Goal: Task Accomplishment & Management: Manage account settings

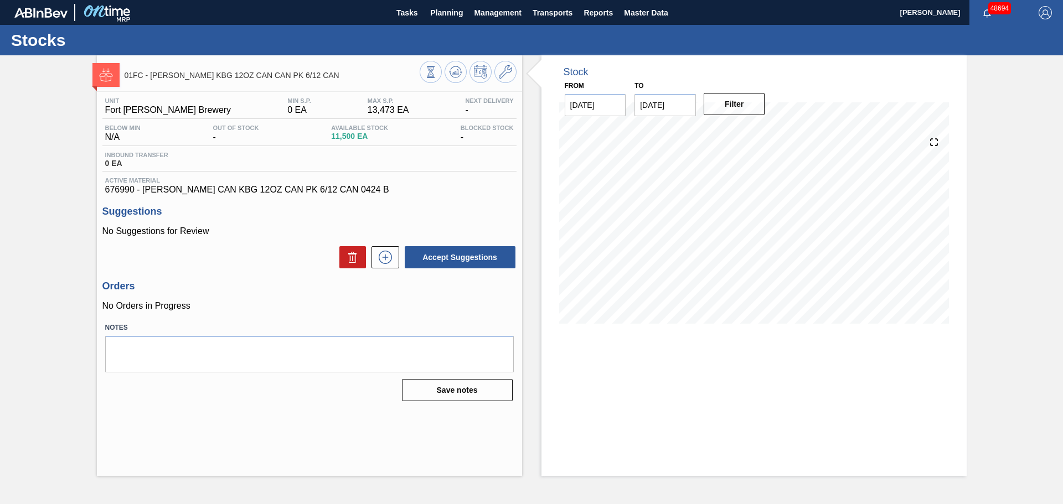
click at [231, 400] on div "Save notes" at bounding box center [309, 390] width 409 height 24
click at [299, 160] on div "Inbound Transfer 0 EA" at bounding box center [309, 162] width 414 height 20
click at [508, 77] on icon at bounding box center [505, 71] width 13 height 13
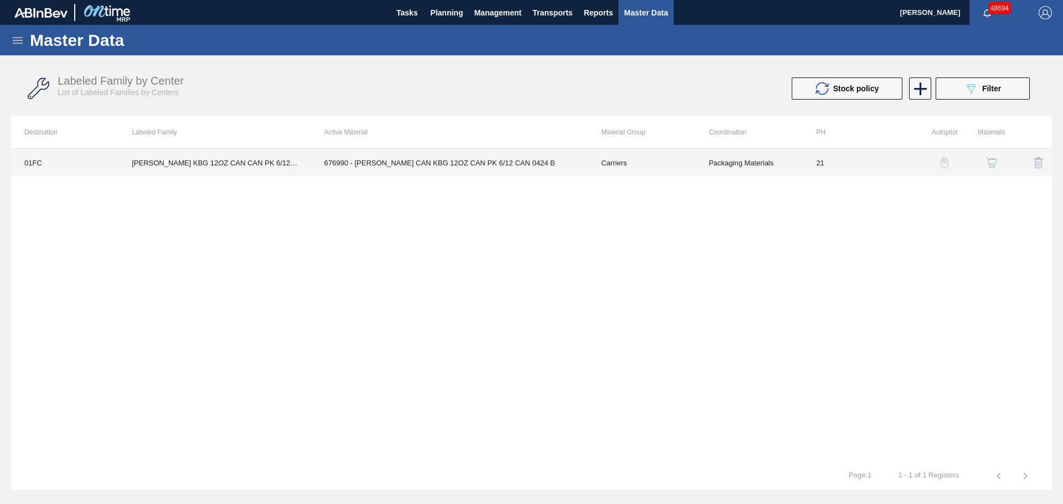
click at [482, 161] on td "676990 - [PERSON_NAME] CAN KBG 12OZ CAN PK 6/12 CAN 0424 B" at bounding box center [449, 163] width 277 height 28
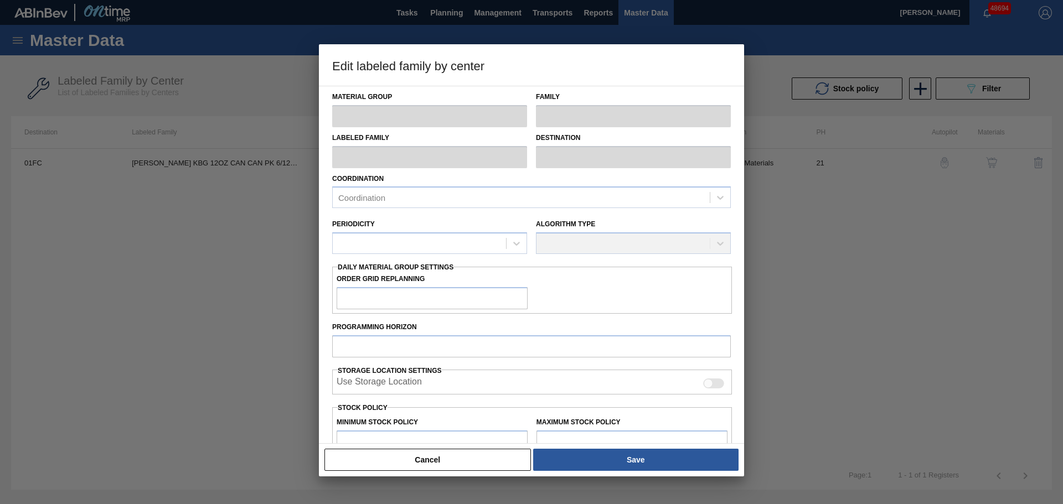
type input "Carriers"
type input "Can Carriers"
type input "[PERSON_NAME] KBG 12OZ CAN CAN PK 6/12 CAN"
type input "01FC - Fort [PERSON_NAME] Brewery"
type input "21"
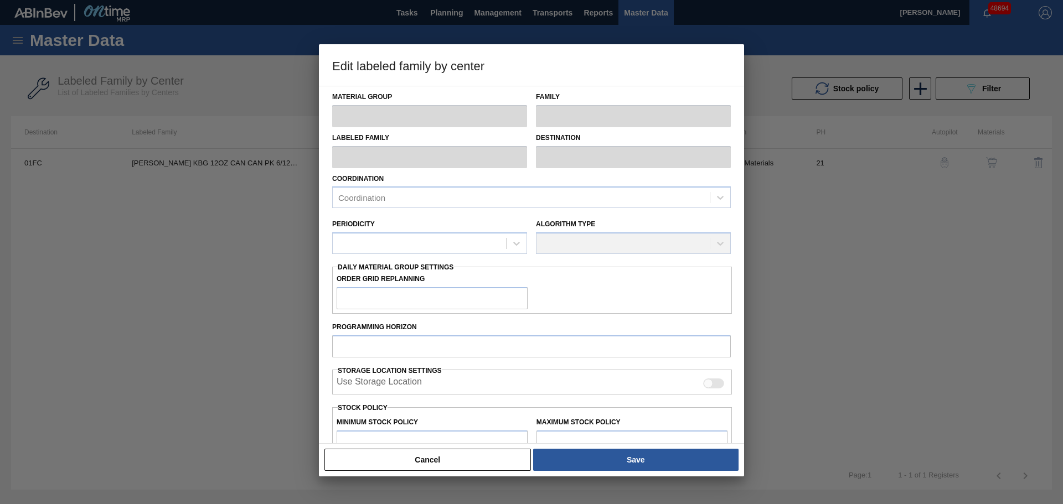
type input "0"
type input "13,473"
type input "0"
checkbox input "true"
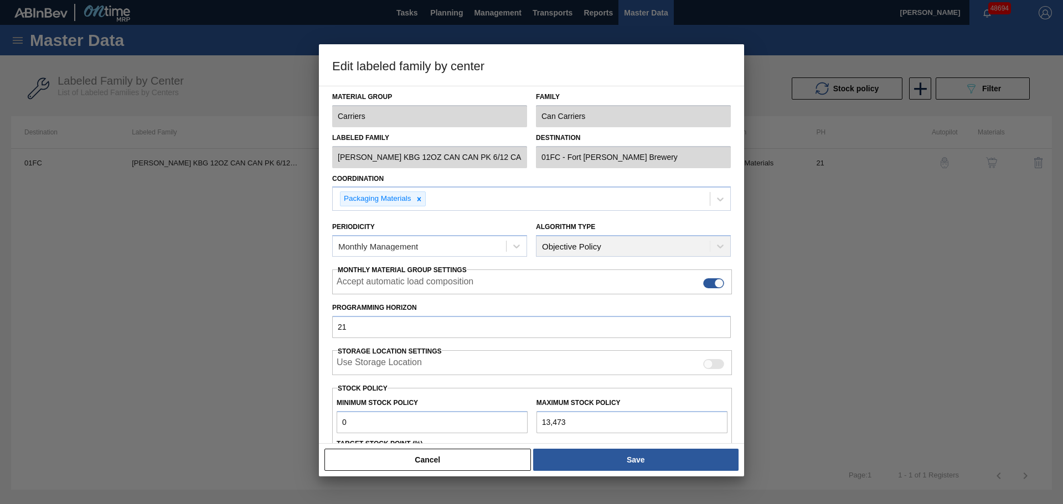
click at [322, 283] on div "Material Group Carriers Family Can Carriers Labeled Family [PERSON_NAME] KBG 12…" at bounding box center [531, 265] width 425 height 358
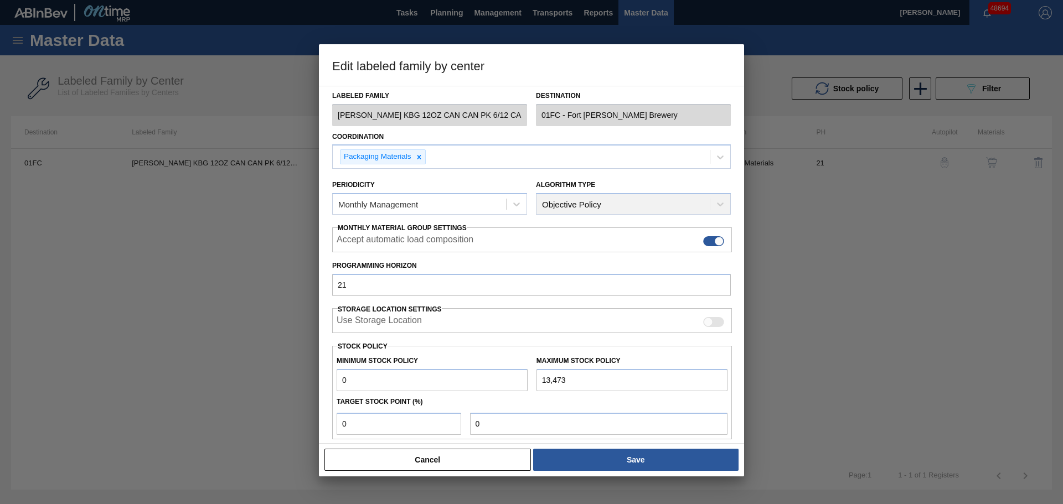
scroll to position [135, 0]
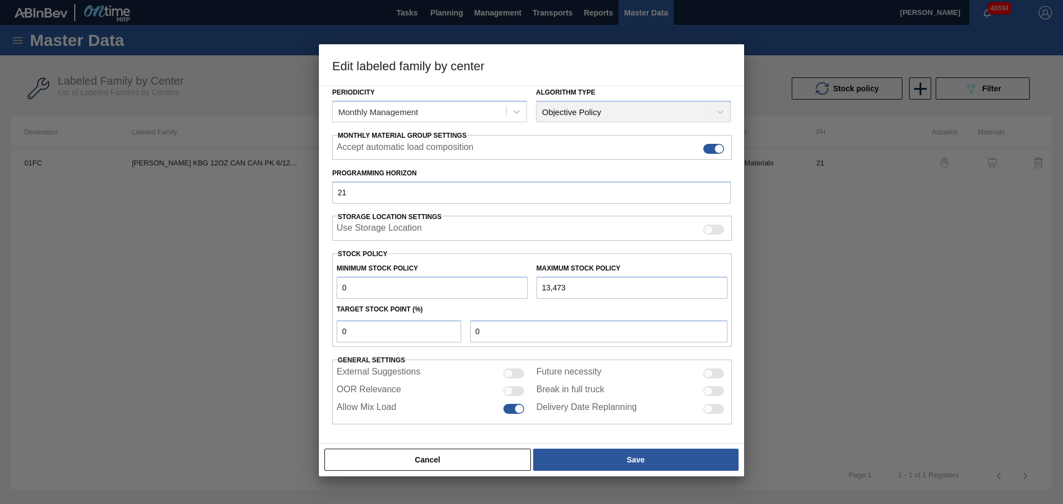
drag, startPoint x: 571, startPoint y: 286, endPoint x: 516, endPoint y: 291, distance: 55.6
click at [516, 291] on div "Minimum Stock Policy 0 Maximum Stock Policy 13,473" at bounding box center [532, 278] width 400 height 41
click at [579, 289] on input "13,473" at bounding box center [632, 288] width 191 height 22
drag, startPoint x: 590, startPoint y: 289, endPoint x: 523, endPoint y: 293, distance: 67.1
click at [523, 293] on div "Minimum Stock Policy 0 Maximum Stock Policy 13,473" at bounding box center [532, 278] width 400 height 41
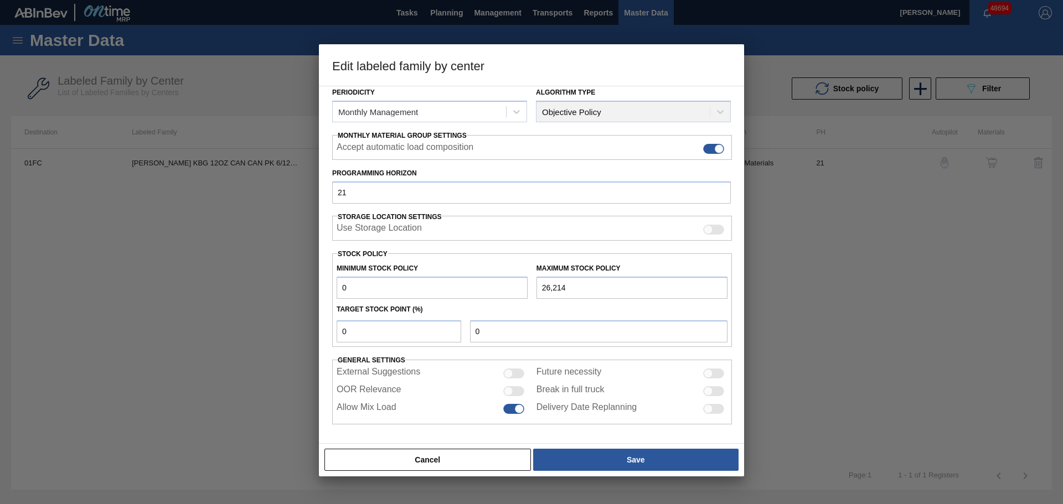
type input "26,214"
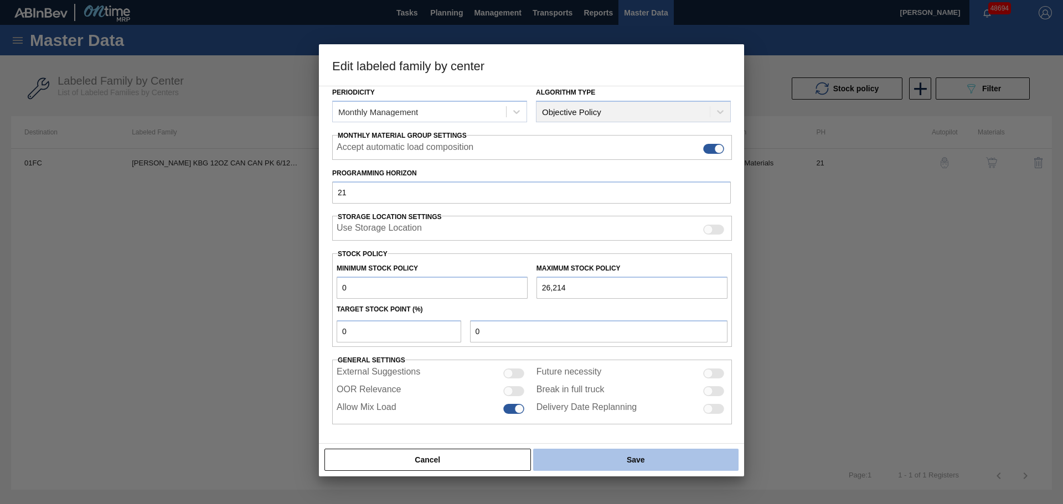
click at [619, 465] on button "Save" at bounding box center [635, 460] width 205 height 22
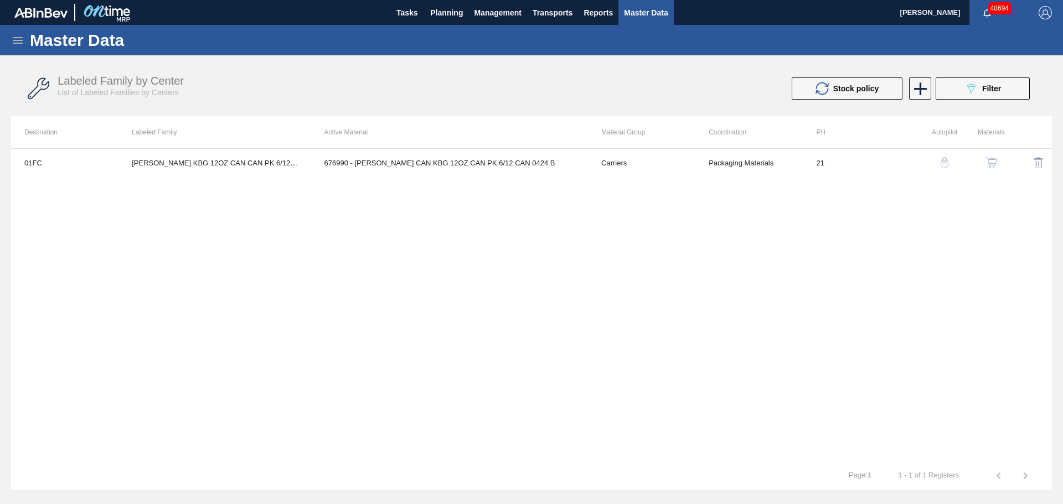
click at [475, 259] on div "01FC [PERSON_NAME] KBG 12OZ CAN CAN PK 6/12 CAN 676990 - [PERSON_NAME] CAN KBG …" at bounding box center [531, 305] width 1041 height 314
click at [435, 11] on span "Planning" at bounding box center [446, 12] width 33 height 13
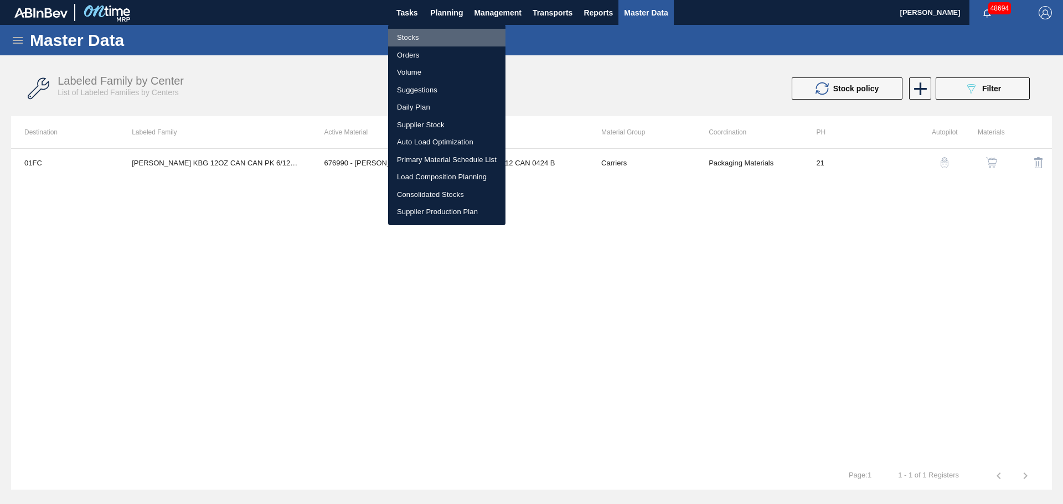
click at [428, 36] on li "Stocks" at bounding box center [446, 38] width 117 height 18
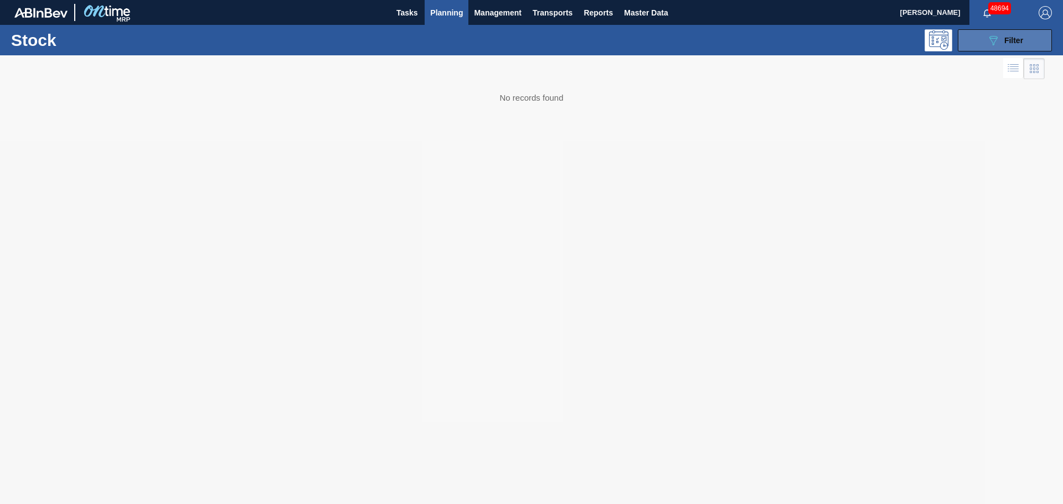
click at [996, 45] on icon "089F7B8B-B2A5-4AFE-B5C0-19BA573D28AC" at bounding box center [993, 40] width 13 height 13
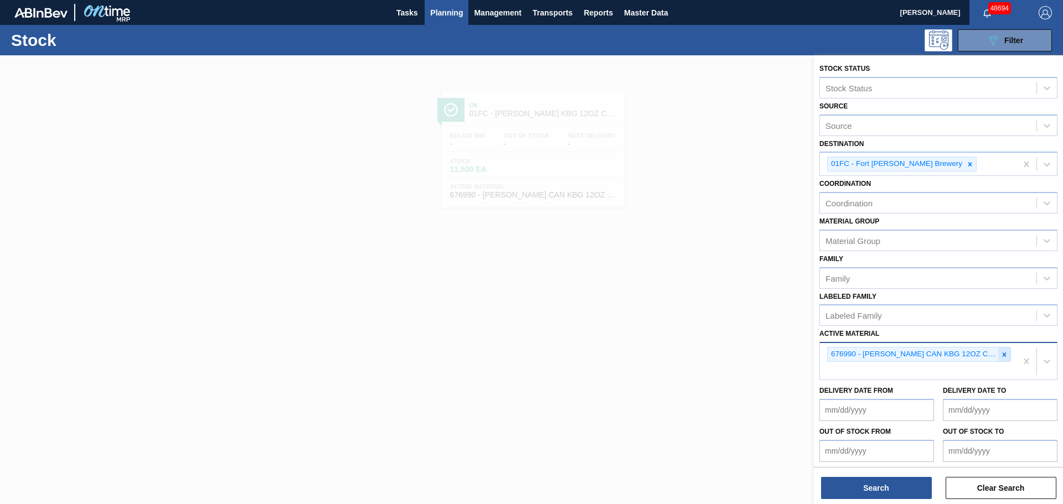
click at [1004, 353] on icon at bounding box center [1005, 355] width 4 height 4
paste Material "615460"
type Material "615460"
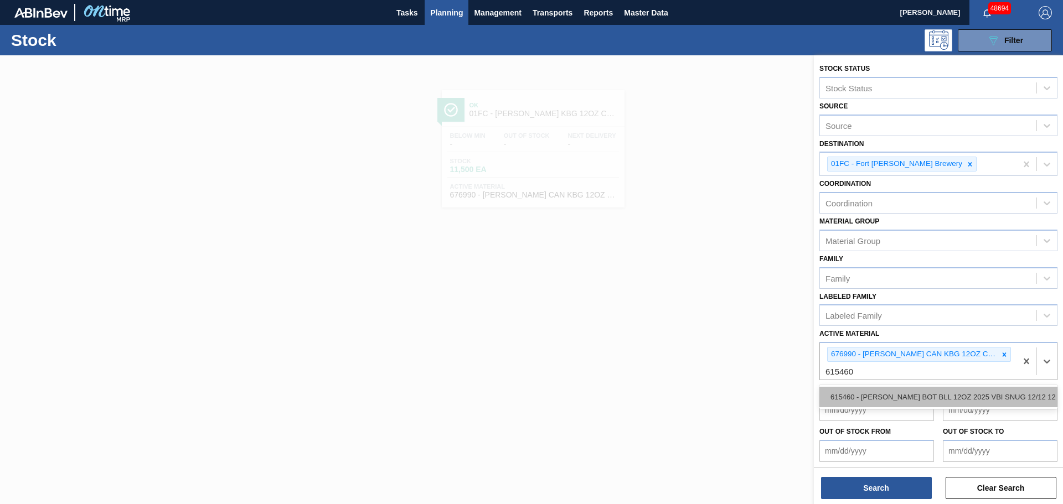
click at [897, 394] on div "615460 - [PERSON_NAME] BOT BLL 12OZ 2025 VBI SNUG 12/12 12" at bounding box center [939, 397] width 238 height 20
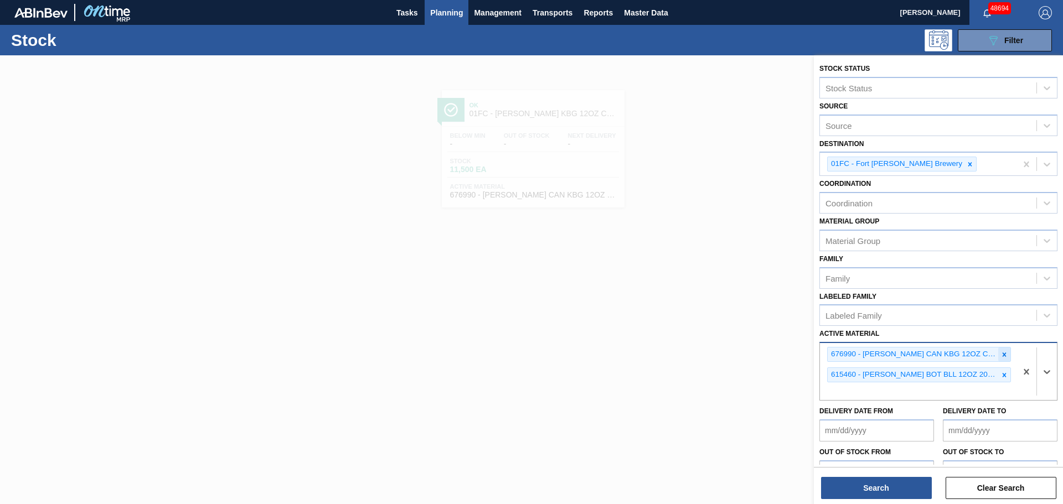
click at [1005, 356] on icon at bounding box center [1005, 355] width 4 height 4
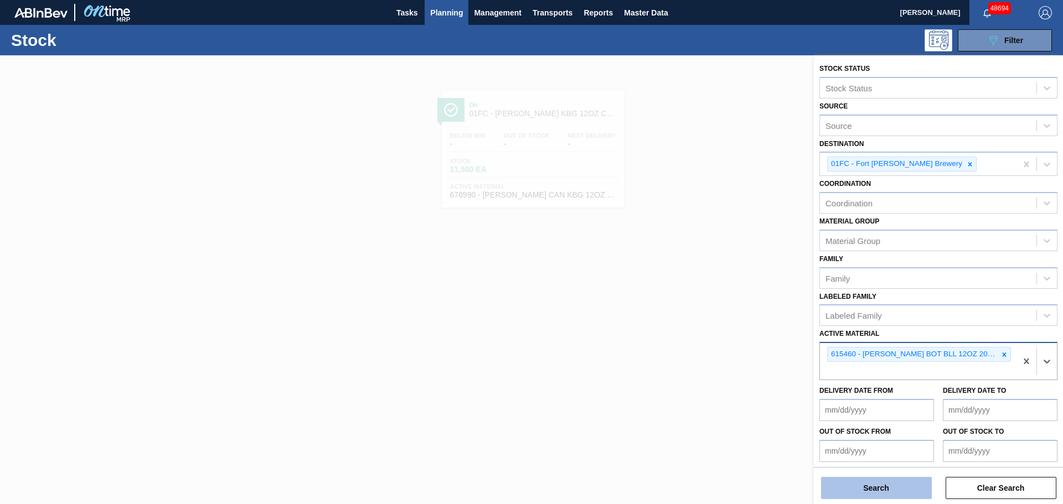
click at [894, 488] on button "Search" at bounding box center [876, 488] width 111 height 22
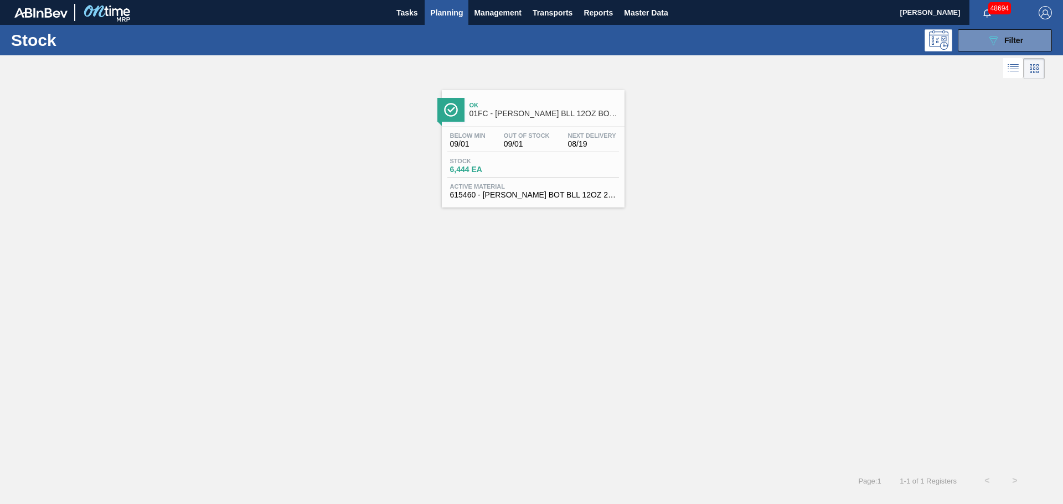
click at [553, 172] on div "Stock 6,444 EA" at bounding box center [533, 168] width 172 height 20
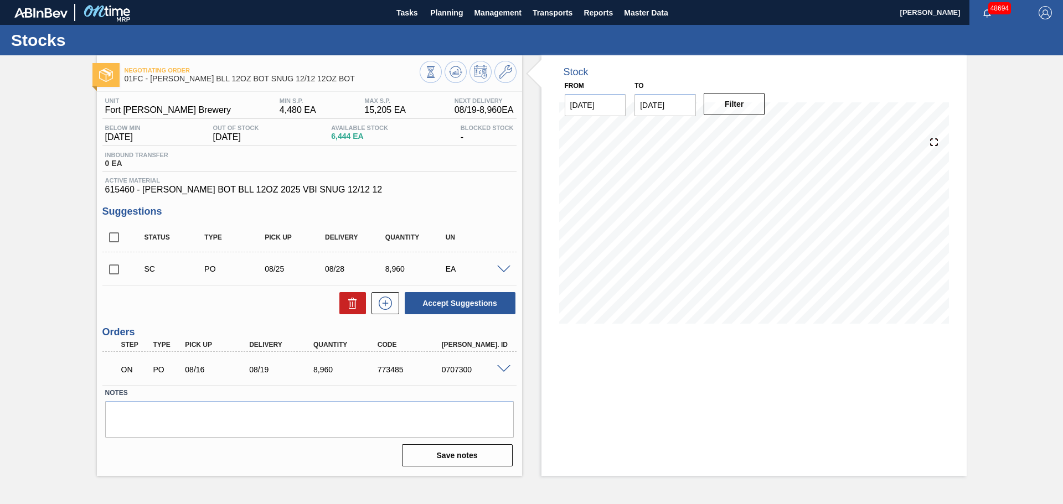
click at [937, 390] on div "Stock From [DATE] to [DATE] Filter 08/12 Stock Projection 6,444 SAP Planning 0 …" at bounding box center [754, 265] width 425 height 421
click at [504, 68] on icon at bounding box center [505, 71] width 13 height 13
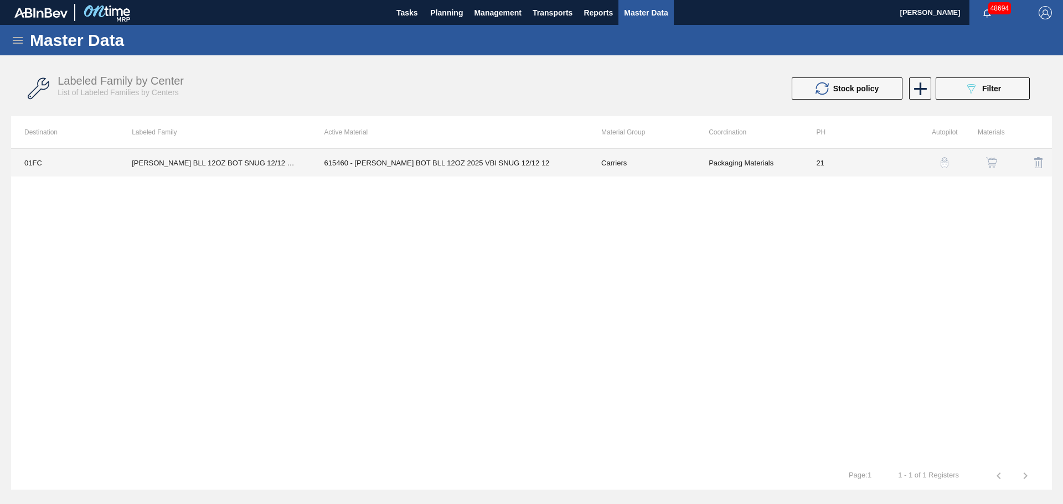
click at [369, 166] on td "615460 - [PERSON_NAME] BOT BLL 12OZ 2025 VBI SNUG 12/12 12" at bounding box center [449, 163] width 277 height 28
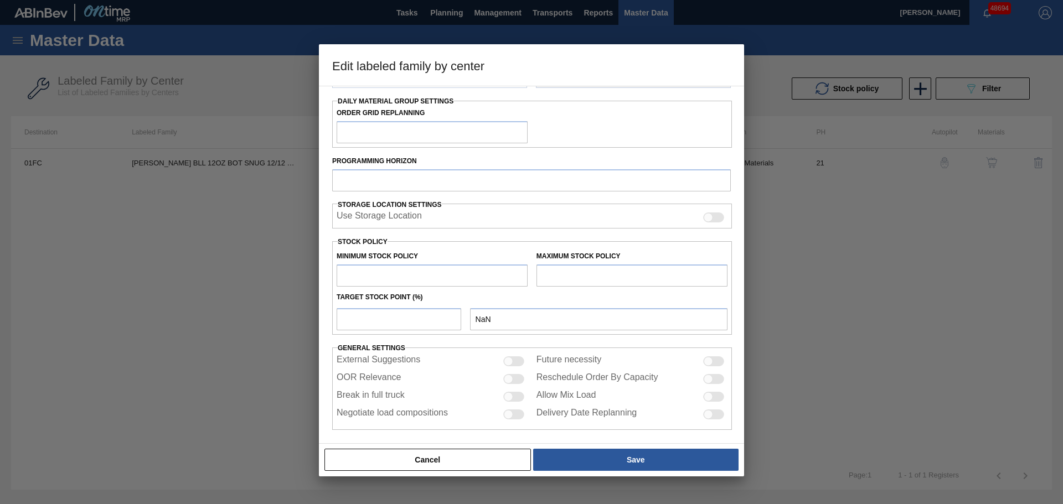
type input "Carriers"
type input "Bottle Carriers"
type input "[PERSON_NAME] BLL 12OZ BOT SNUG 12/12 12OZ BOT"
type input "01FC - Fort [PERSON_NAME] Brewery"
type input "21"
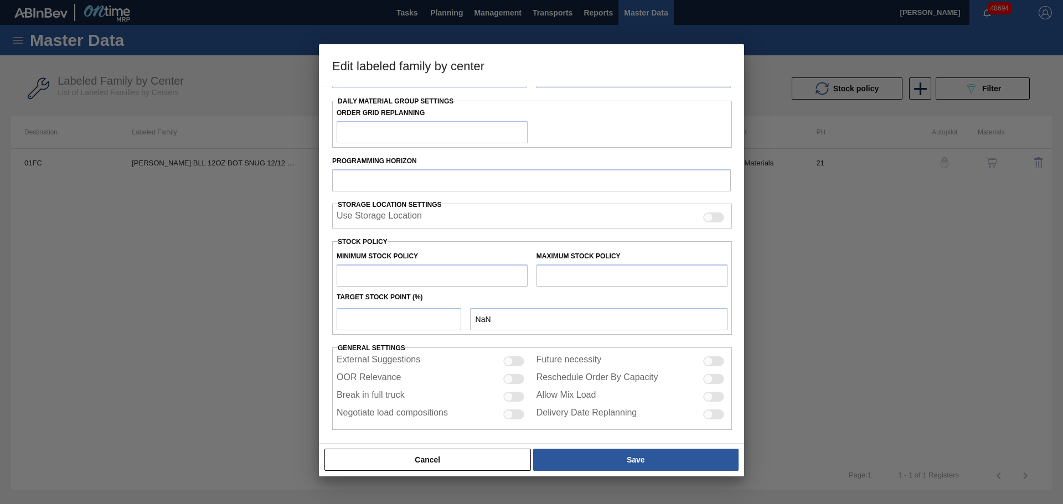
type input "4,480"
type input "15,205"
type input "0"
type input "4,480"
checkbox input "true"
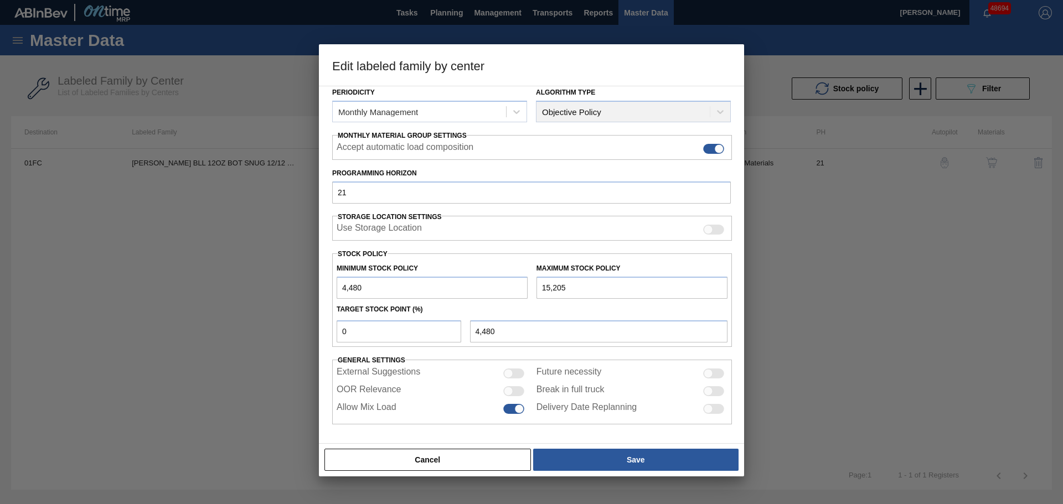
scroll to position [135, 0]
click at [589, 274] on div "Maximum Stock Policy 15,205" at bounding box center [632, 280] width 191 height 38
drag, startPoint x: 579, startPoint y: 288, endPoint x: 501, endPoint y: 290, distance: 78.7
click at [501, 290] on div "Minimum Stock Policy 4,480 Maximum Stock Policy 15,205" at bounding box center [532, 278] width 400 height 41
paste input "21,789"
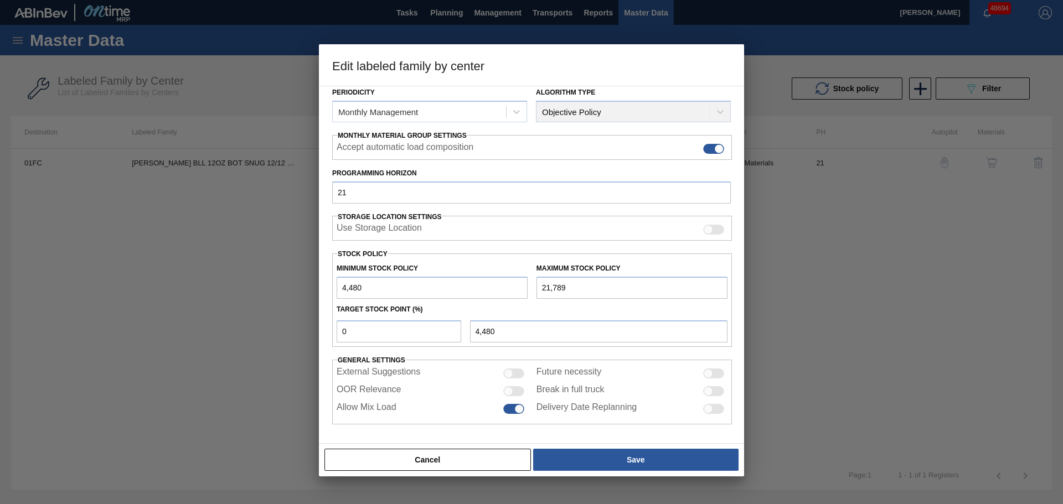
type input "21,789"
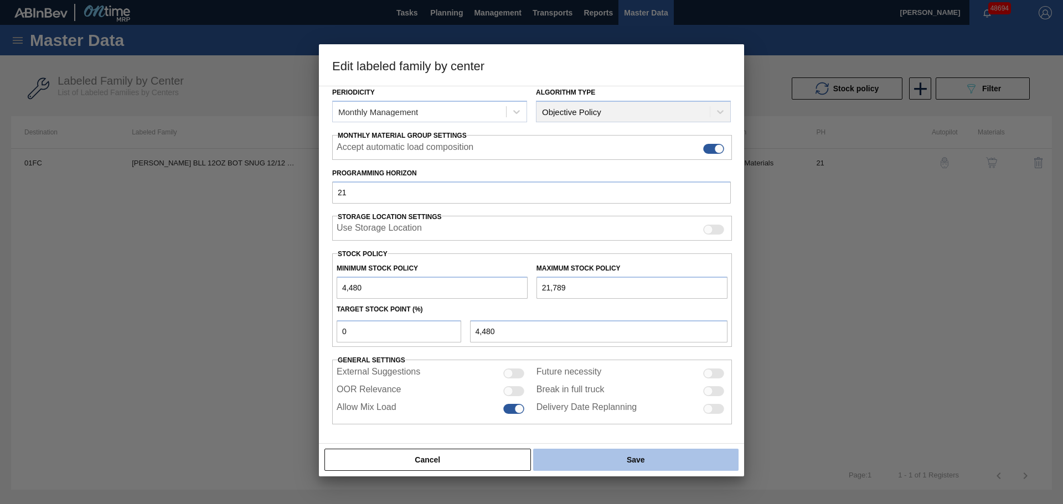
click at [642, 462] on button "Save" at bounding box center [635, 460] width 205 height 22
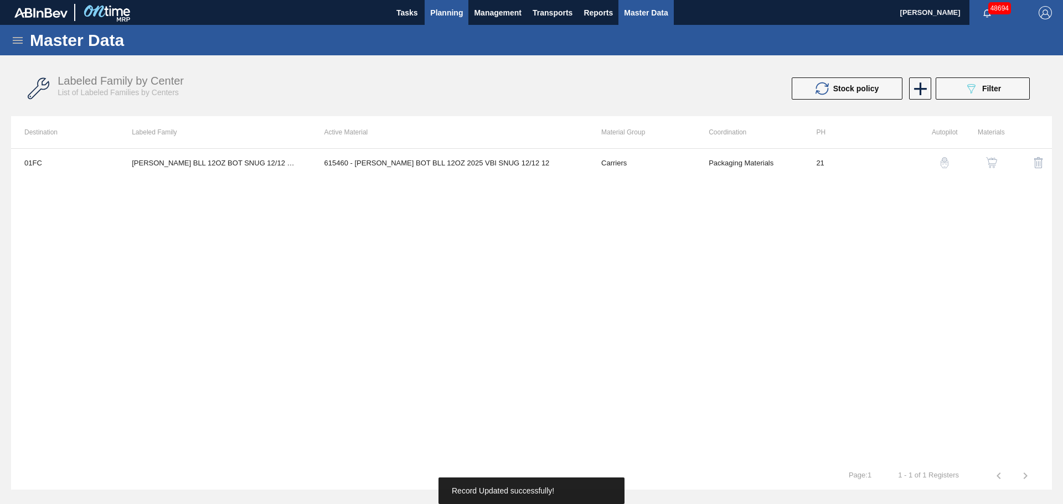
click at [452, 10] on span "Planning" at bounding box center [446, 12] width 33 height 13
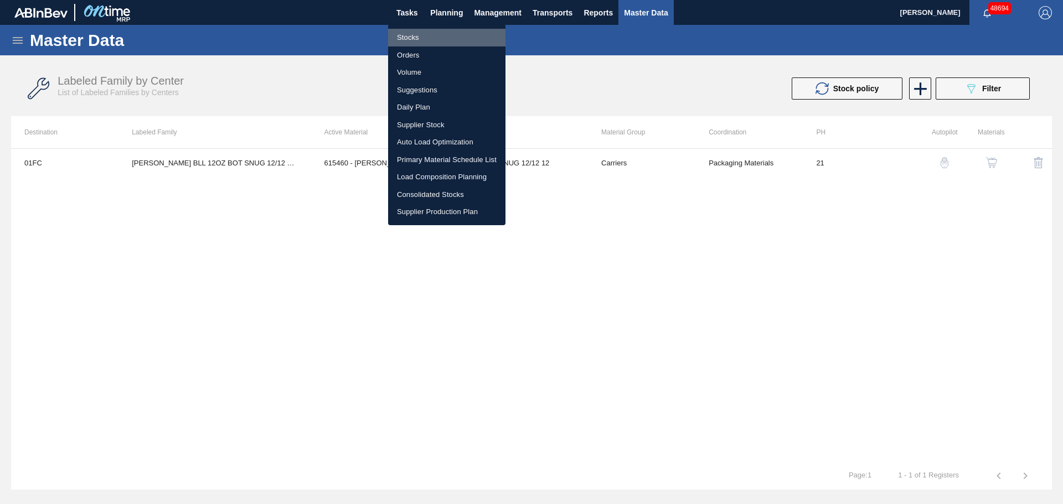
drag, startPoint x: 420, startPoint y: 35, endPoint x: 687, endPoint y: 9, distance: 268.2
click at [420, 36] on li "Stocks" at bounding box center [446, 38] width 117 height 18
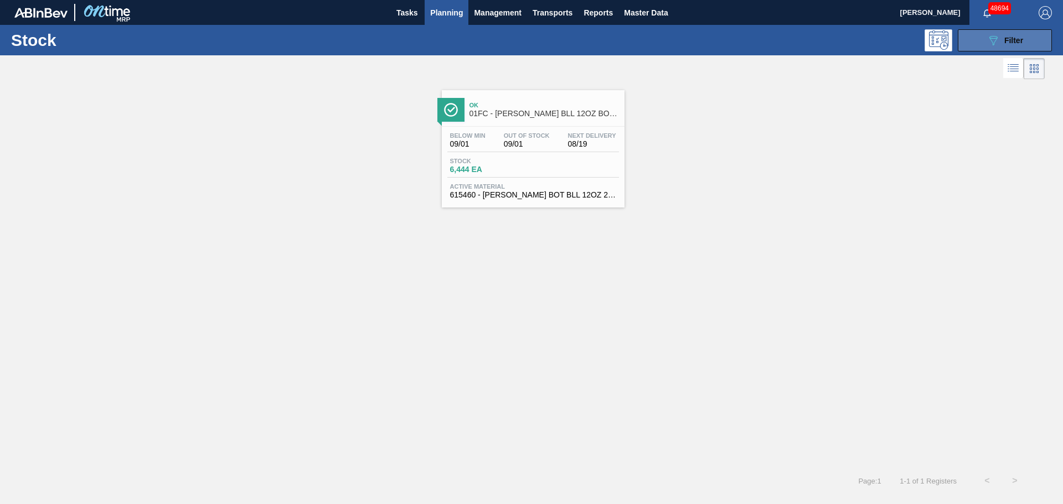
click at [1029, 43] on button "089F7B8B-B2A5-4AFE-B5C0-19BA573D28AC Filter" at bounding box center [1005, 40] width 94 height 22
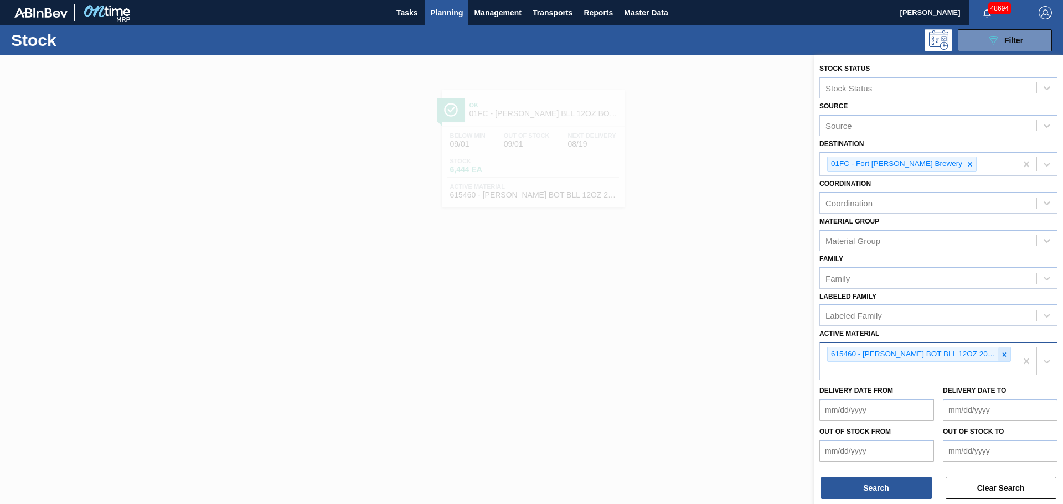
click at [1004, 355] on icon at bounding box center [1005, 355] width 8 height 8
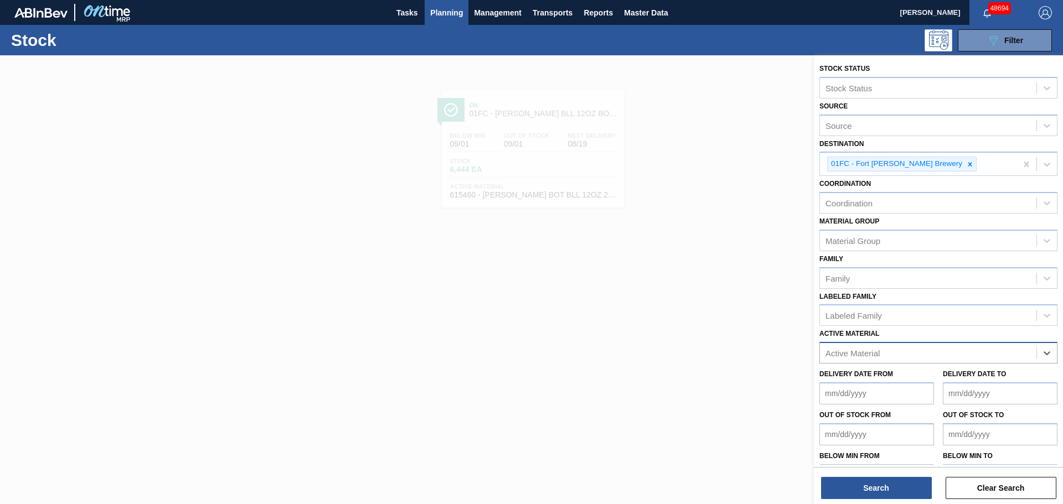
paste Material "615512"
type Material "615512"
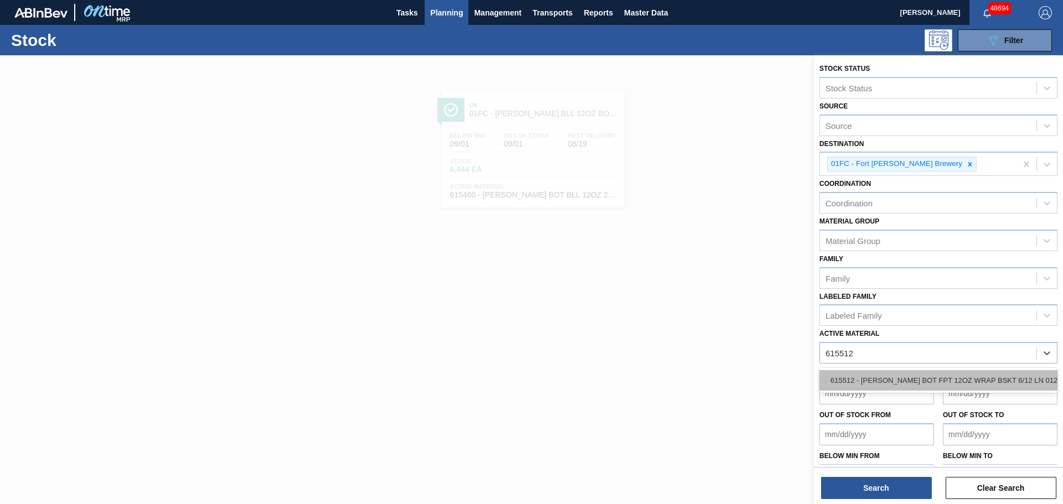
click at [900, 383] on div "615512 - [PERSON_NAME] BOT FPT 12OZ WRAP BSKT 6/12 LN 0125" at bounding box center [939, 380] width 238 height 20
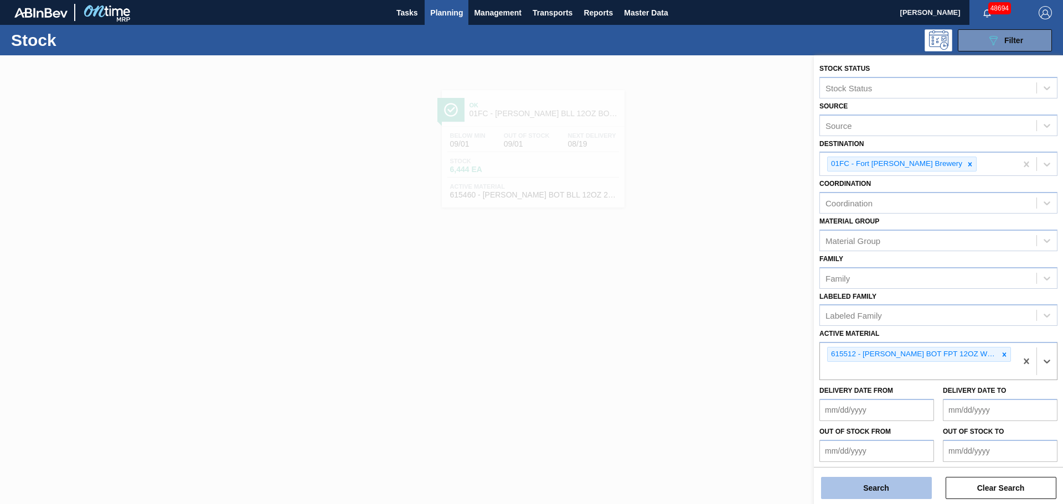
click at [879, 479] on button "Search" at bounding box center [876, 488] width 111 height 22
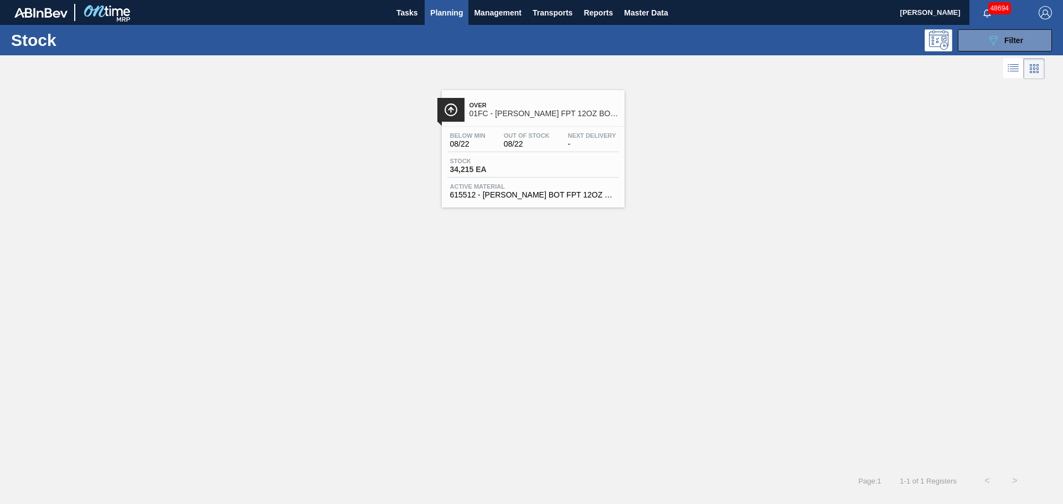
click at [540, 151] on div "Below Min 08/22 Out Of Stock 08/22 Next Delivery -" at bounding box center [533, 142] width 172 height 20
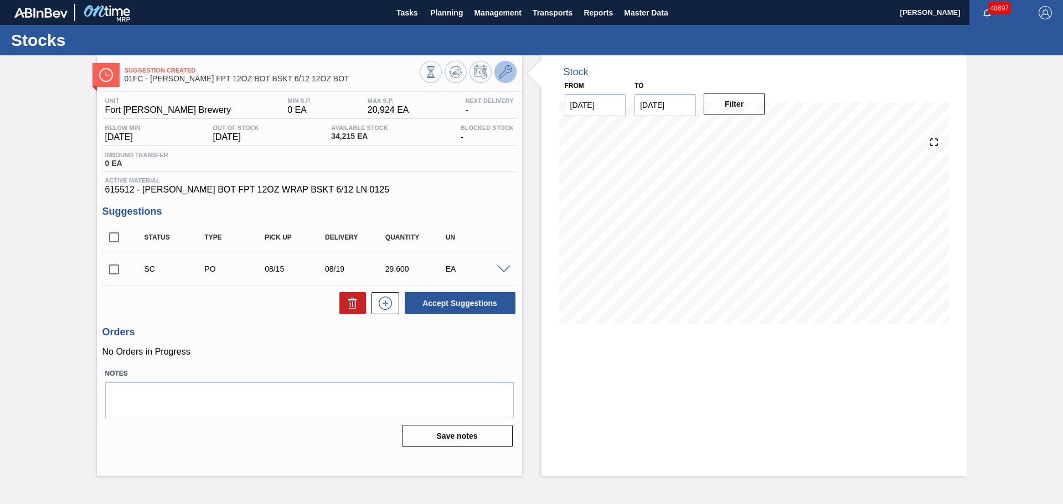
click at [503, 74] on icon at bounding box center [505, 71] width 13 height 13
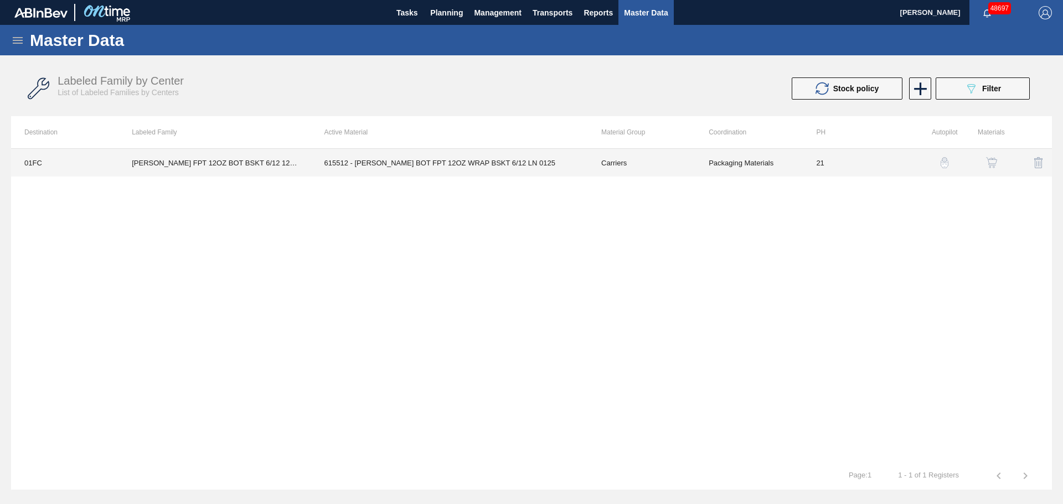
click at [459, 167] on td "615512 - CARR BOT FPT 12OZ WRAP BSKT 6/12 LN 0125" at bounding box center [449, 163] width 277 height 28
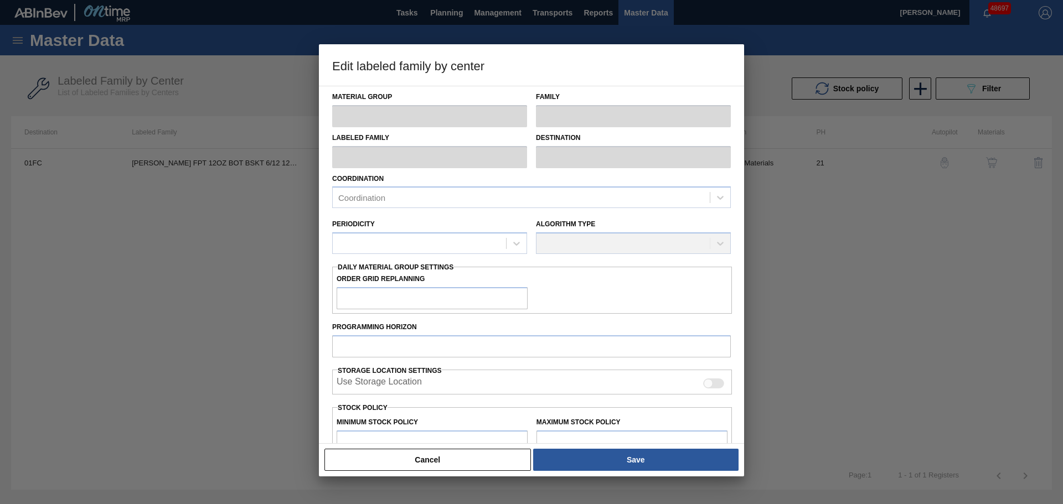
type input "Carriers"
type input "Bottle Carriers"
type input "CARR FPT 12OZ BOT BSKT 6/12 12OZ BOT"
type input "01FC - Fort [PERSON_NAME] Brewery"
type input "21"
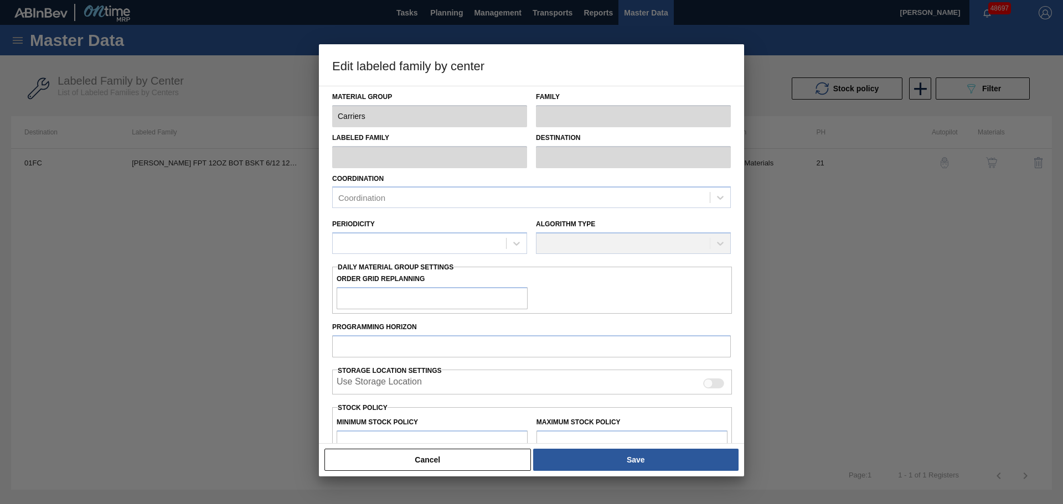
type input "0"
type input "20,924"
type input "0"
checkbox input "true"
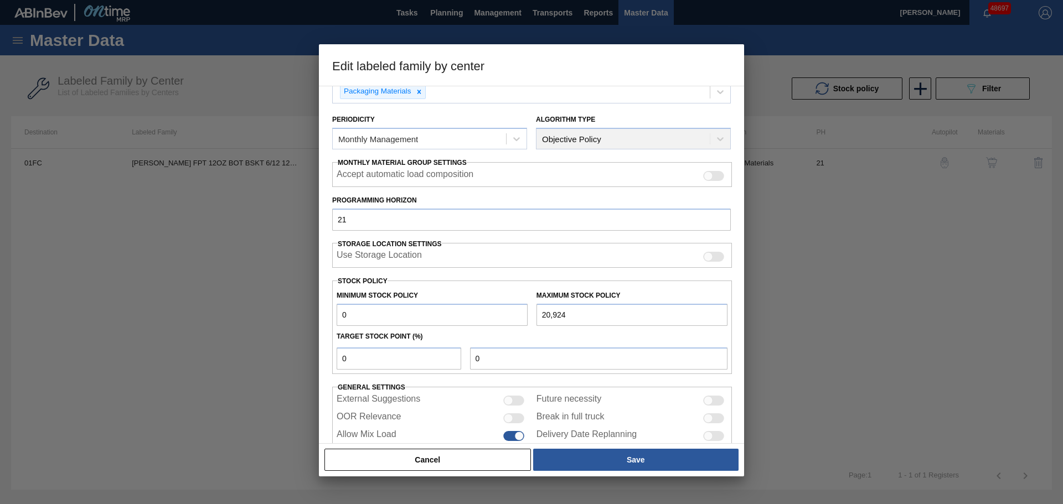
scroll to position [111, 0]
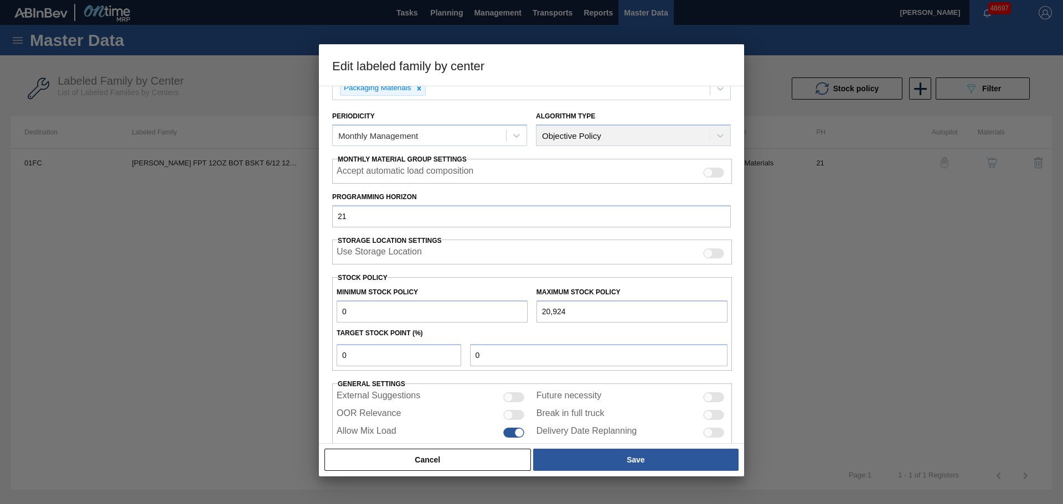
drag, startPoint x: 573, startPoint y: 311, endPoint x: 505, endPoint y: 312, distance: 67.6
click at [505, 312] on div "Minimum Stock Policy 0 Maximum Stock Policy 20,924" at bounding box center [532, 302] width 400 height 41
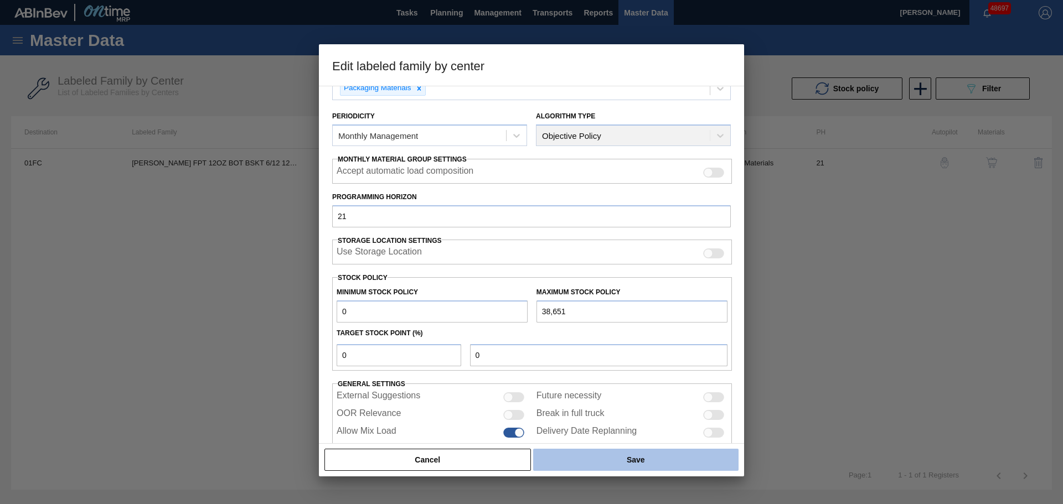
type input "38,651"
click at [652, 462] on button "Save" at bounding box center [635, 460] width 205 height 22
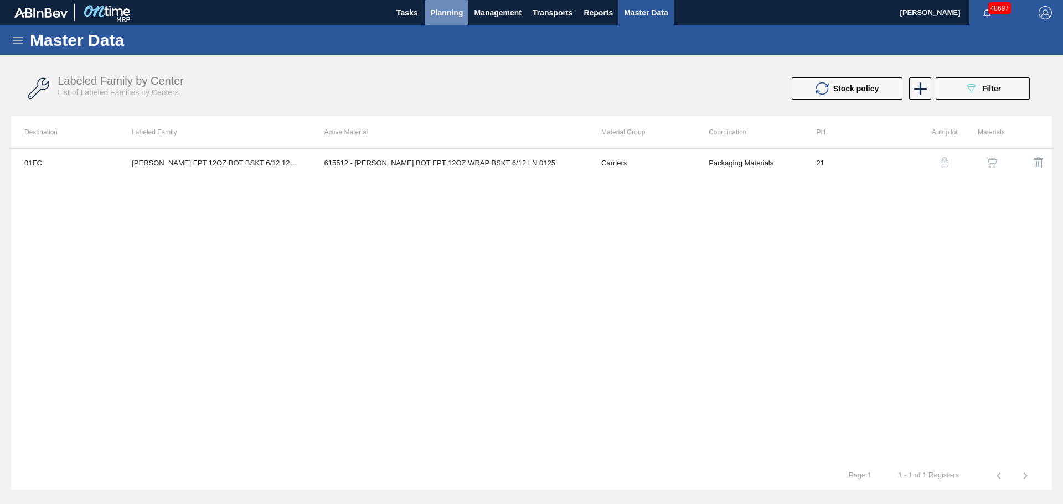
click at [439, 2] on button "Planning" at bounding box center [447, 12] width 44 height 25
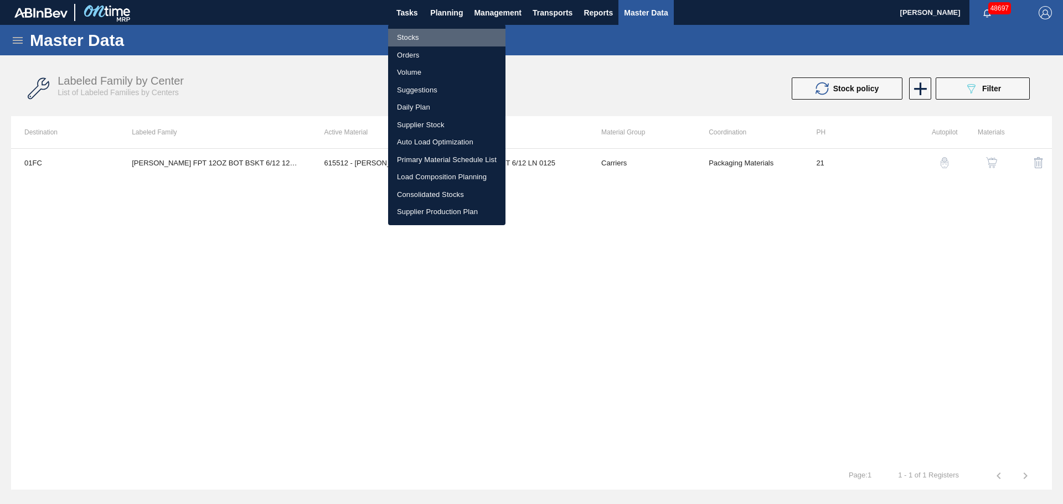
click at [406, 39] on li "Stocks" at bounding box center [446, 38] width 117 height 18
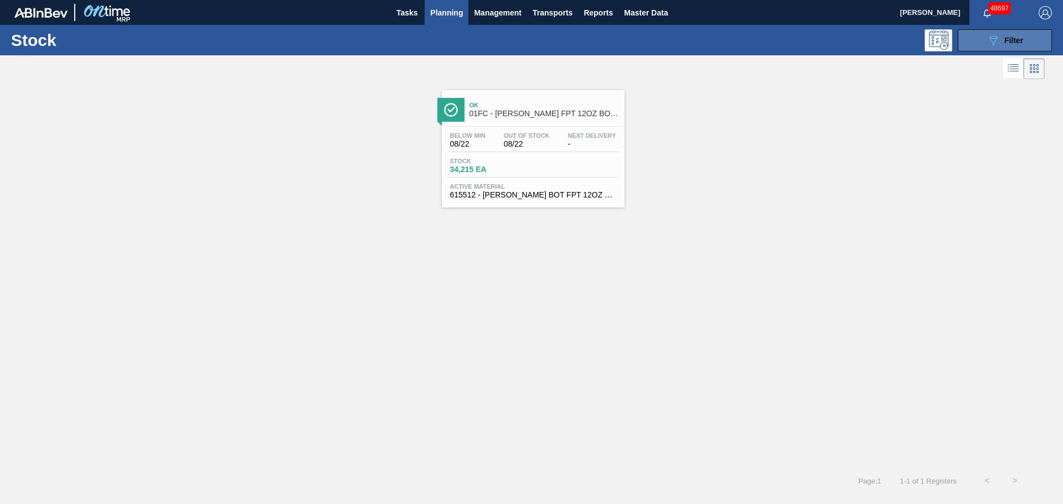
click at [992, 38] on icon at bounding box center [994, 40] width 8 height 9
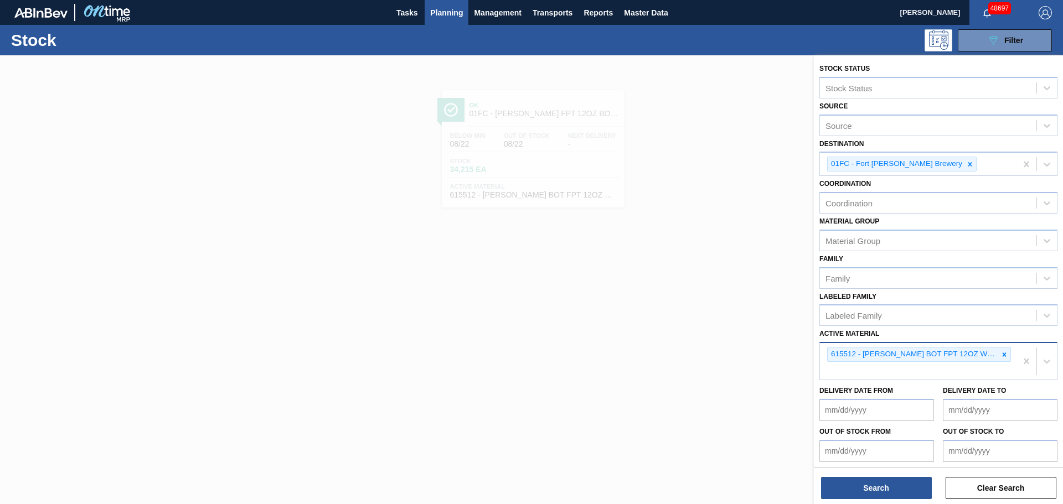
click at [873, 374] on div "615512 - [PERSON_NAME] BOT FPT 12OZ WRAP BSKT 6/12 LN 0125" at bounding box center [918, 361] width 197 height 37
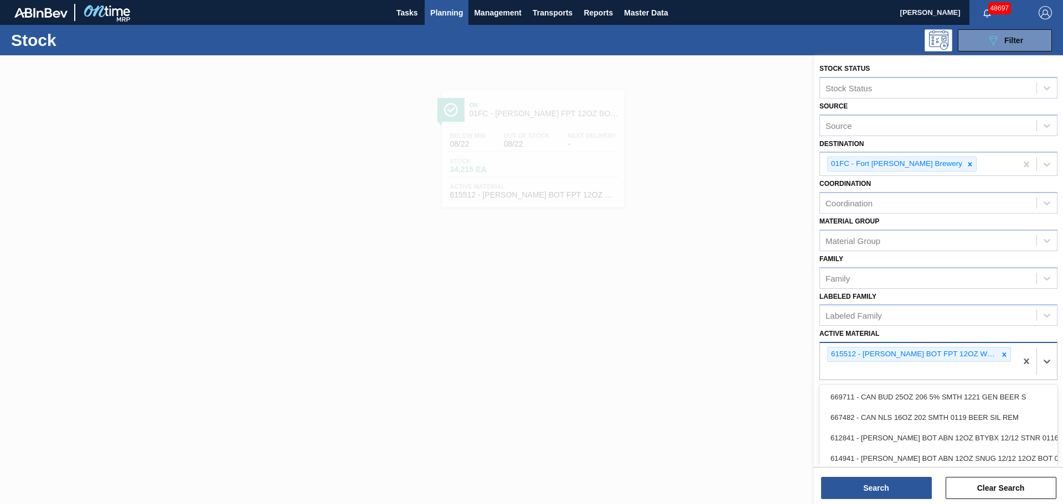
paste Material "615513"
type Material "615513"
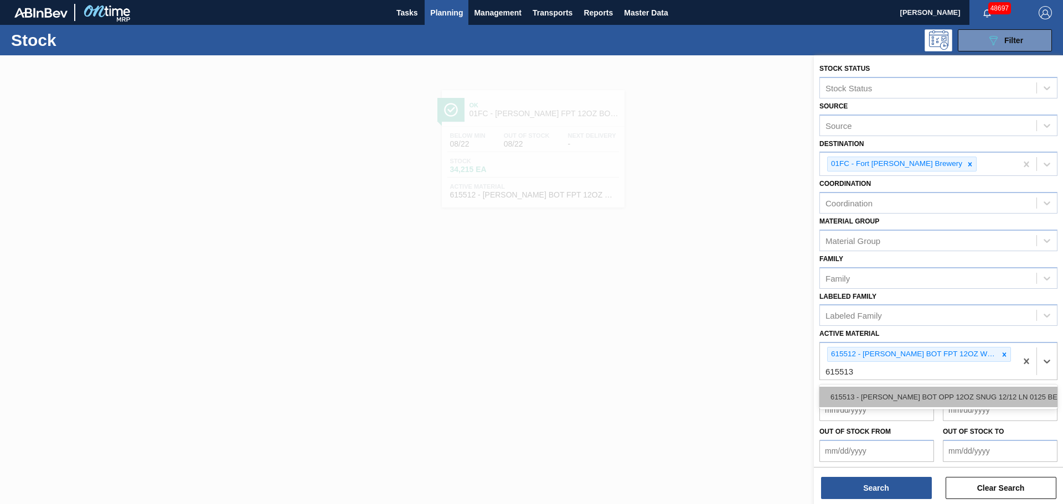
click at [872, 396] on div "615513 - CARR BOT OPP 12OZ SNUG 12/12 LN 0125 BEE" at bounding box center [939, 397] width 238 height 20
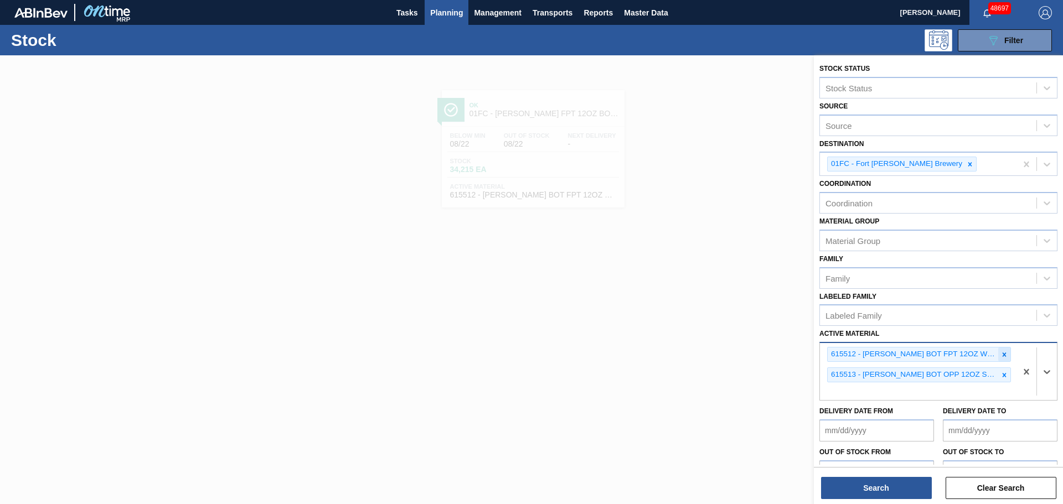
click at [1003, 354] on icon at bounding box center [1005, 355] width 4 height 4
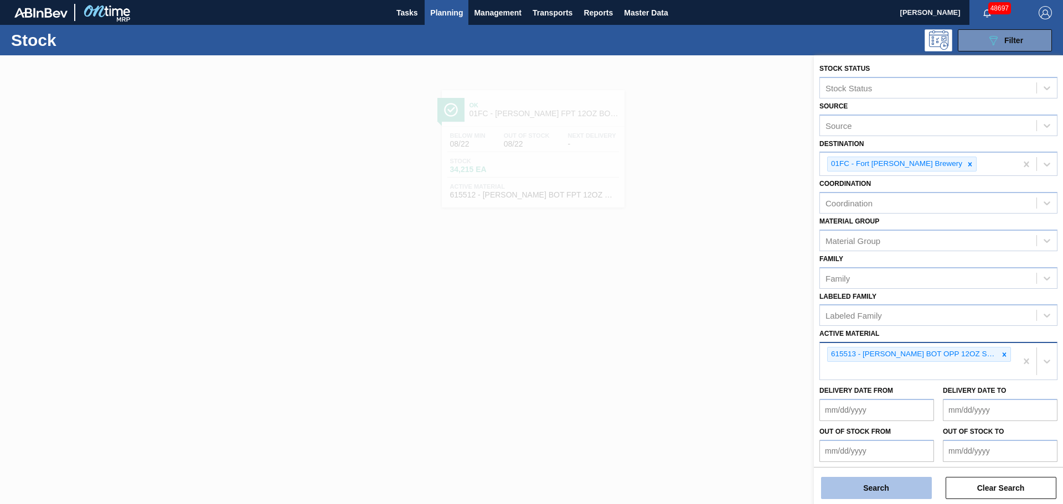
click at [892, 491] on button "Search" at bounding box center [876, 488] width 111 height 22
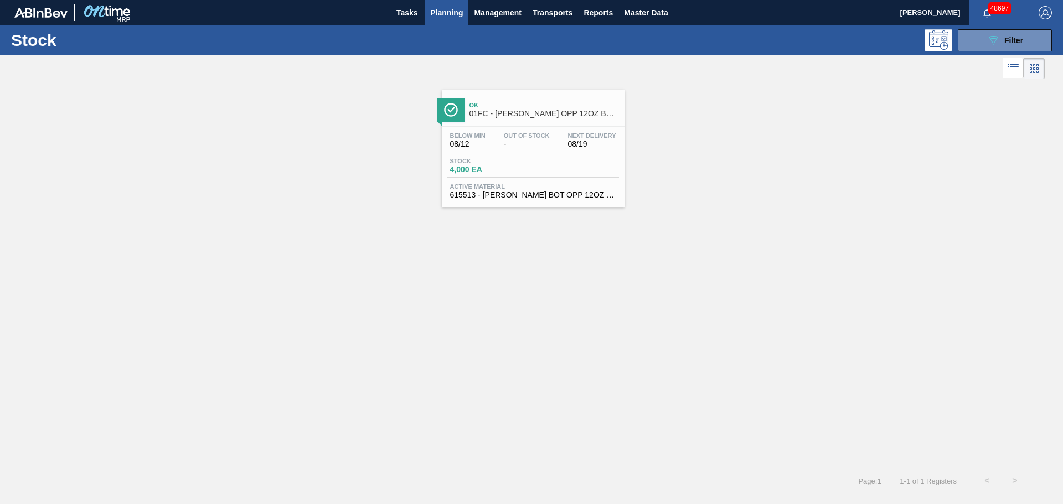
click at [551, 169] on div "Stock 4,000 EA" at bounding box center [533, 168] width 172 height 20
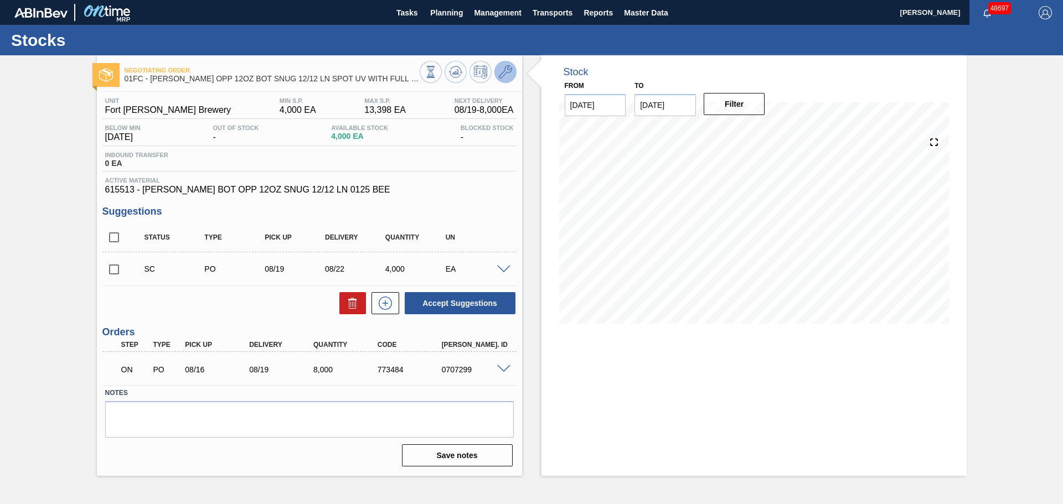
click at [503, 74] on icon at bounding box center [505, 71] width 13 height 13
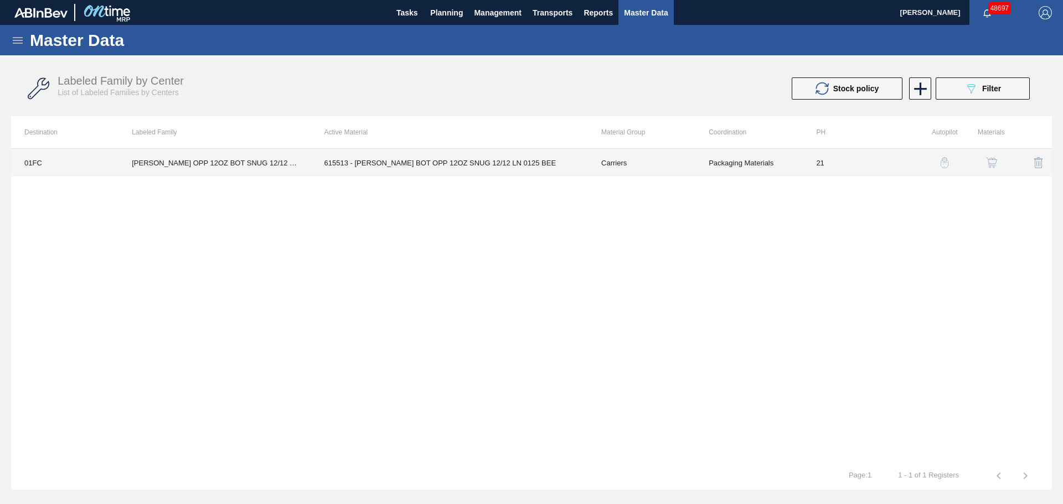
click at [420, 155] on td "615513 - CARR BOT OPP 12OZ SNUG 12/12 LN 0125 BEE" at bounding box center [449, 163] width 277 height 28
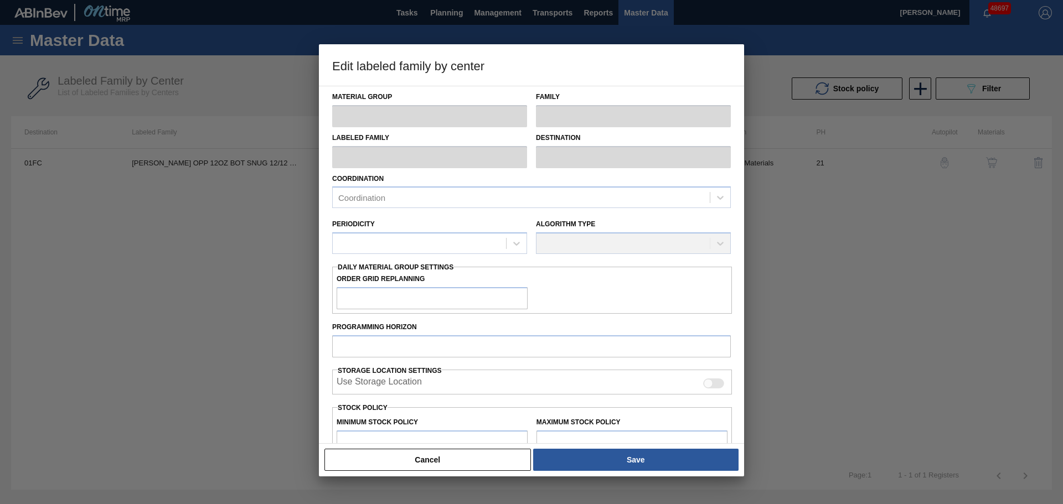
type input "Carriers"
type input "Bottle Carriers"
type input "CARR OPP 12OZ BOT SNUG 12/12 LN SPOT UV WITH FULL UV ON TOP"
type input "01FC - Fort [PERSON_NAME] Brewery"
type input "21"
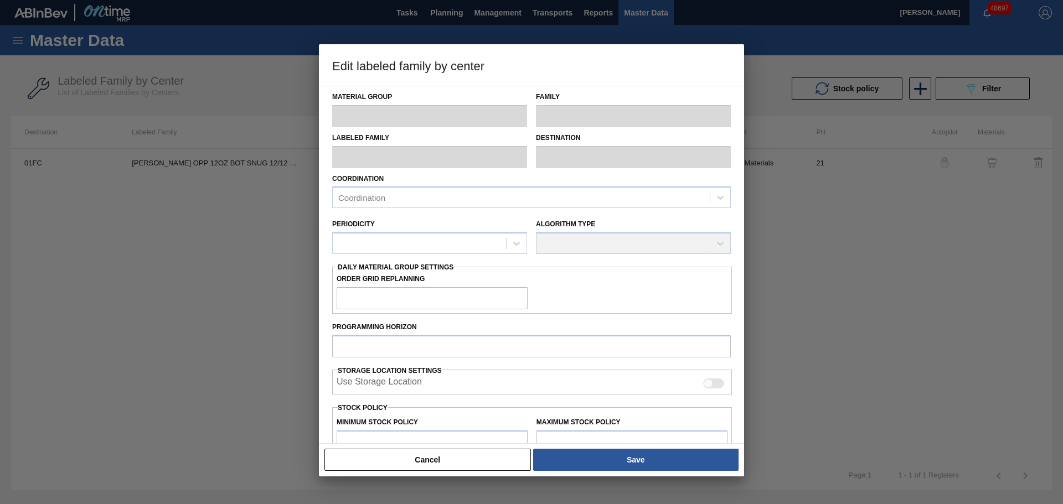
type input "4,000"
type input "13,398"
type input "0"
type input "4,000"
checkbox input "true"
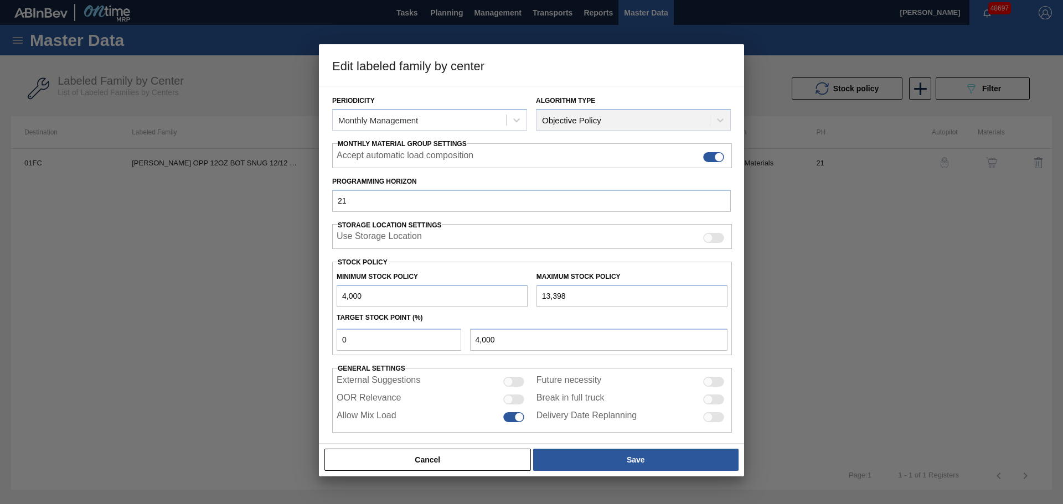
scroll to position [135, 0]
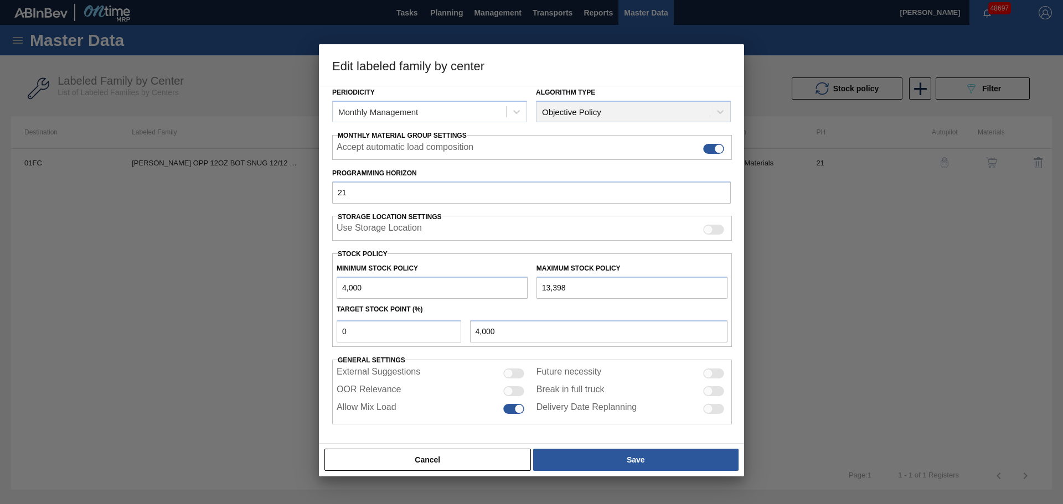
drag, startPoint x: 382, startPoint y: 283, endPoint x: 300, endPoint y: 282, distance: 82.5
click at [300, 282] on div "Edit labeled family by center Material Group Carriers Family Bottle Carriers La…" at bounding box center [531, 252] width 1063 height 504
type input "0"
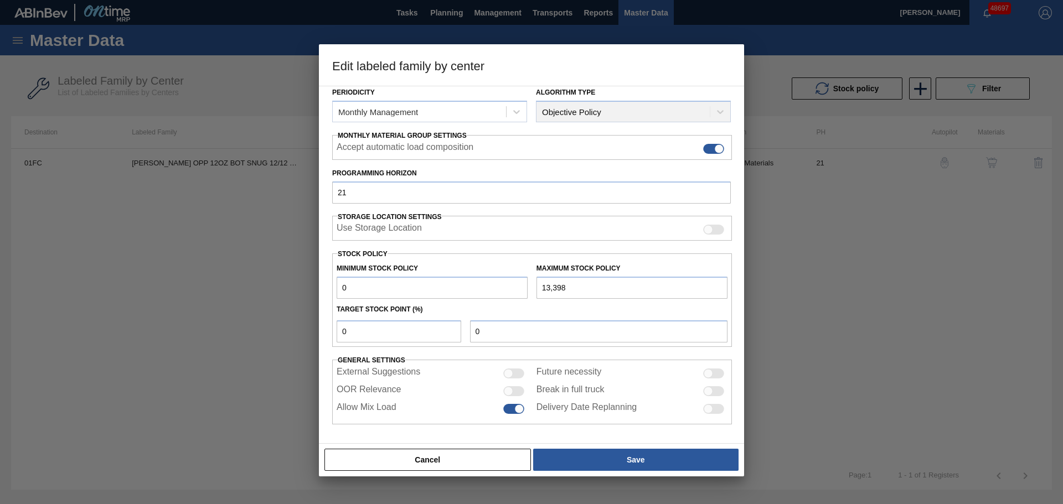
drag, startPoint x: 594, startPoint y: 283, endPoint x: 504, endPoint y: 292, distance: 90.2
click at [504, 292] on div "Minimum Stock Policy 0 Maximum Stock Policy 13,398" at bounding box center [532, 278] width 400 height 41
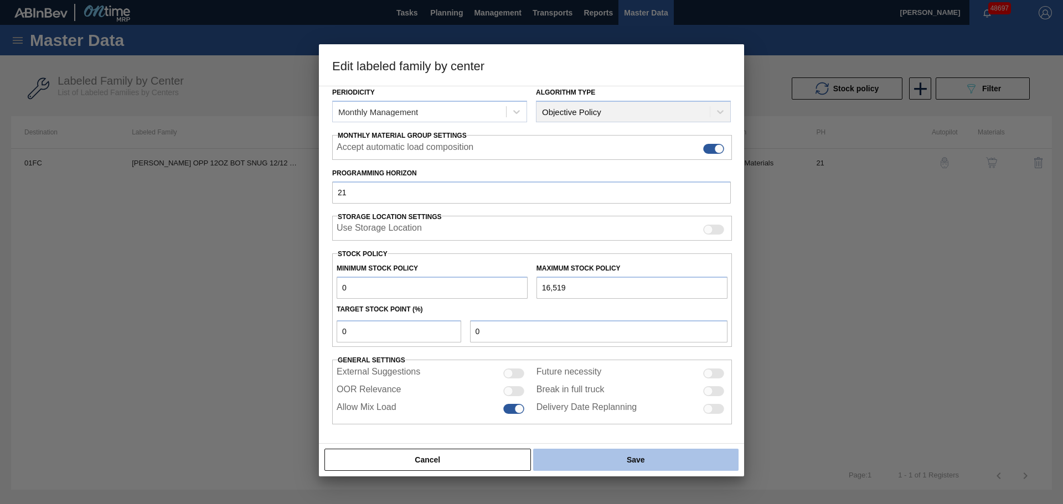
type input "16,519"
click at [631, 465] on button "Save" at bounding box center [635, 460] width 205 height 22
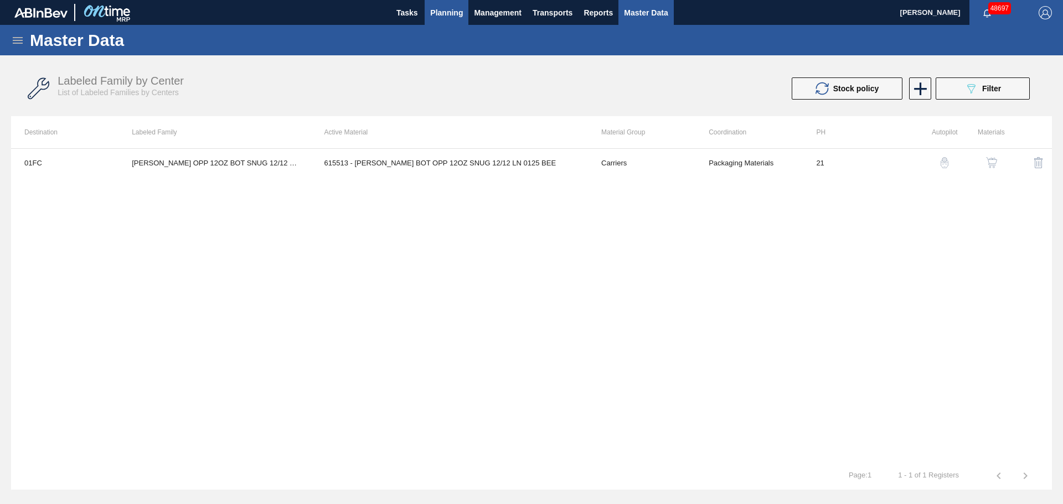
click at [451, 13] on span "Planning" at bounding box center [446, 12] width 33 height 13
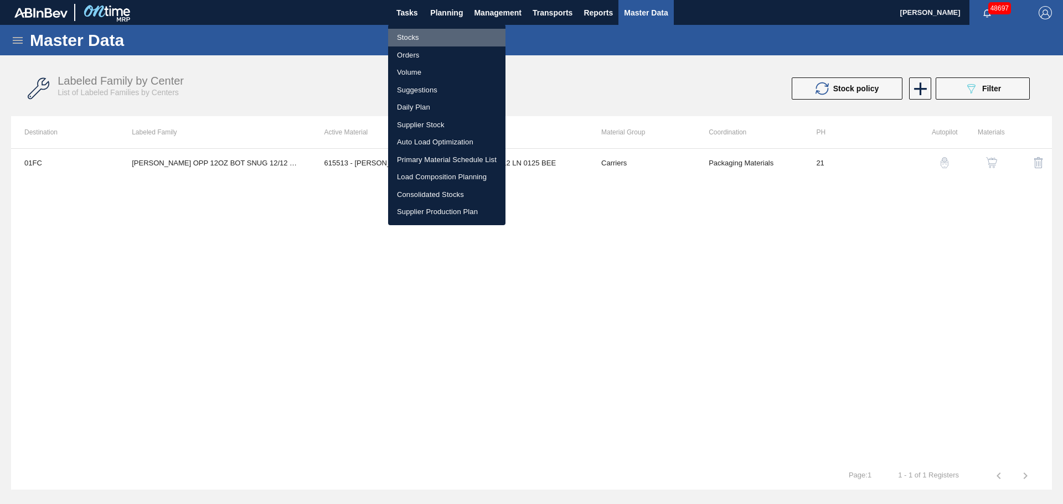
click at [407, 38] on li "Stocks" at bounding box center [446, 38] width 117 height 18
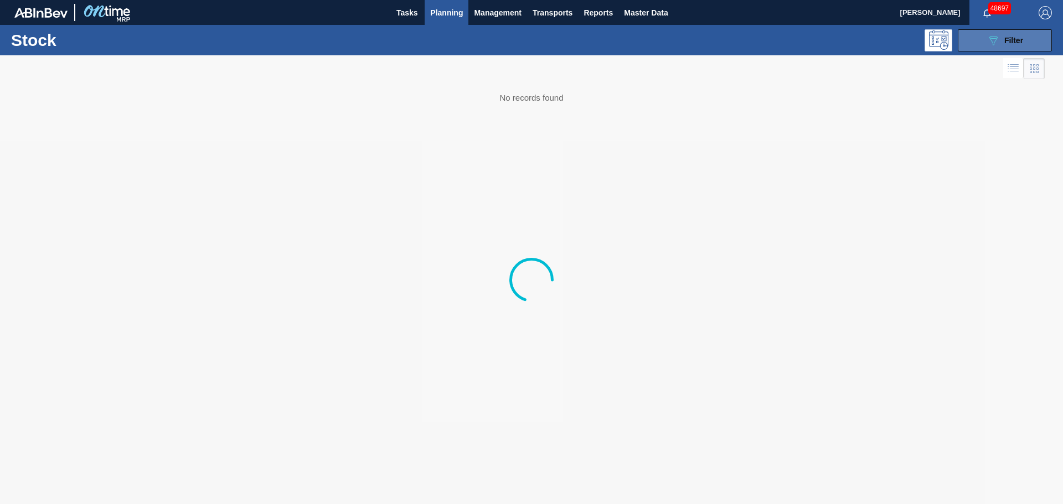
click at [1015, 40] on span "Filter" at bounding box center [1014, 40] width 19 height 9
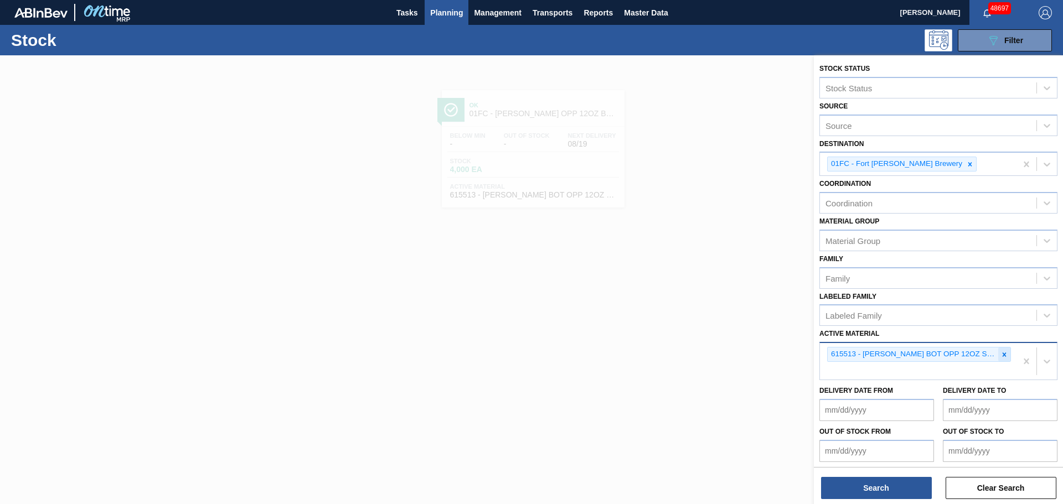
click at [1004, 357] on icon at bounding box center [1005, 355] width 8 height 8
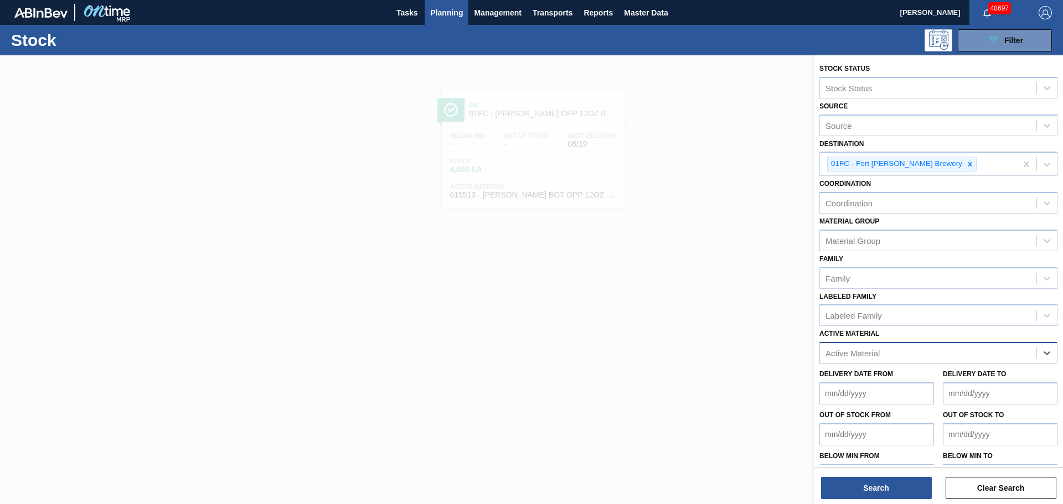
paste Material "615520"
type Material "615520"
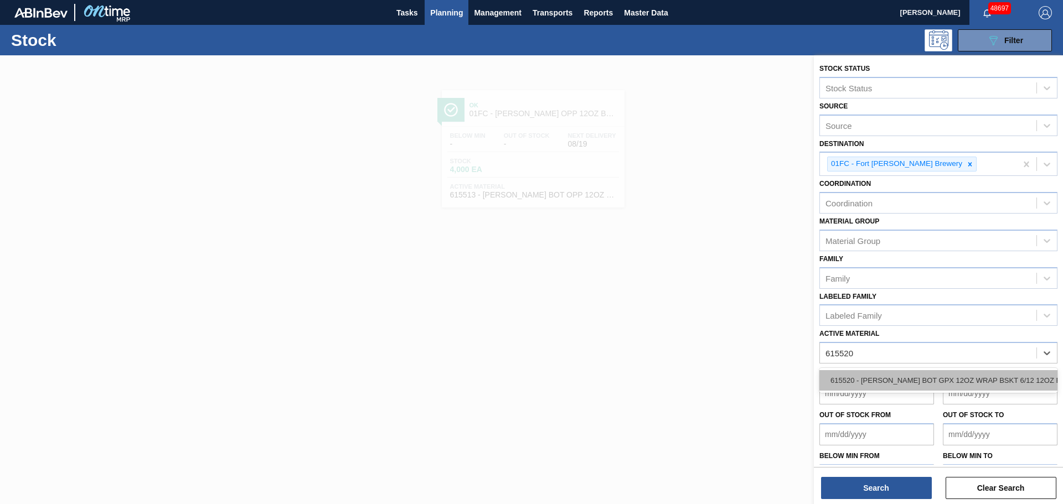
click at [905, 383] on div "615520 - CARR BOT GPX 12OZ WRAP BSKT 6/12 12OZ BO" at bounding box center [939, 380] width 238 height 20
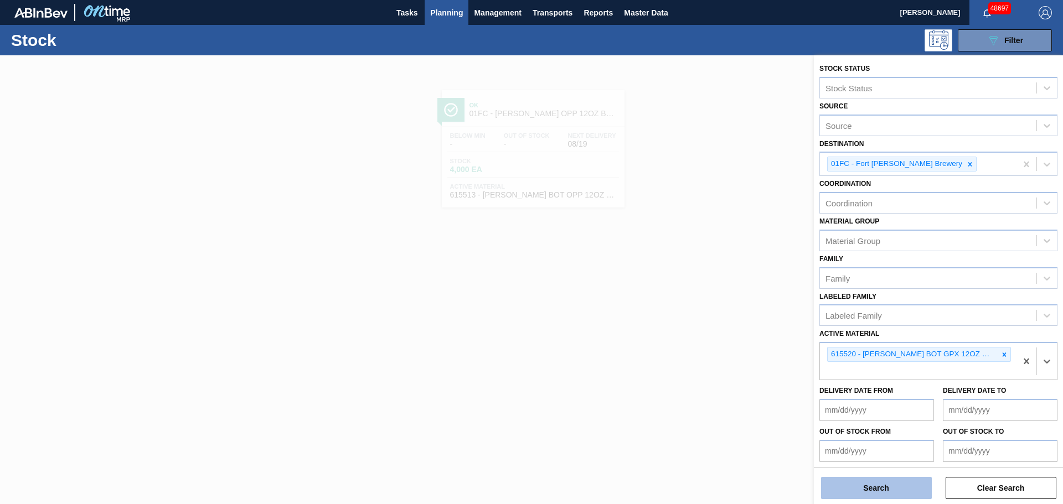
click at [862, 488] on button "Search" at bounding box center [876, 488] width 111 height 22
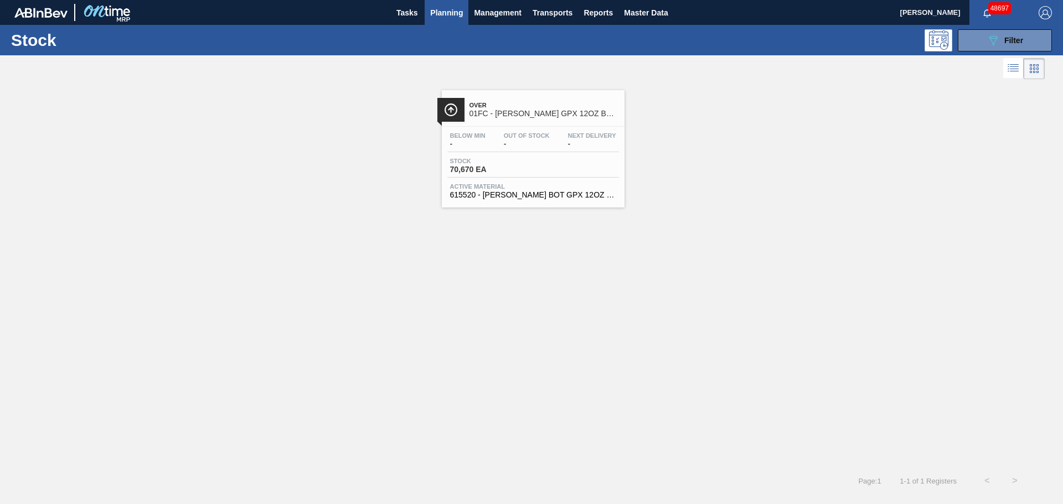
click at [556, 160] on div "Stock 70,670 EA" at bounding box center [533, 168] width 172 height 20
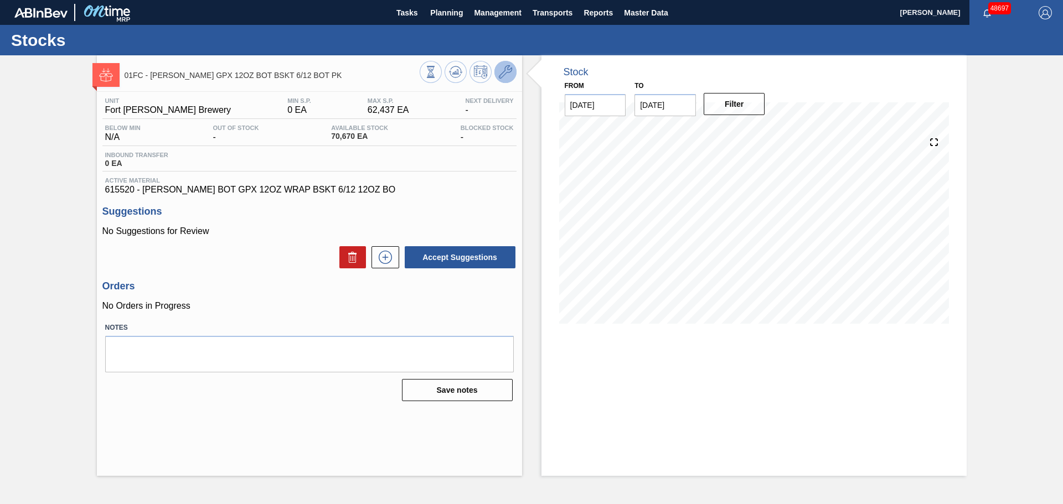
click at [506, 73] on icon at bounding box center [505, 71] width 13 height 13
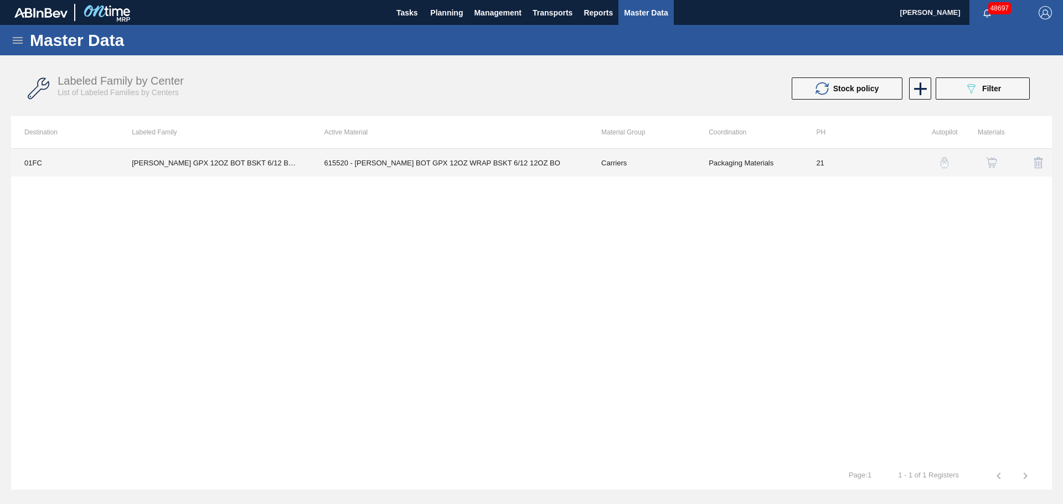
click at [382, 163] on td "615520 - CARR BOT GPX 12OZ WRAP BSKT 6/12 12OZ BO" at bounding box center [449, 163] width 277 height 28
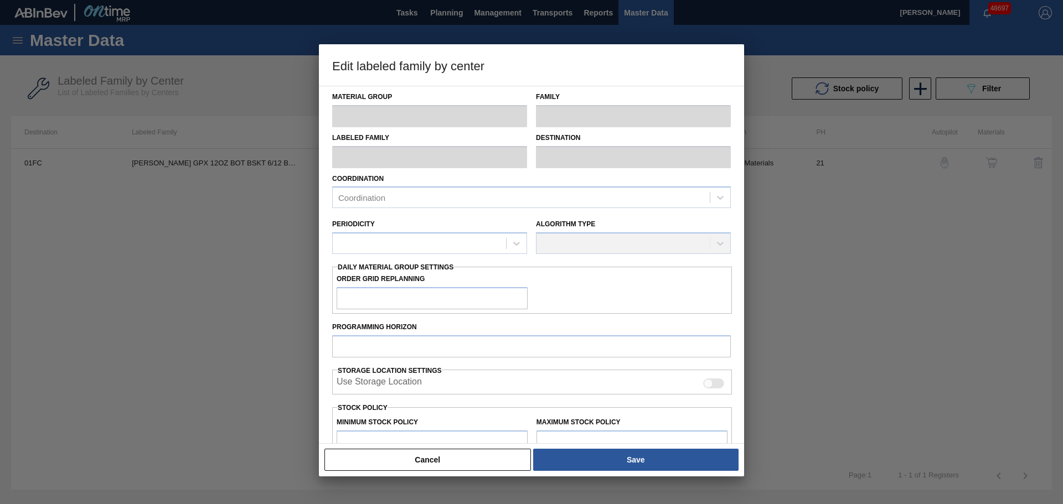
type input "Carriers"
type input "Bottle Carriers"
type input "CARR GPX 12OZ BOT BSKT 6/12 BOT PK"
type input "01FC - Fort [PERSON_NAME] Brewery"
type input "21"
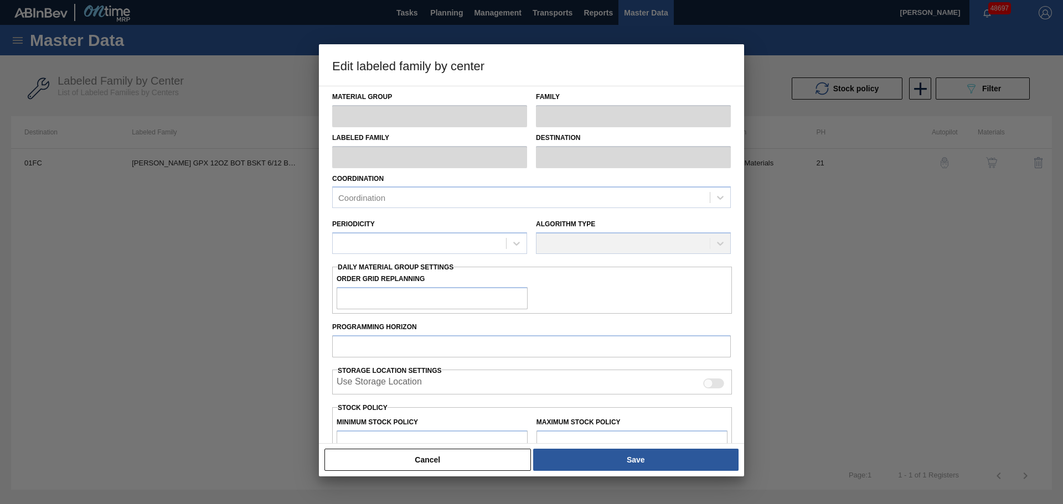
type input "0"
type input "62,437"
type input "0"
checkbox input "true"
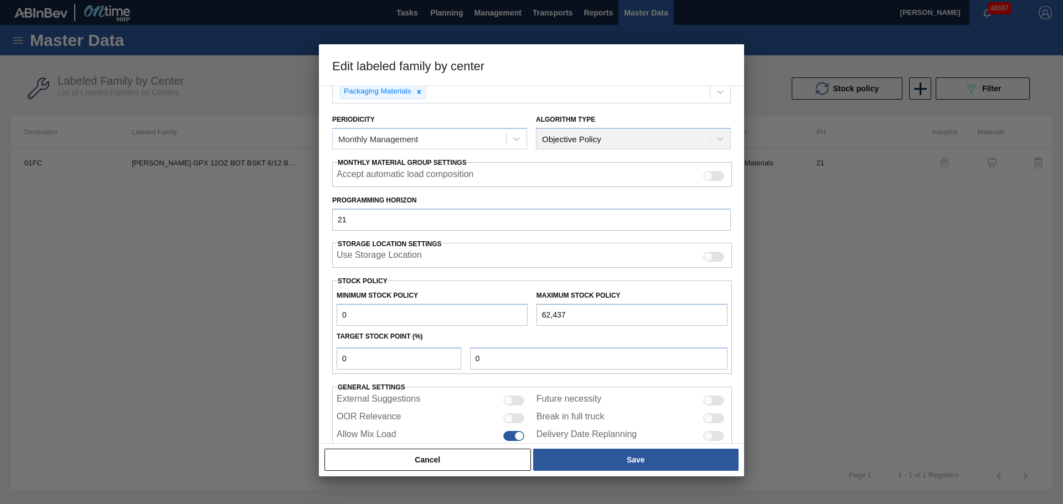
scroll to position [111, 0]
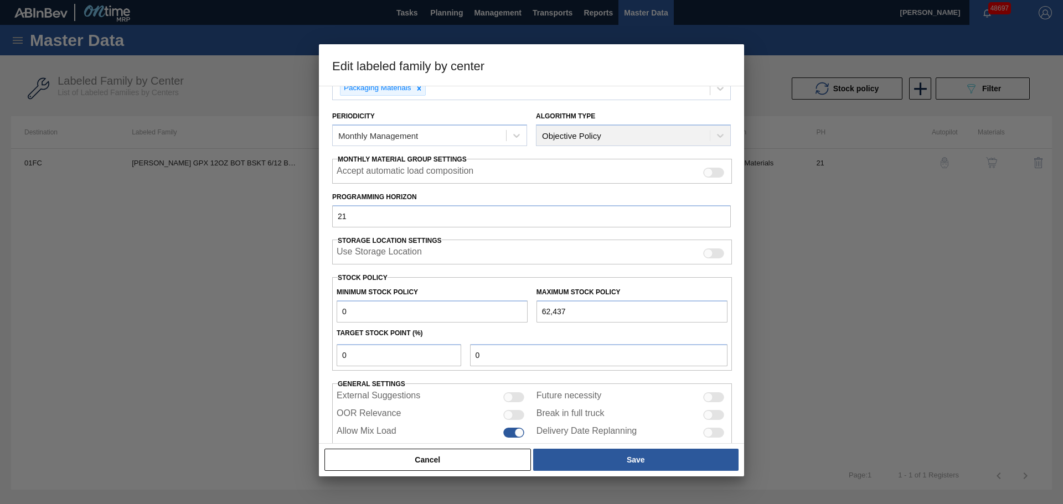
drag, startPoint x: 579, startPoint y: 310, endPoint x: 454, endPoint y: 305, distance: 124.7
click at [454, 305] on div "Minimum Stock Policy 0 Maximum Stock Policy 62,437" at bounding box center [532, 302] width 400 height 41
paste input "79,882"
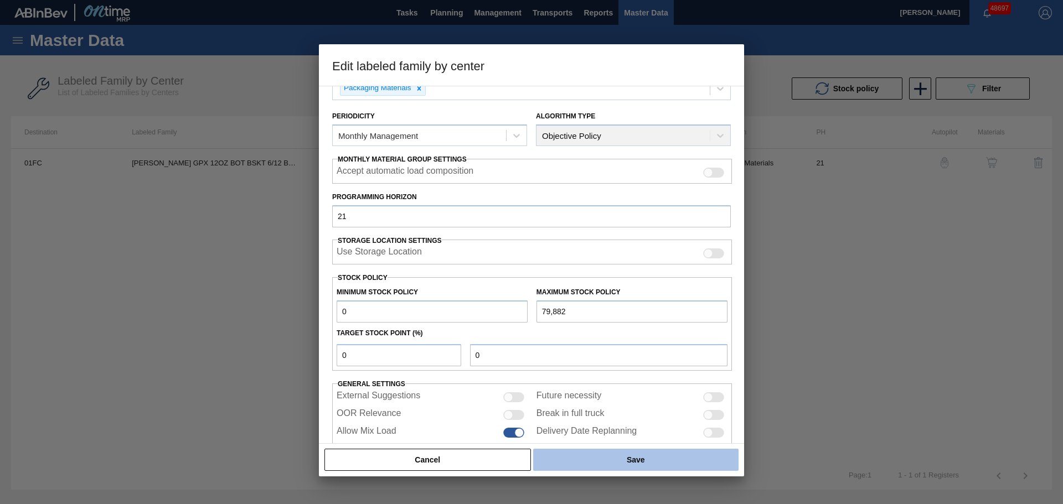
type input "79,882"
click at [612, 458] on button "Save" at bounding box center [635, 460] width 205 height 22
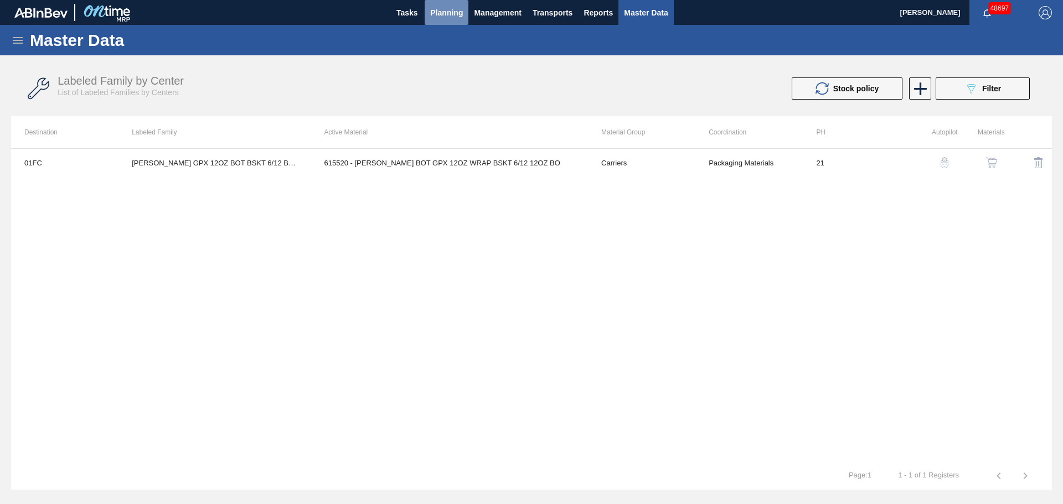
click at [445, 11] on span "Planning" at bounding box center [446, 12] width 33 height 13
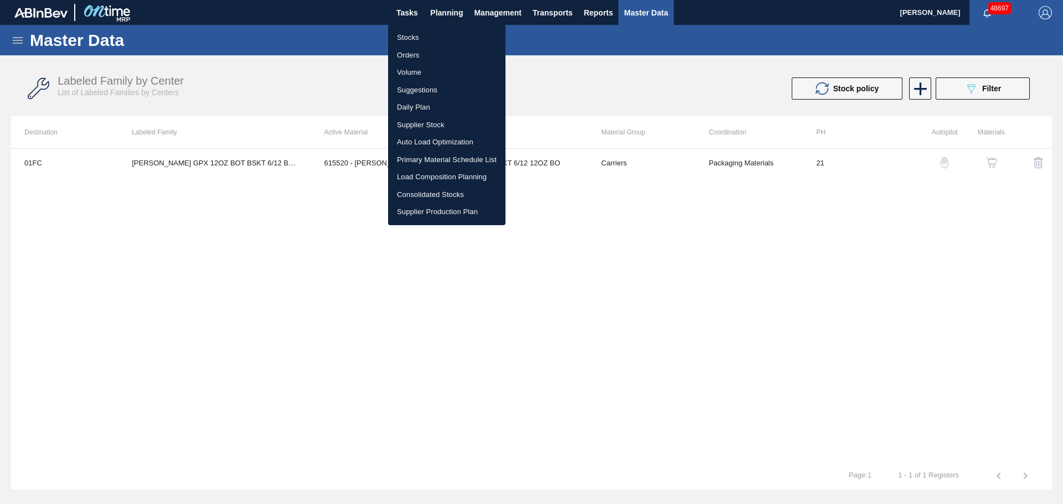
drag, startPoint x: 409, startPoint y: 37, endPoint x: 420, endPoint y: 40, distance: 11.4
click at [409, 37] on li "Stocks" at bounding box center [446, 38] width 117 height 18
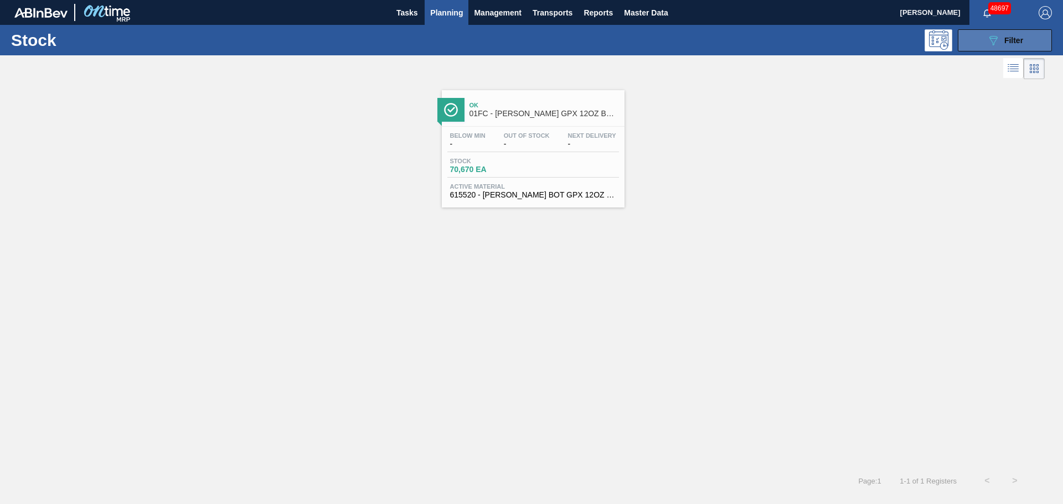
click at [1033, 40] on button "089F7B8B-B2A5-4AFE-B5C0-19BA573D28AC Filter" at bounding box center [1005, 40] width 94 height 22
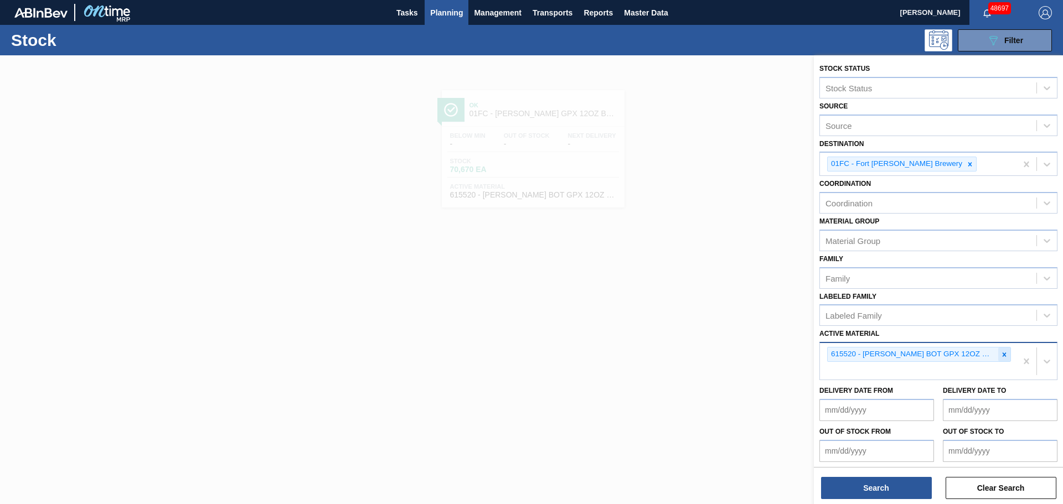
click at [1002, 357] on icon at bounding box center [1005, 355] width 8 height 8
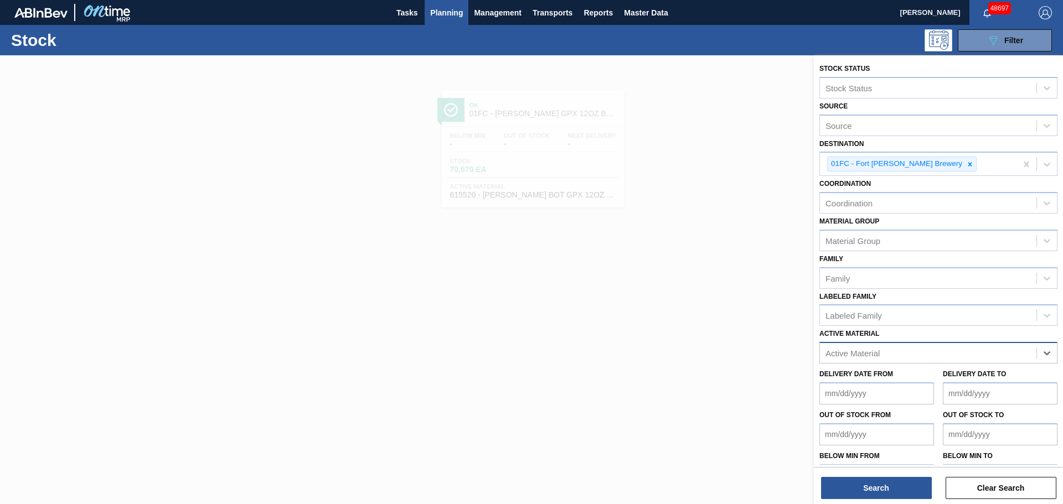
paste Material "615620"
type Material "615620"
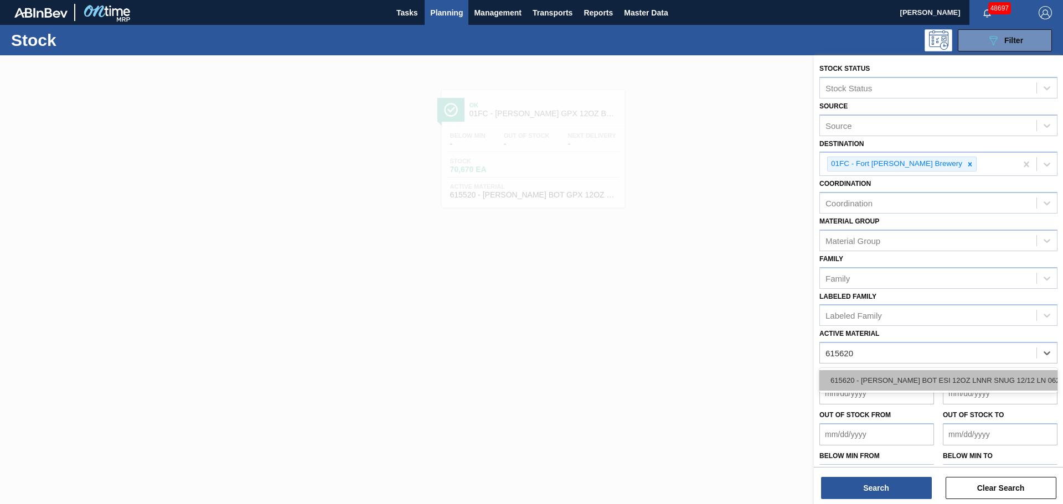
click at [874, 385] on div "615620 - CARR BOT ESI 12OZ LNNR SNUG 12/12 LN 062" at bounding box center [939, 380] width 238 height 20
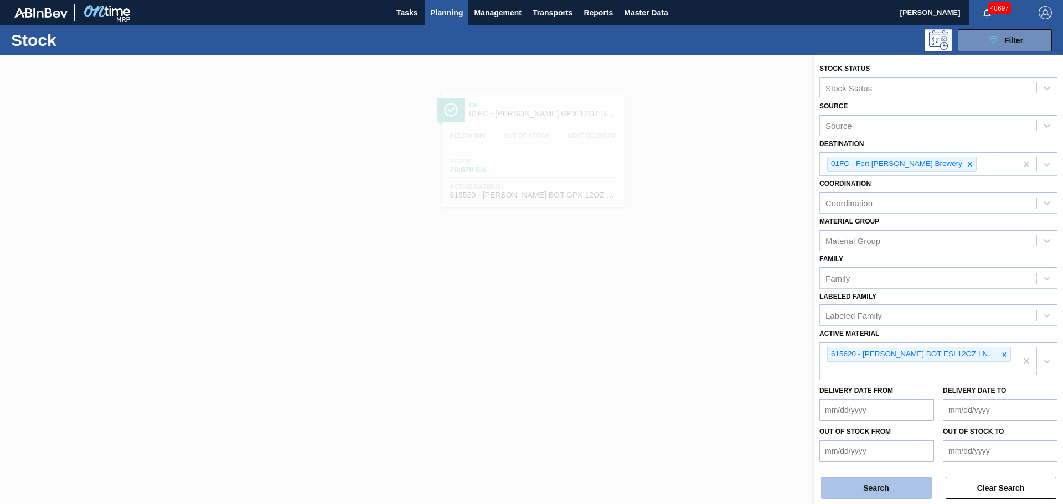
click at [869, 487] on button "Search" at bounding box center [876, 488] width 111 height 22
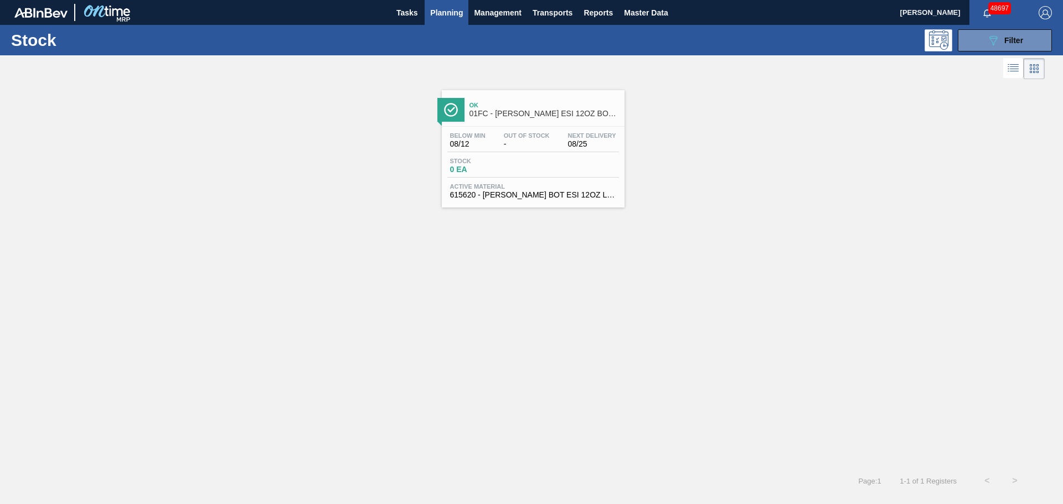
click at [547, 167] on div "Stock 0 EA" at bounding box center [533, 168] width 172 height 20
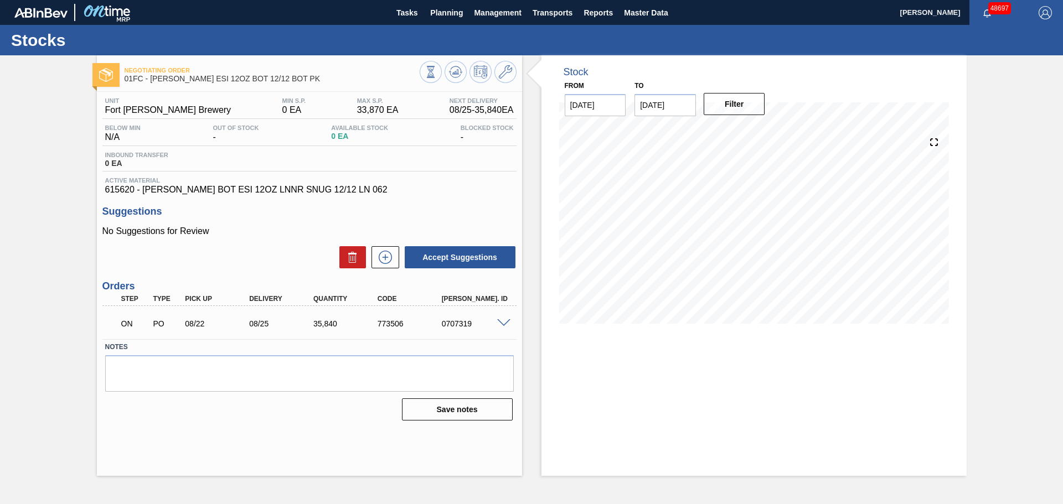
click at [504, 84] on div at bounding box center [468, 73] width 97 height 25
click at [504, 74] on icon at bounding box center [505, 71] width 13 height 13
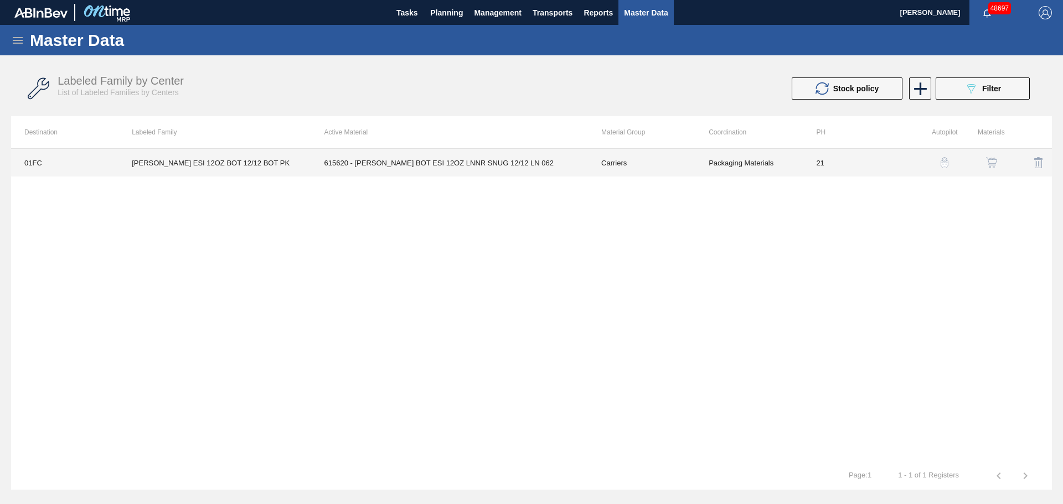
click at [739, 168] on td "Packaging Materials" at bounding box center [749, 163] width 107 height 28
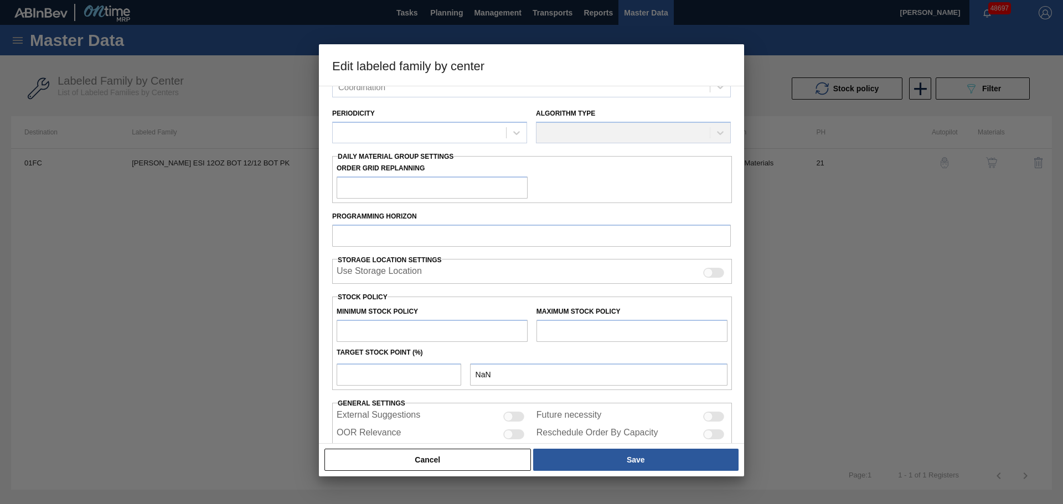
click at [568, 332] on input "text" at bounding box center [632, 331] width 191 height 22
type input "Carriers"
type input "Bottle Carriers"
type input "CARR ESI 12OZ BOT 12/12 BOT PK"
type input "01FC - Fort [PERSON_NAME] Brewery"
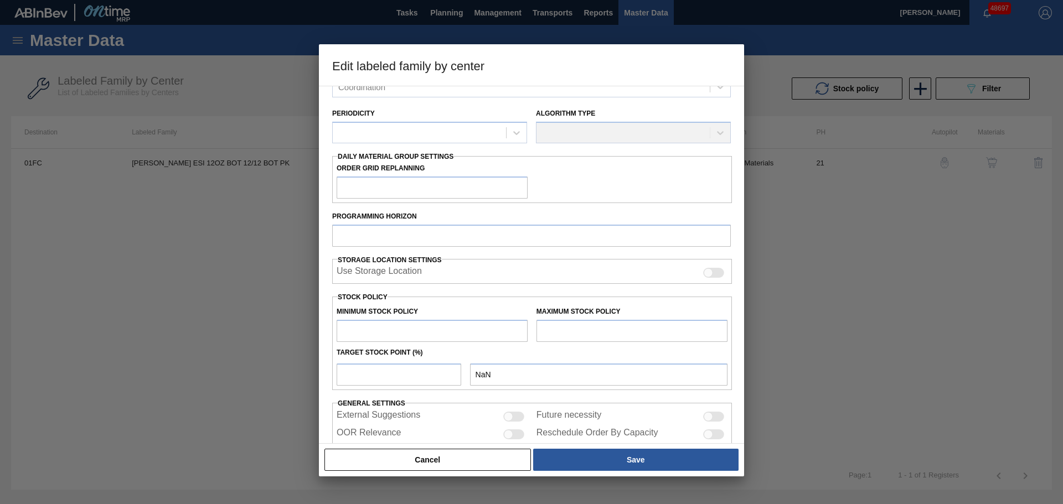
type input "21"
type input "0"
type input "33,870"
type input "0"
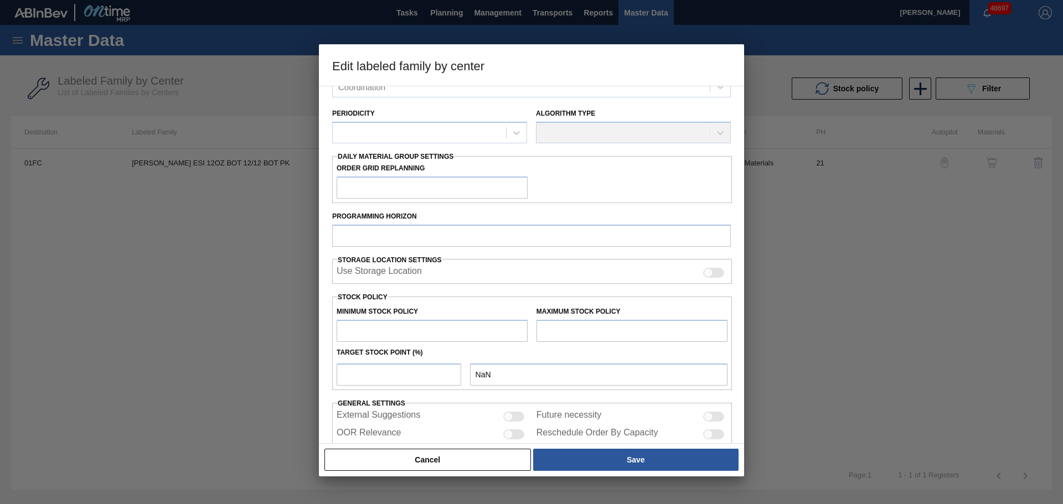
checkbox input "true"
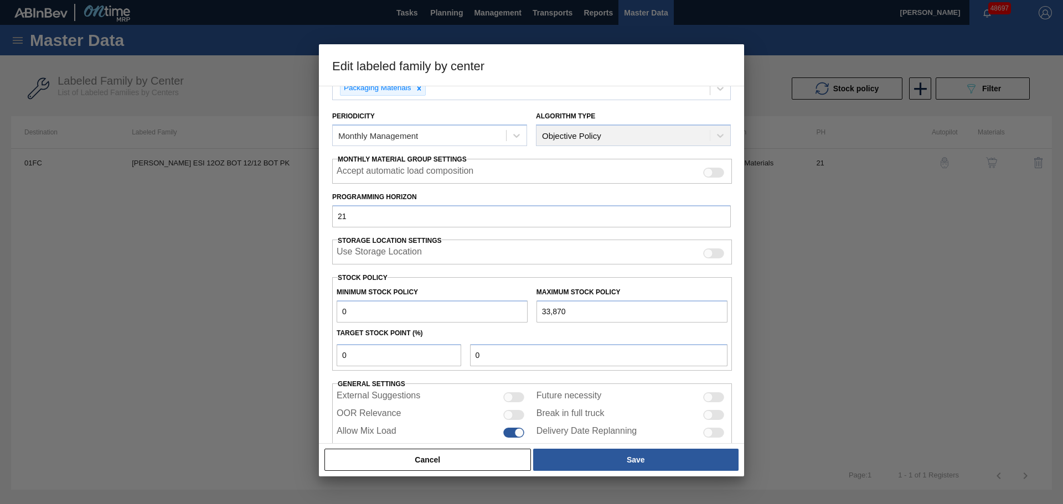
scroll to position [112, 0]
drag, startPoint x: 533, startPoint y: 312, endPoint x: 514, endPoint y: 313, distance: 18.3
click at [514, 313] on div "Minimum Stock Policy 0 Maximum Stock Policy 33,870" at bounding box center [532, 301] width 400 height 41
paste input "43,753"
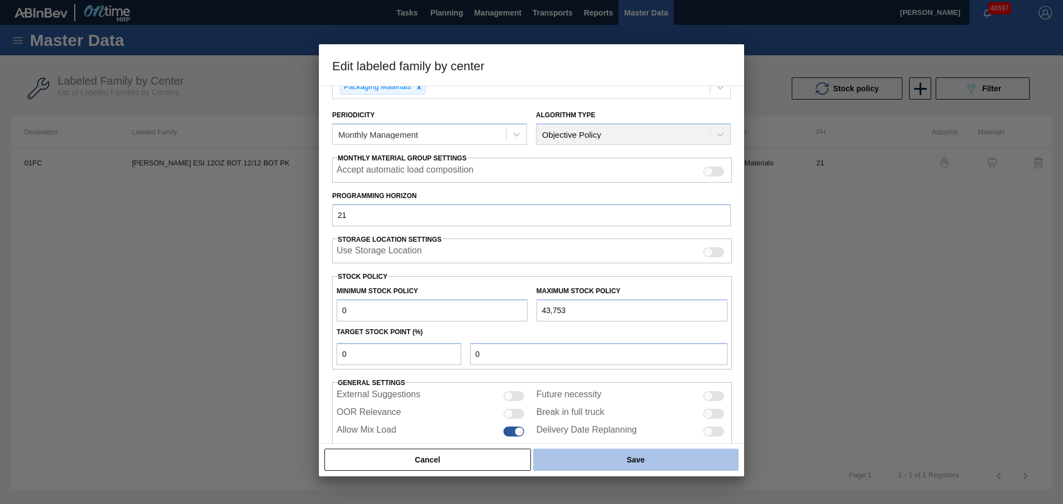
type input "43,753"
click at [616, 457] on button "Save" at bounding box center [635, 460] width 205 height 22
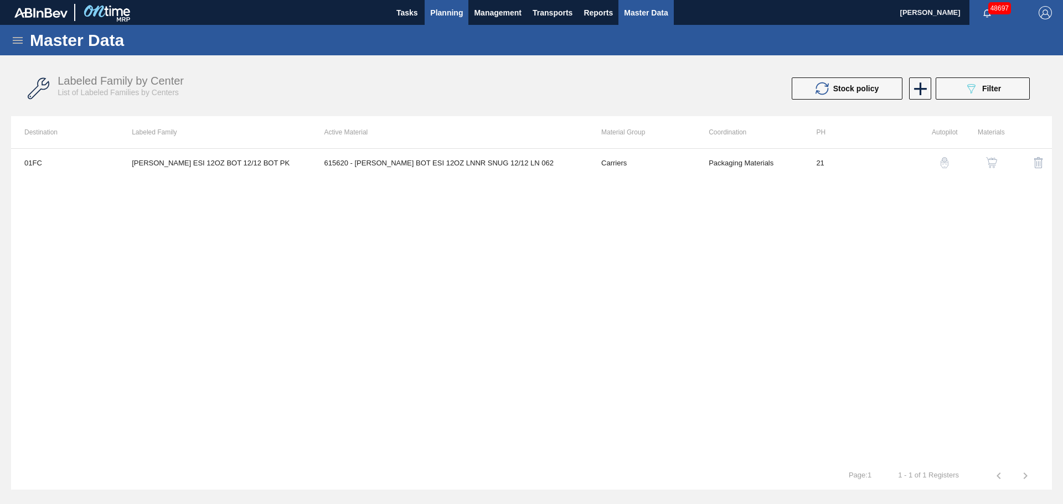
click at [449, 16] on span "Planning" at bounding box center [446, 12] width 33 height 13
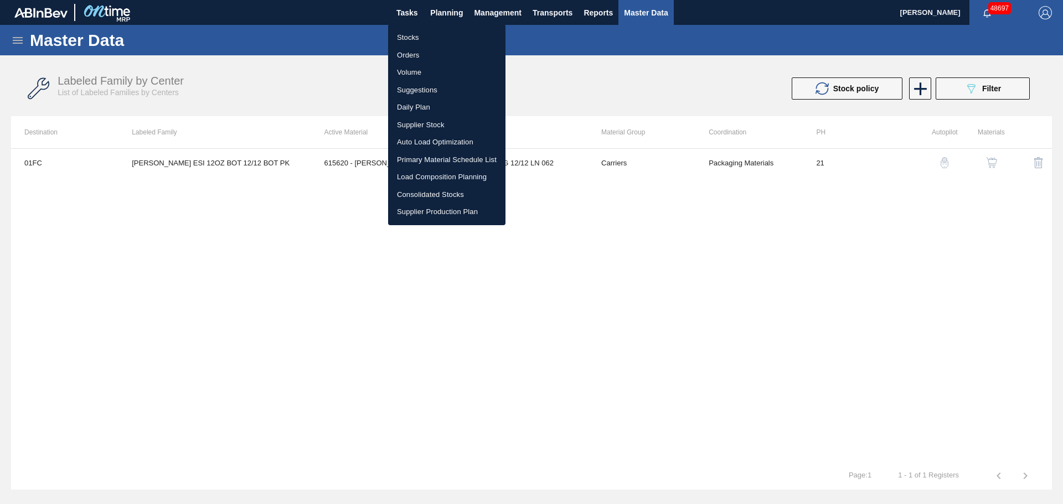
drag, startPoint x: 412, startPoint y: 37, endPoint x: 1006, endPoint y: 134, distance: 601.6
click at [413, 37] on li "Stocks" at bounding box center [446, 38] width 117 height 18
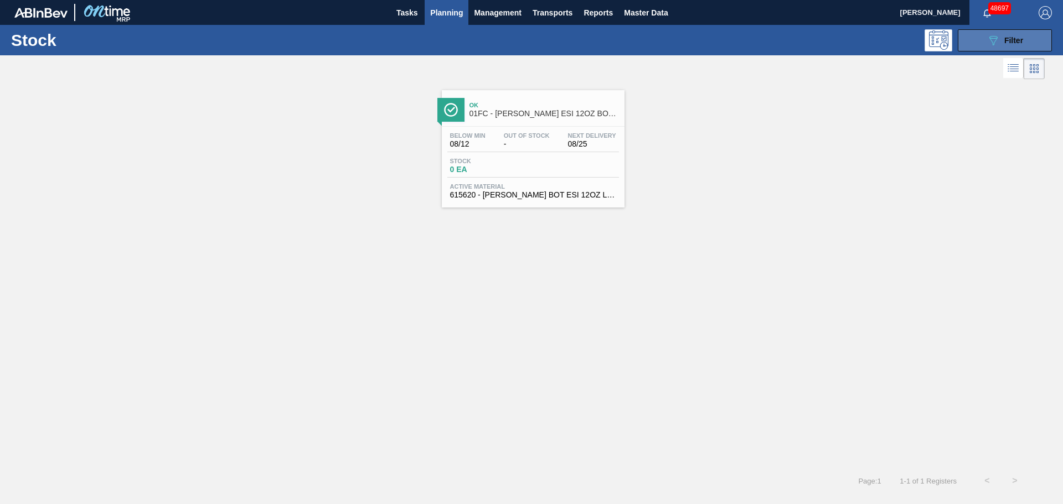
click at [1001, 42] on div "089F7B8B-B2A5-4AFE-B5C0-19BA573D28AC Filter" at bounding box center [1005, 40] width 37 height 13
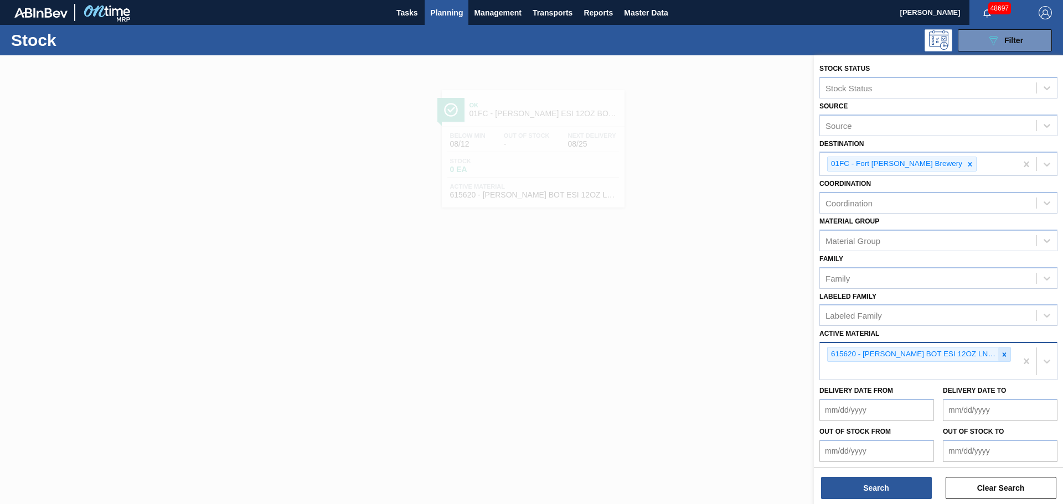
click at [1003, 354] on icon at bounding box center [1005, 355] width 8 height 8
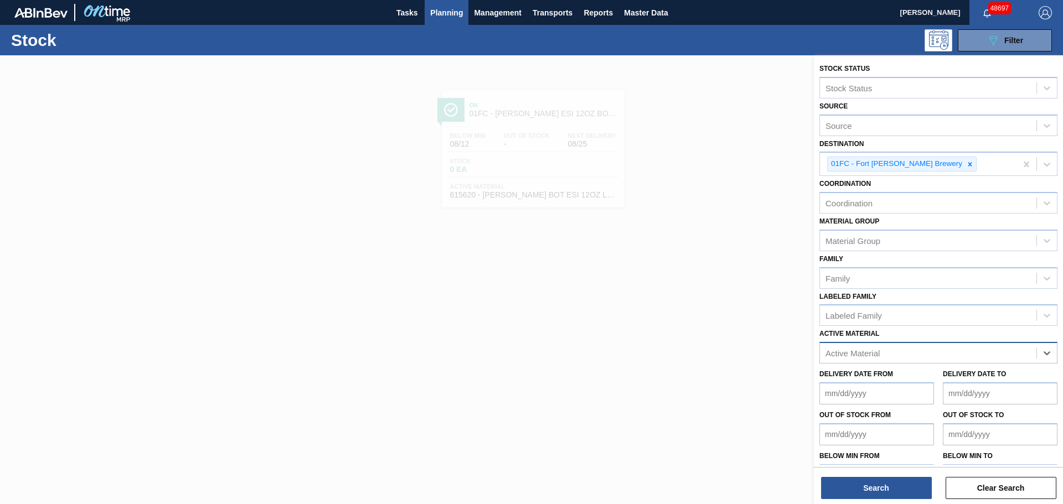
paste Material "683628"
type Material "683628"
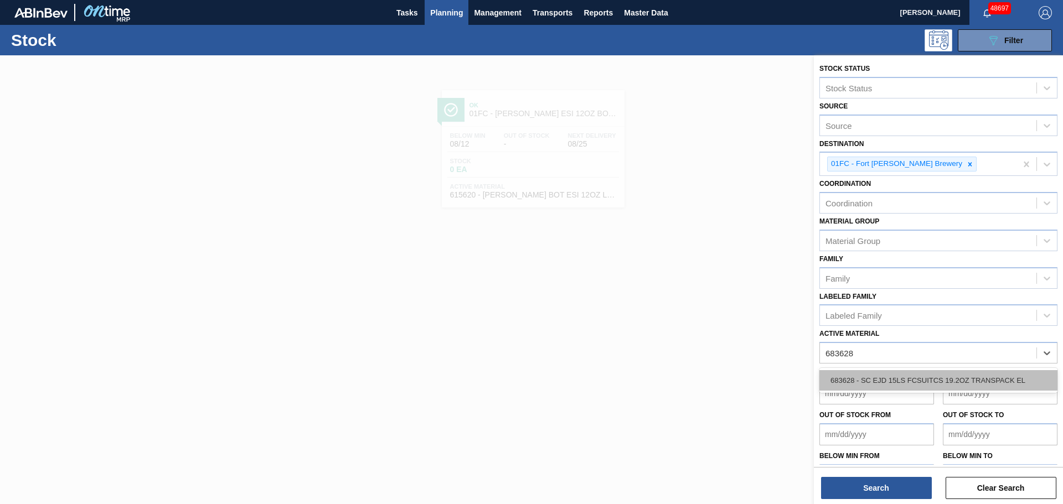
click at [895, 378] on div "683628 - SC EJD 15LS FCSUITCS 19.2OZ TRANSPACK EL" at bounding box center [939, 380] width 238 height 20
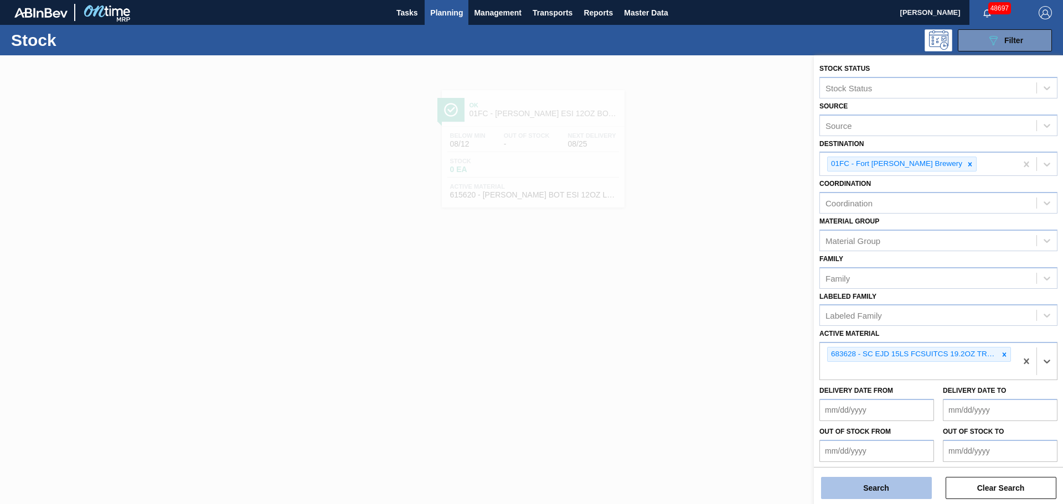
click at [890, 491] on button "Search" at bounding box center [876, 488] width 111 height 22
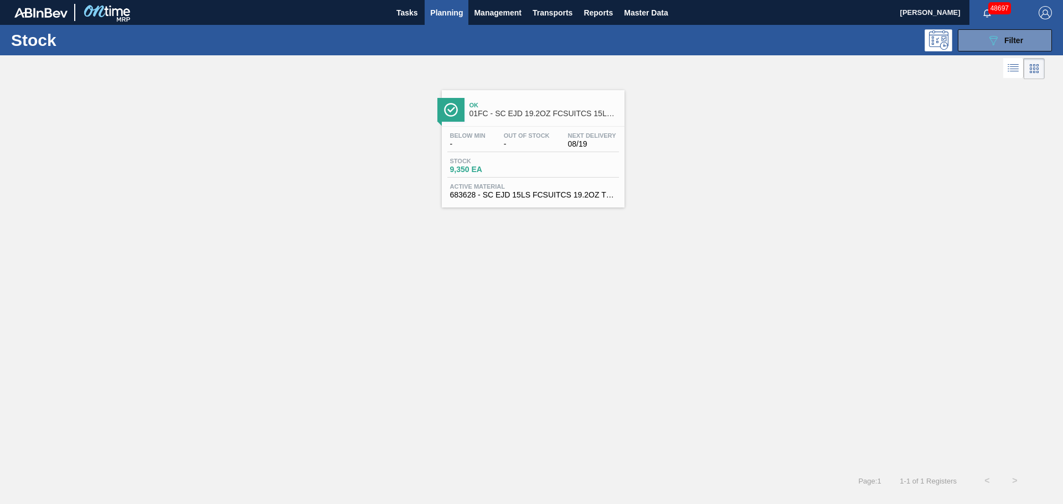
click at [524, 168] on span "9,350 EA" at bounding box center [489, 170] width 78 height 8
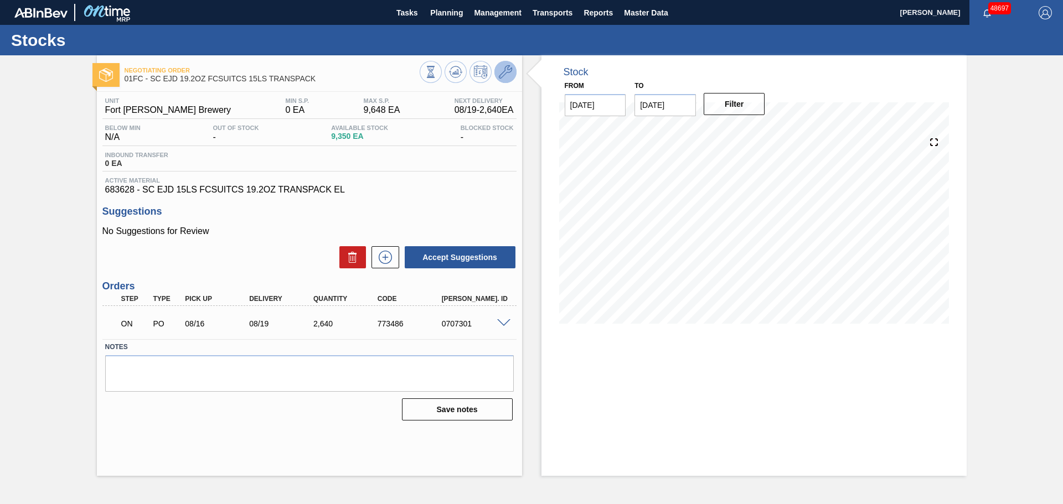
click at [507, 74] on icon at bounding box center [505, 71] width 13 height 13
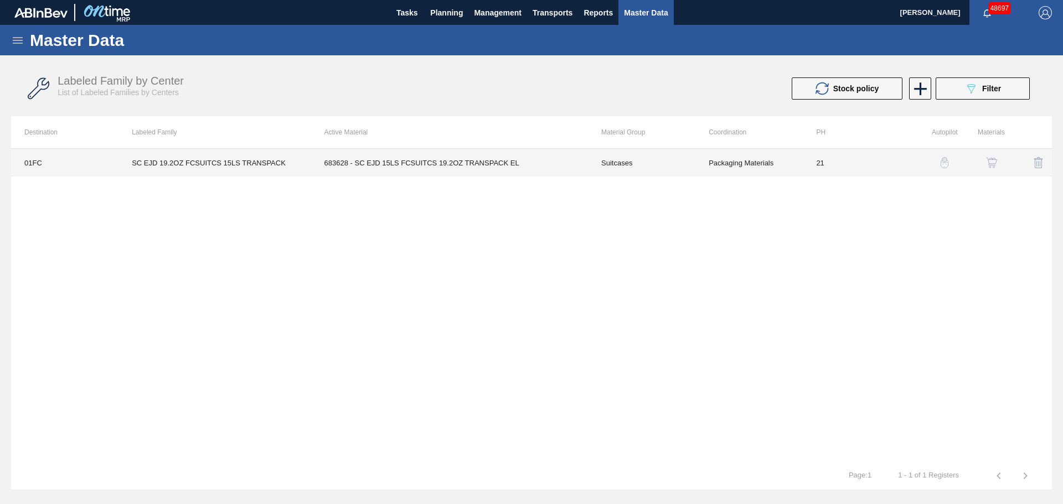
click at [409, 164] on td "683628 - SC EJD 15LS FCSUITCS 19.2OZ TRANSPACK EL" at bounding box center [449, 163] width 277 height 28
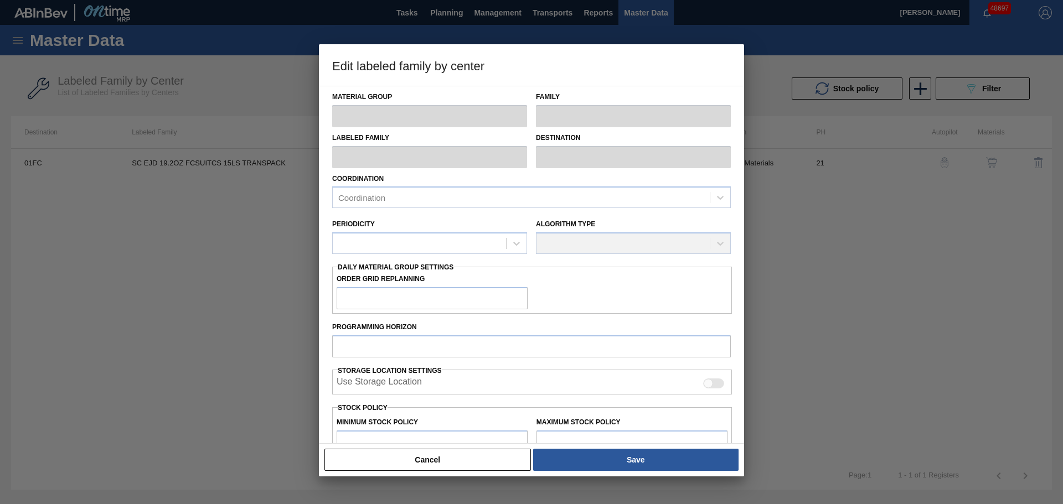
type input "Suitcases"
type input "SC EJD 19.2OZ FCSUITCS 15LS TRANSPACK"
type input "01FC - Fort [PERSON_NAME] Brewery"
type input "21"
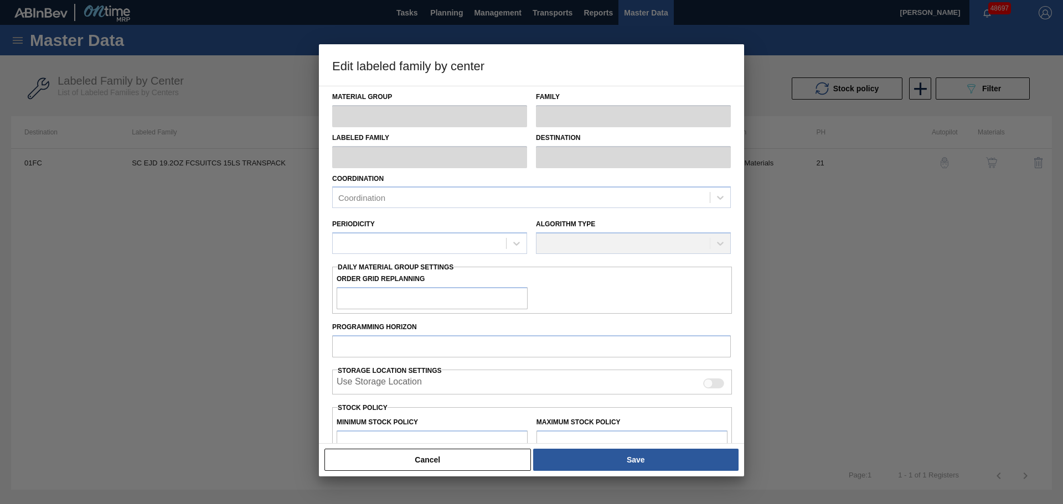
type input "0"
type input "9,648"
type input "0"
checkbox input "true"
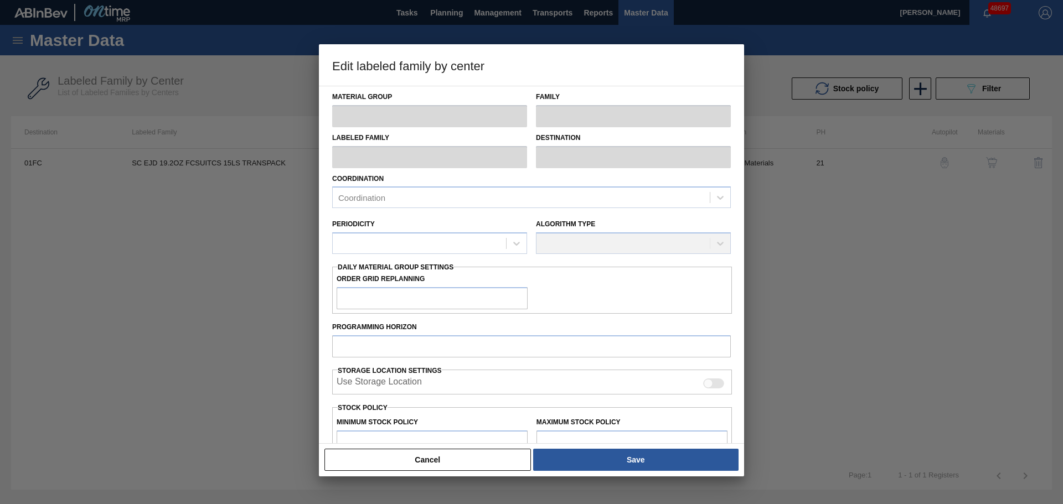
checkbox input "true"
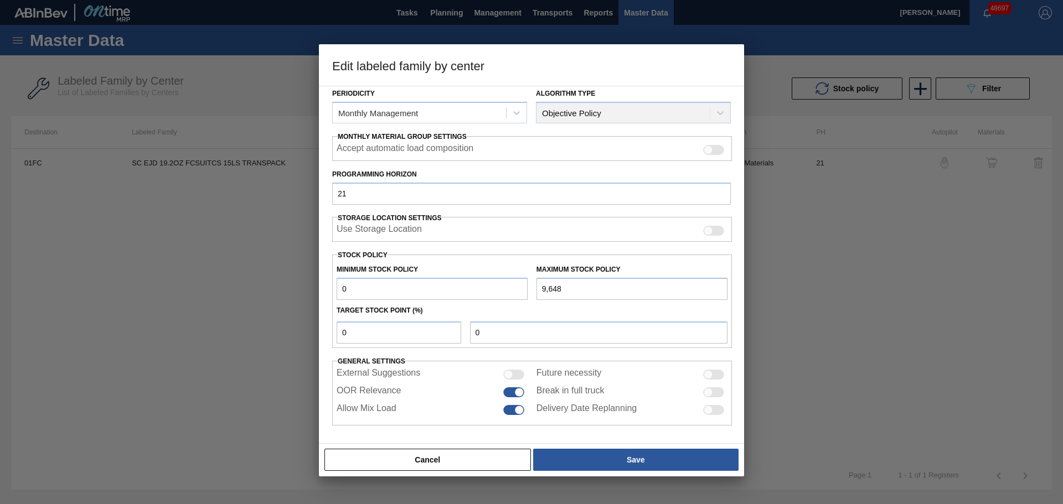
scroll to position [135, 0]
drag, startPoint x: 571, startPoint y: 289, endPoint x: 448, endPoint y: 290, distance: 122.9
click at [448, 290] on div "Minimum Stock Policy 0 Maximum Stock Policy 9,648" at bounding box center [532, 278] width 400 height 41
paste input "14,037"
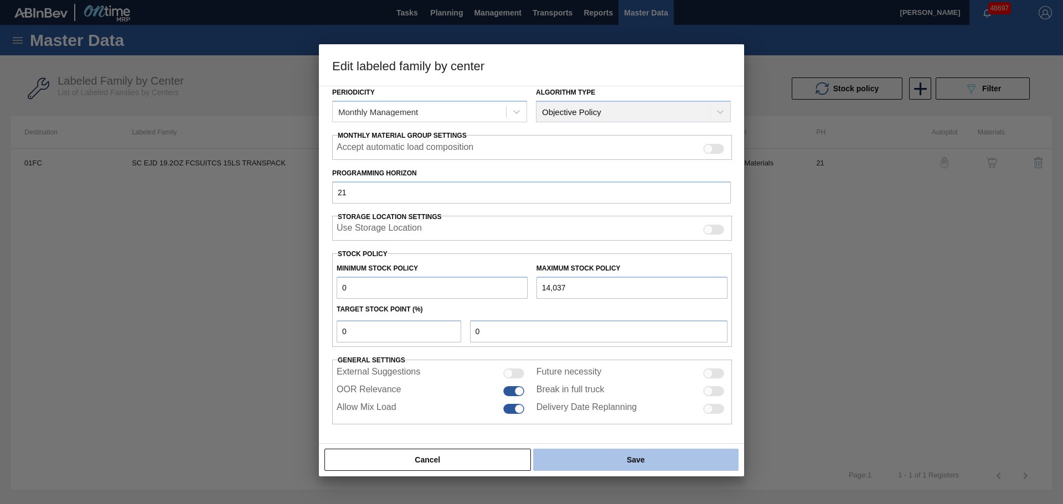
type input "14,037"
click at [617, 463] on button "Save" at bounding box center [635, 460] width 205 height 22
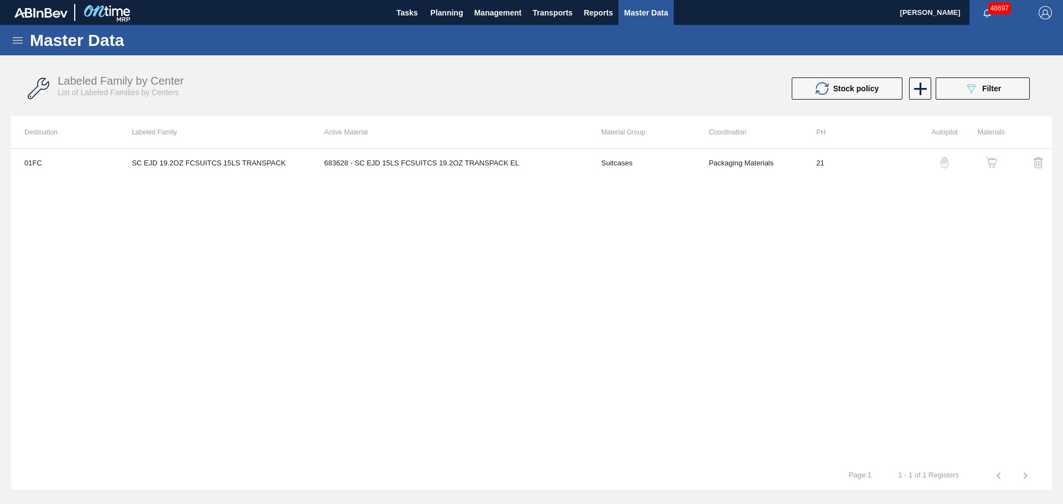
click at [672, 249] on div "01FC SC EJD 19.2OZ FCSUITCS 15LS TRANSPACK 683628 - SC EJD 15LS FCSUITCS 19.2OZ…" at bounding box center [531, 305] width 1041 height 314
click at [452, 14] on span "Planning" at bounding box center [446, 12] width 33 height 13
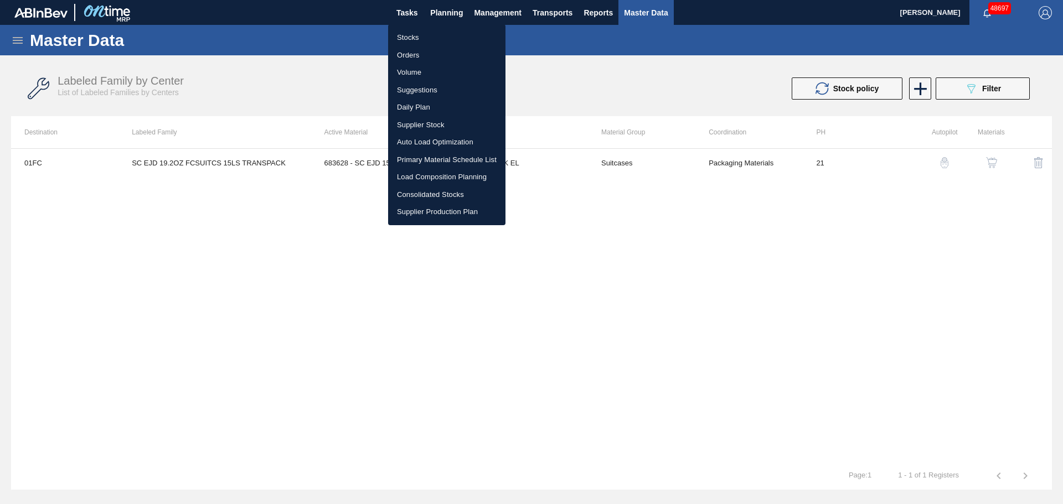
click at [409, 37] on li "Stocks" at bounding box center [446, 38] width 117 height 18
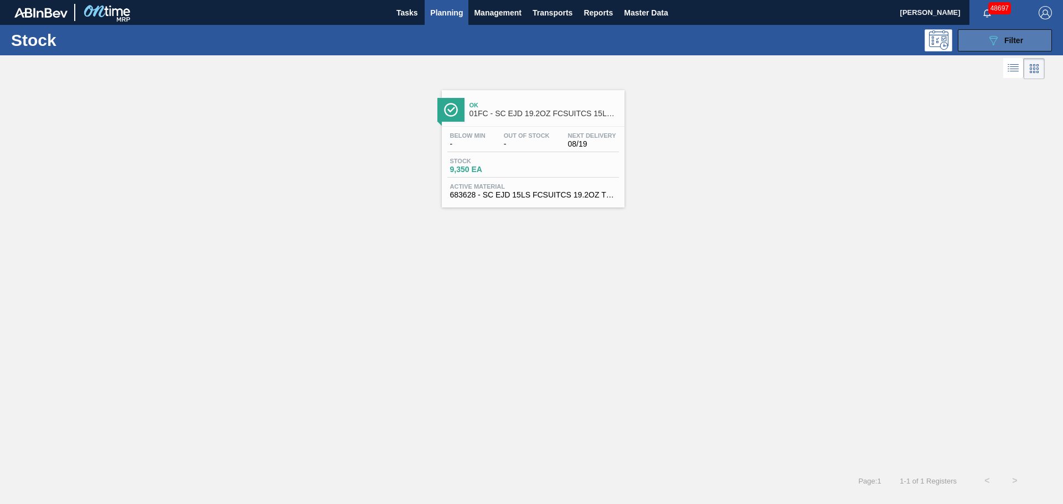
click at [994, 37] on icon "089F7B8B-B2A5-4AFE-B5C0-19BA573D28AC" at bounding box center [993, 40] width 13 height 13
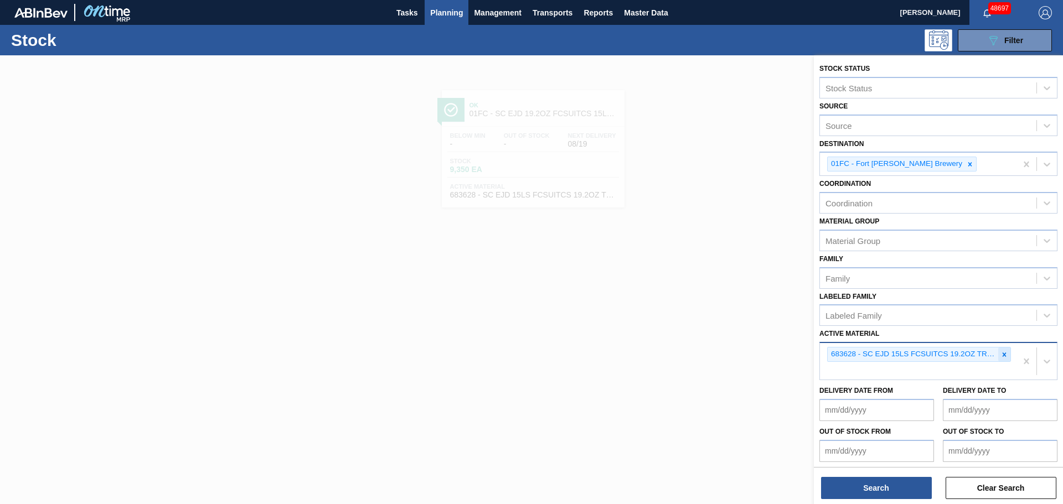
click at [1001, 355] on icon at bounding box center [1005, 355] width 8 height 8
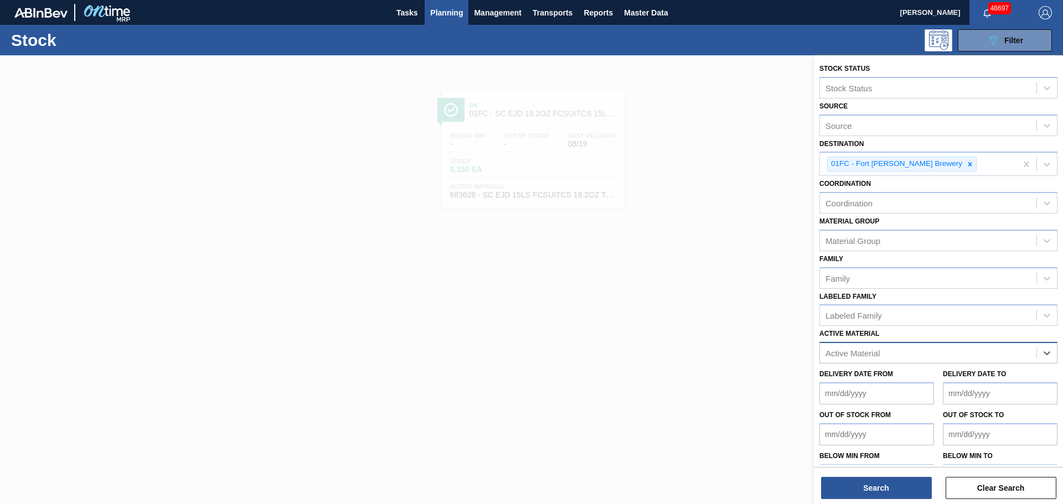
paste Material "683659"
type Material "683659"
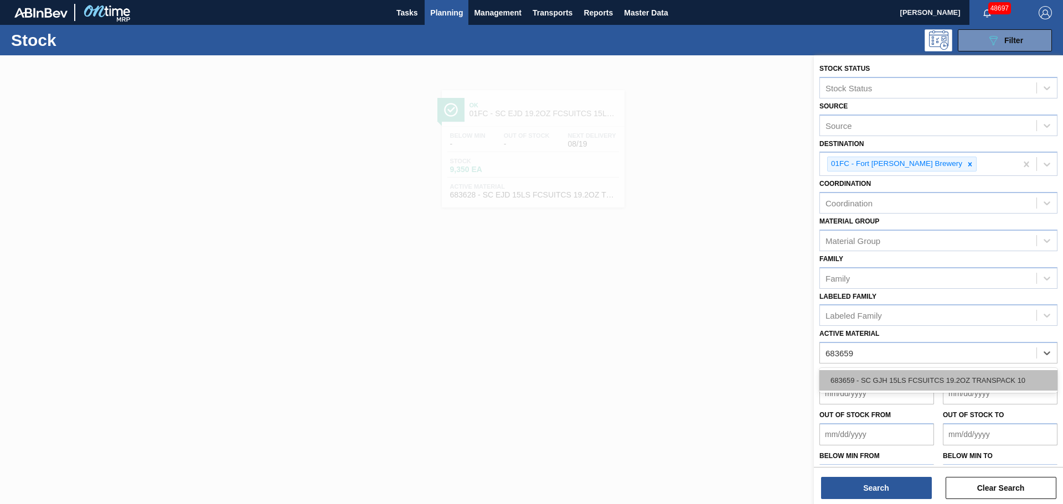
click at [913, 382] on div "683659 - SC GJH 15LS FCSUITCS 19.2OZ TRANSPACK 10" at bounding box center [939, 380] width 238 height 20
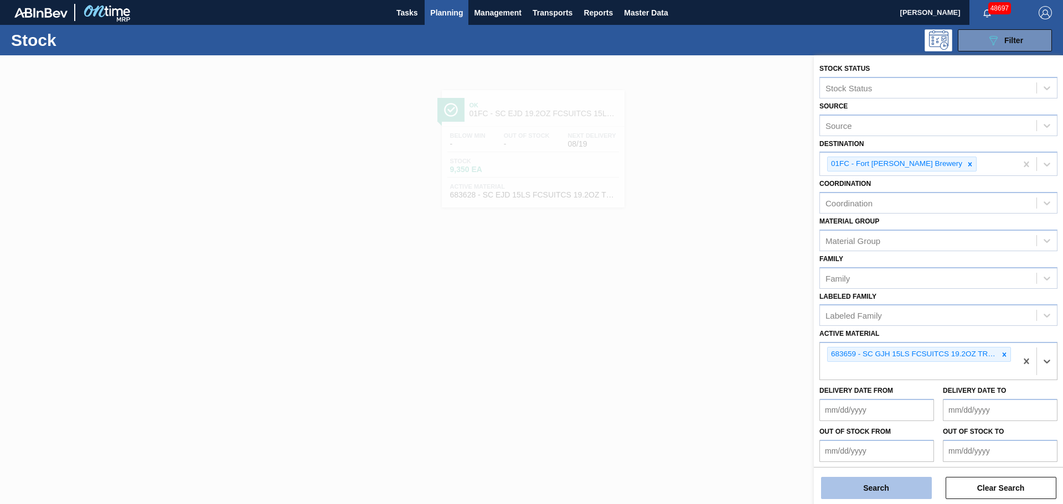
click at [885, 491] on button "Search" at bounding box center [876, 488] width 111 height 22
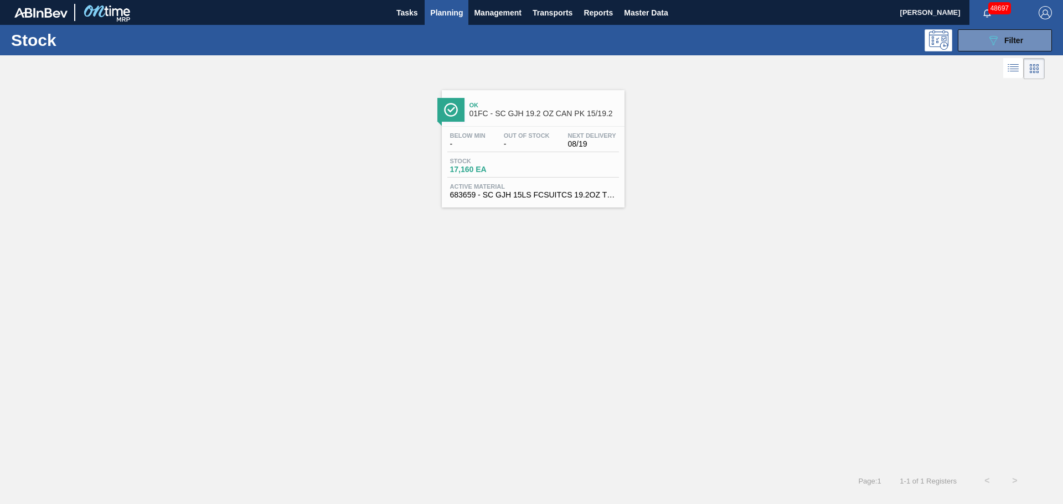
click at [554, 177] on div "Stock 17,160 EA" at bounding box center [533, 168] width 172 height 20
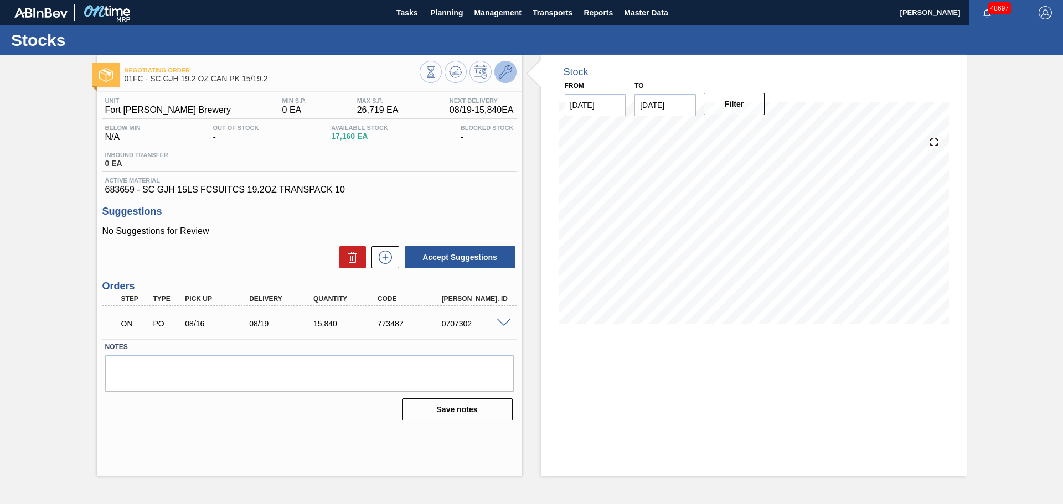
click at [502, 73] on icon at bounding box center [505, 71] width 13 height 13
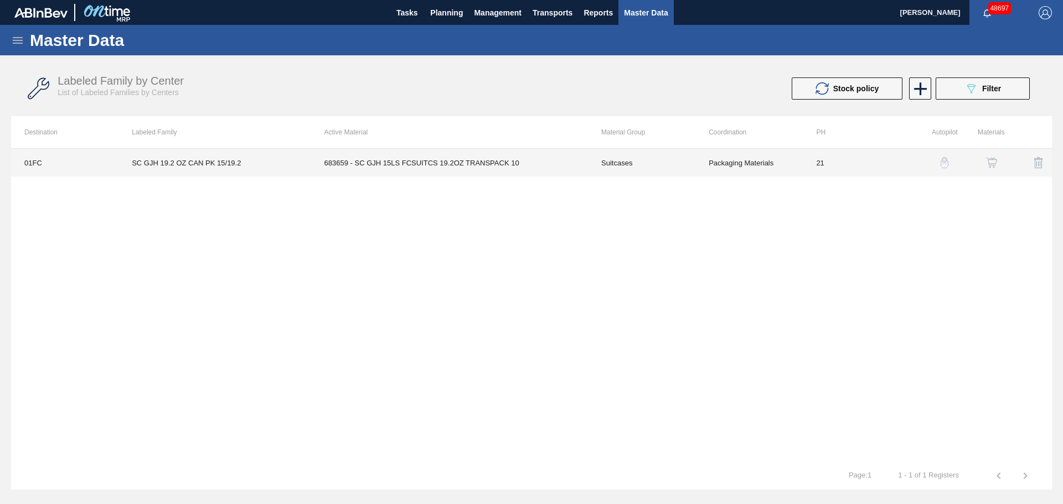
click at [455, 172] on td "683659 - SC GJH 15LS FCSUITCS 19.2OZ TRANSPACK 10" at bounding box center [449, 163] width 277 height 28
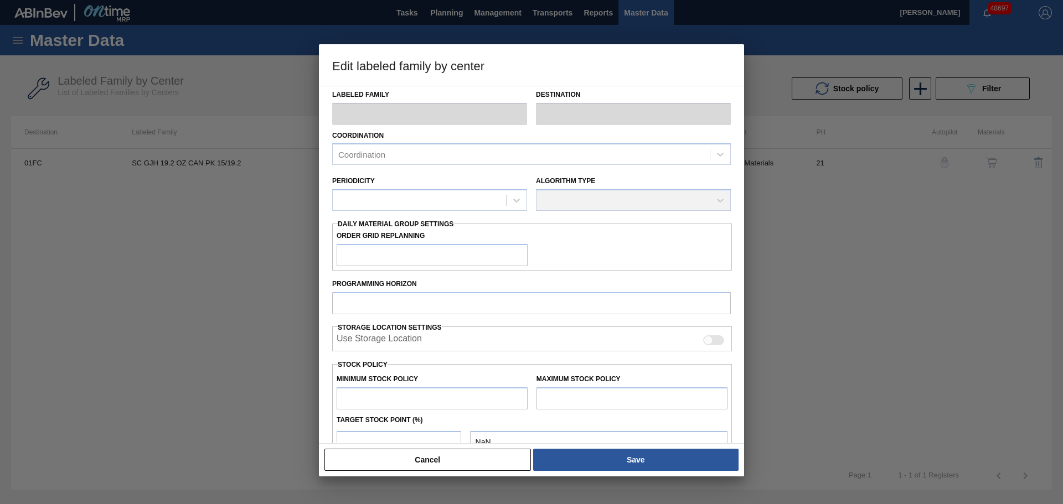
scroll to position [166, 0]
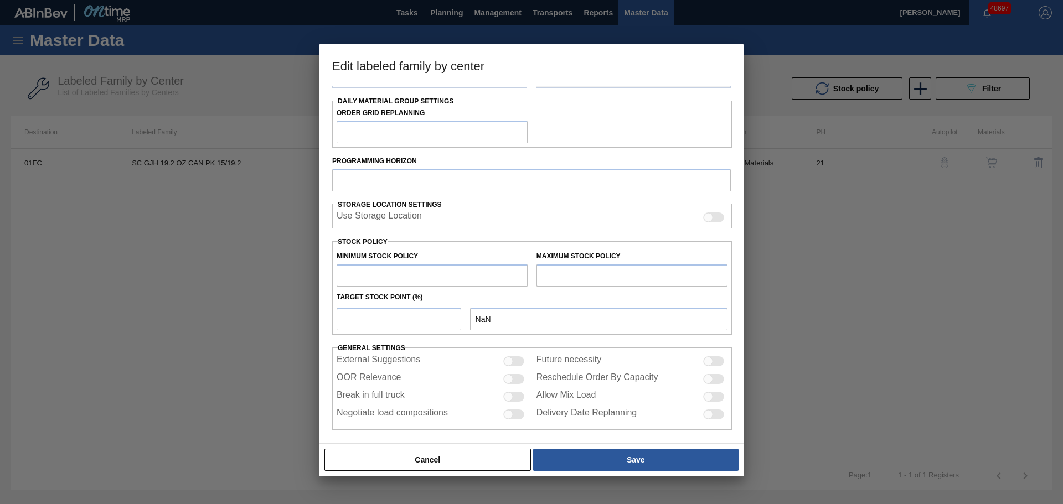
type input "Suitcases"
type input "SC GJH 19.2 OZ CAN PK 15/19.2"
type input "01FC - Fort [PERSON_NAME] Brewery"
type input "21"
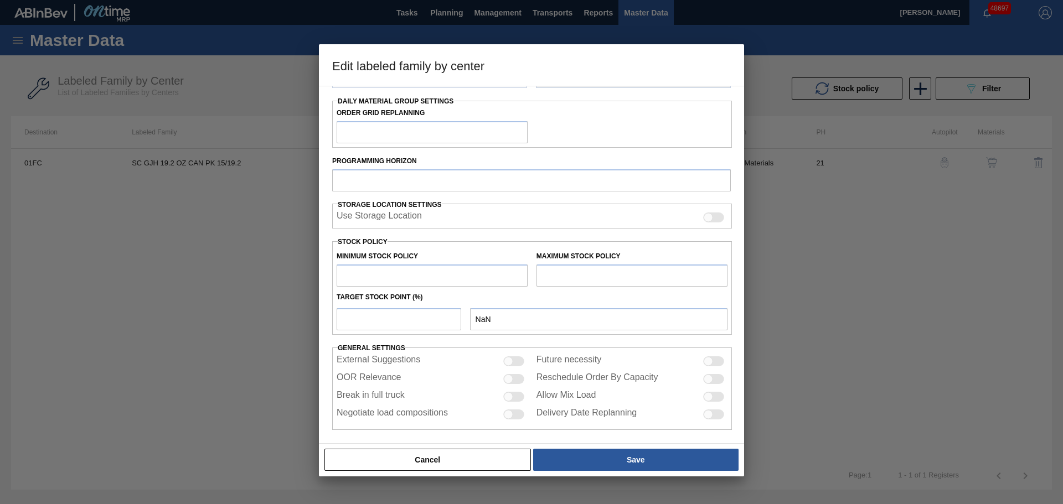
type input "0"
type input "26,719"
type input "0"
checkbox input "true"
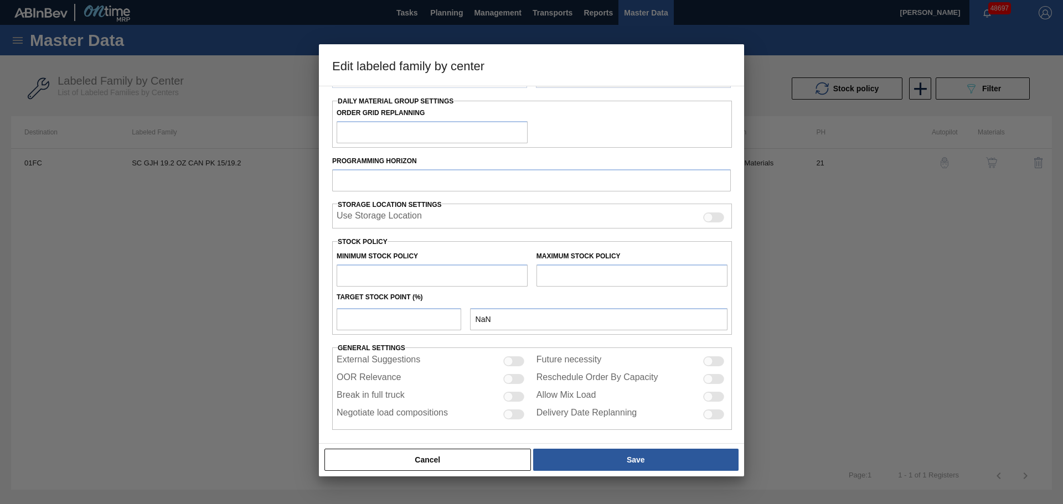
checkbox input "true"
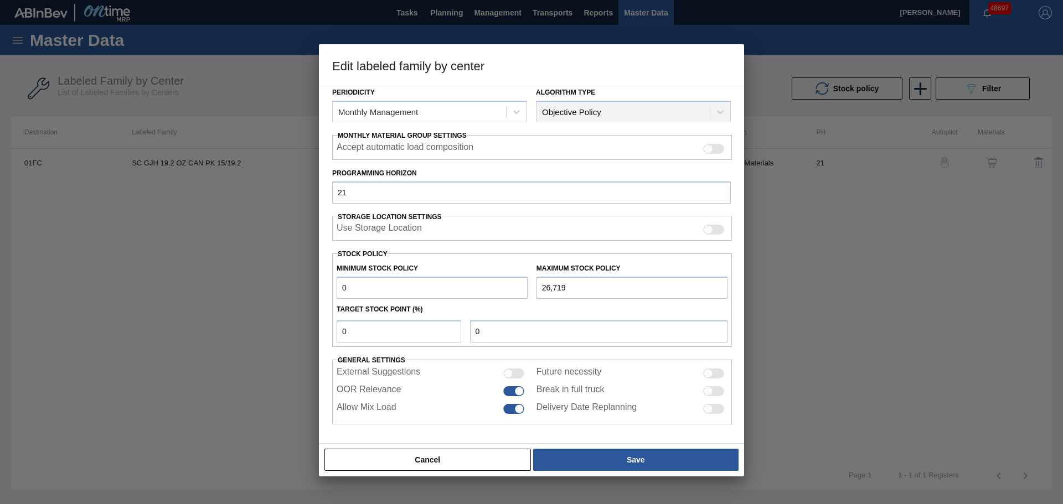
scroll to position [135, 0]
click at [599, 274] on div "Maximum Stock Policy 26,719" at bounding box center [632, 280] width 191 height 38
drag, startPoint x: 589, startPoint y: 288, endPoint x: 507, endPoint y: 289, distance: 82.0
click at [508, 289] on div "Minimum Stock Policy 0 Maximum Stock Policy 26,719" at bounding box center [532, 278] width 400 height 41
paste input "36,564"
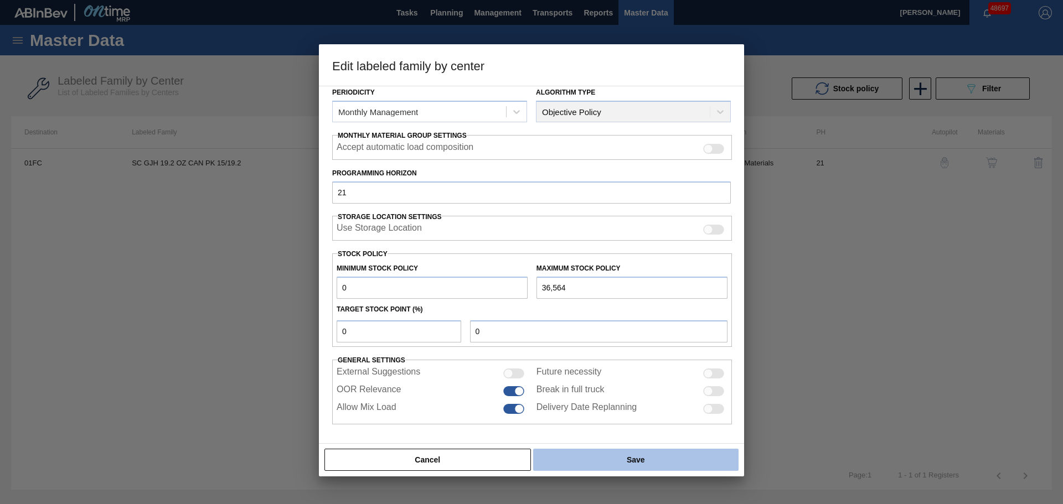
type input "36,564"
click at [601, 465] on button "Save" at bounding box center [635, 460] width 205 height 22
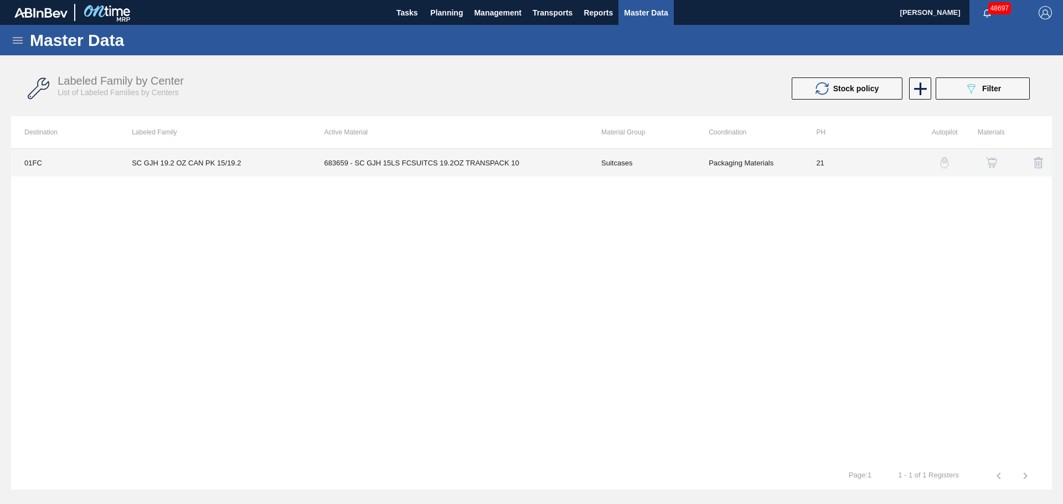
click at [396, 161] on td "683659 - SC GJH 15LS FCSUITCS 19.2OZ TRANSPACK 10" at bounding box center [449, 163] width 277 height 28
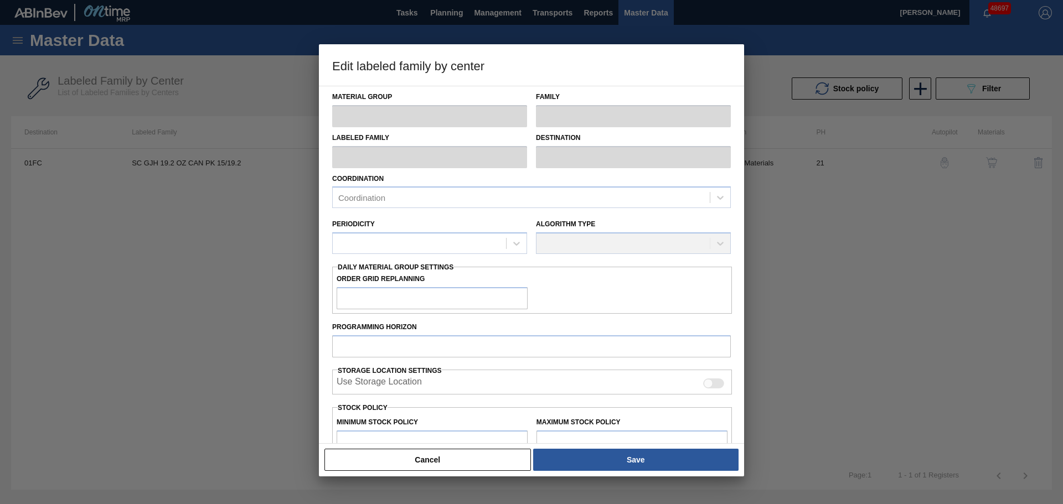
type input "Suitcases"
type input "SC GJH 19.2 OZ CAN PK 15/19.2"
type input "01FC - Fort [PERSON_NAME] Brewery"
type input "21"
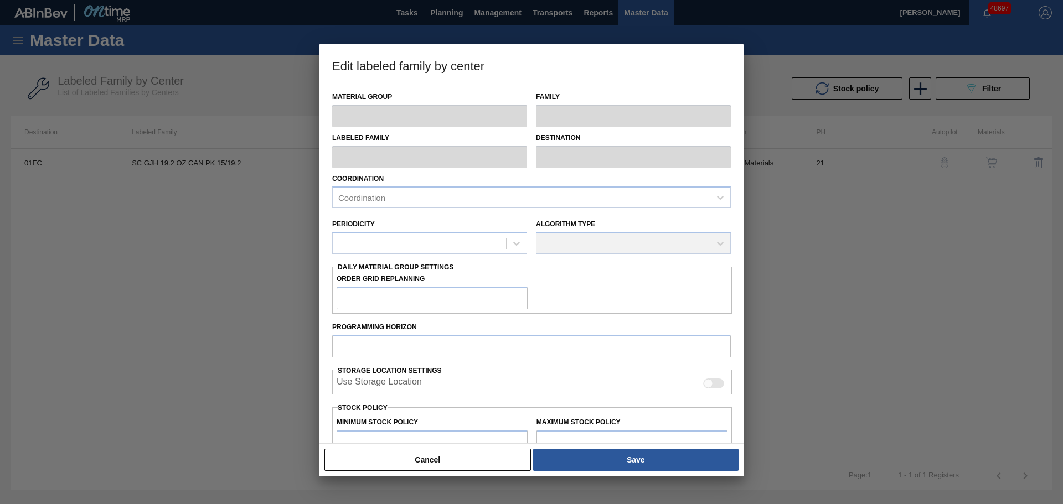
type input "0"
type input "36,564"
type input "0"
checkbox input "true"
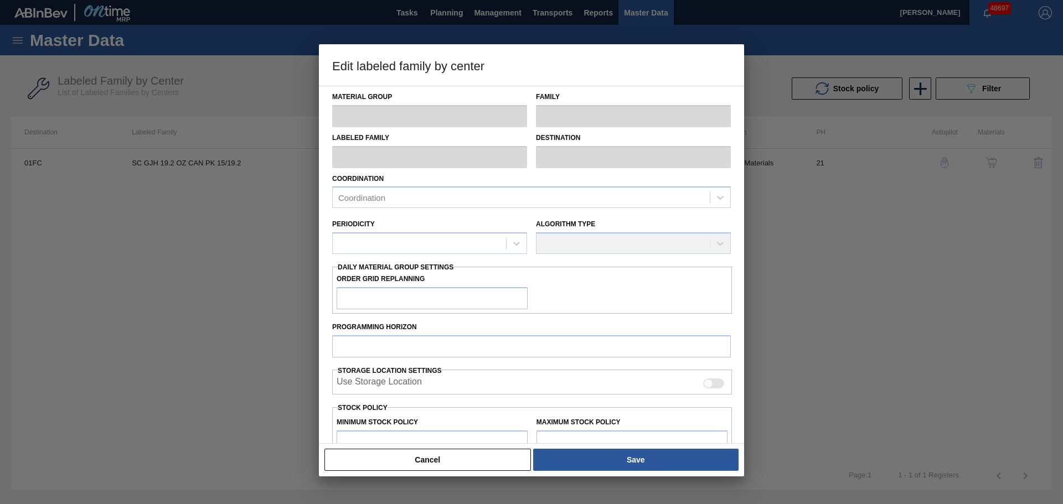
checkbox input "true"
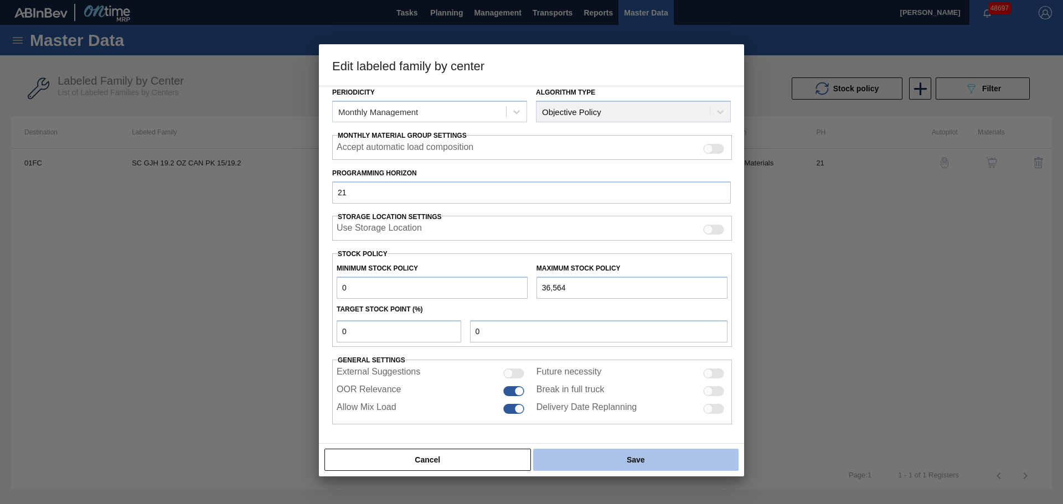
click at [604, 459] on button "Save" at bounding box center [635, 460] width 205 height 22
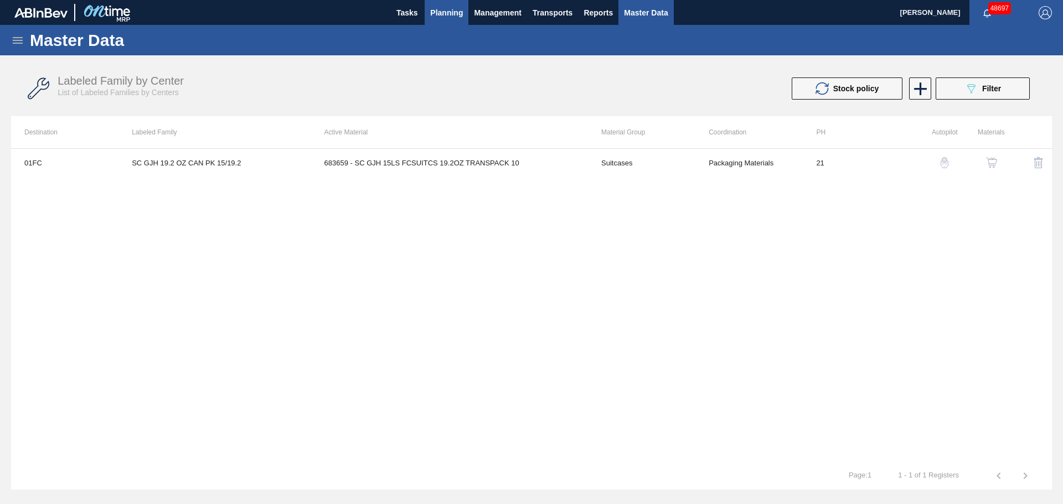
click at [451, 18] on span "Planning" at bounding box center [446, 12] width 33 height 13
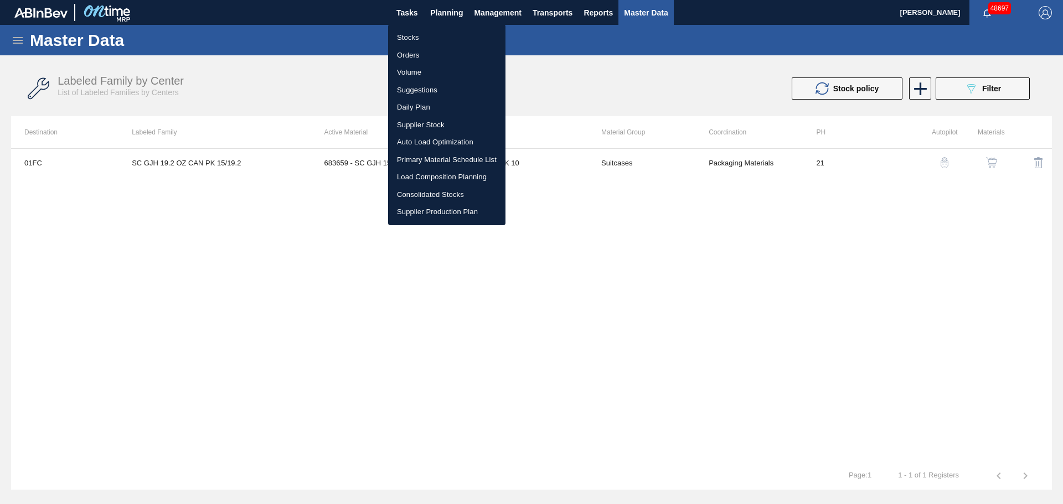
click at [424, 38] on li "Stocks" at bounding box center [446, 38] width 117 height 18
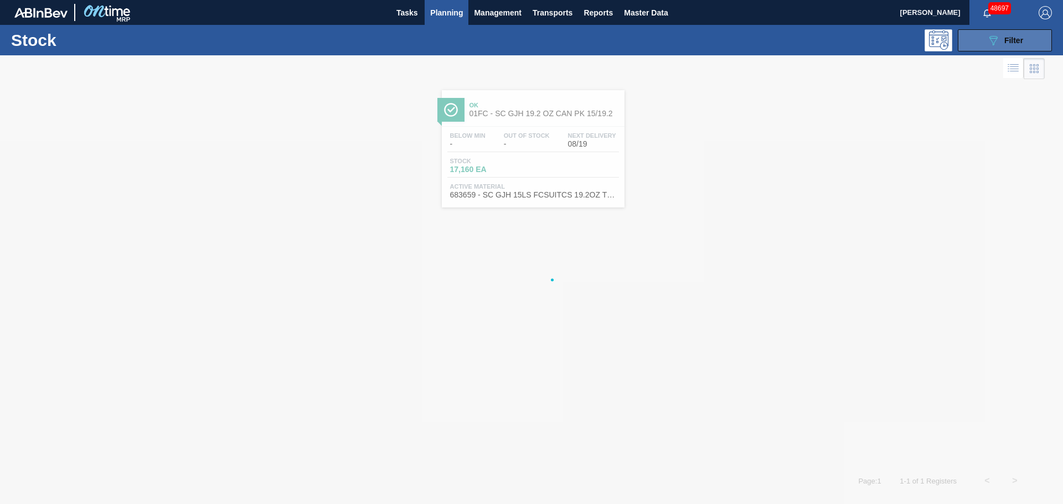
click at [1021, 40] on span "Filter" at bounding box center [1014, 40] width 19 height 9
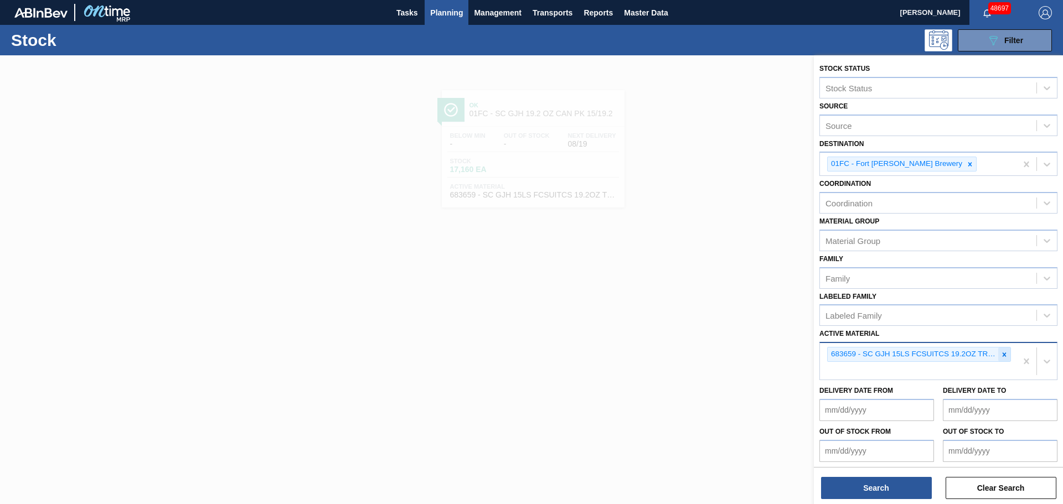
click at [1003, 354] on icon at bounding box center [1005, 355] width 8 height 8
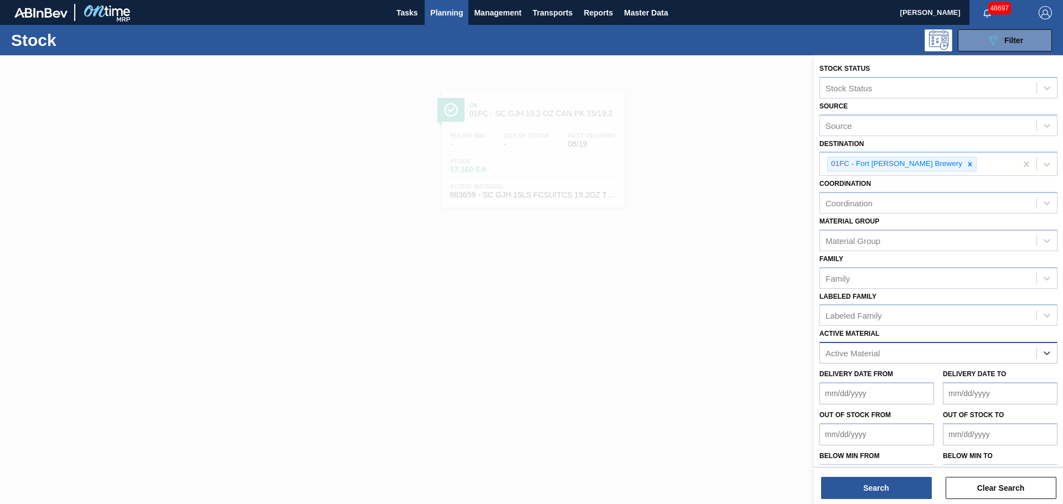
paste Material "683462"
type Material "683462"
click at [898, 382] on div "683462 - SC ABN 24LS FCSUITCS 12OZ 0822 BEER GEN" at bounding box center [939, 380] width 238 height 20
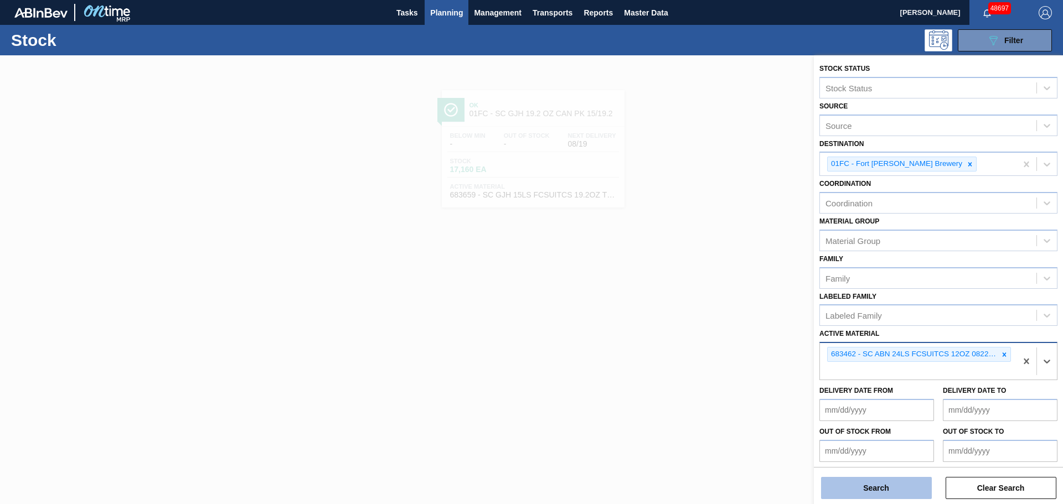
click at [870, 492] on button "Search" at bounding box center [876, 488] width 111 height 22
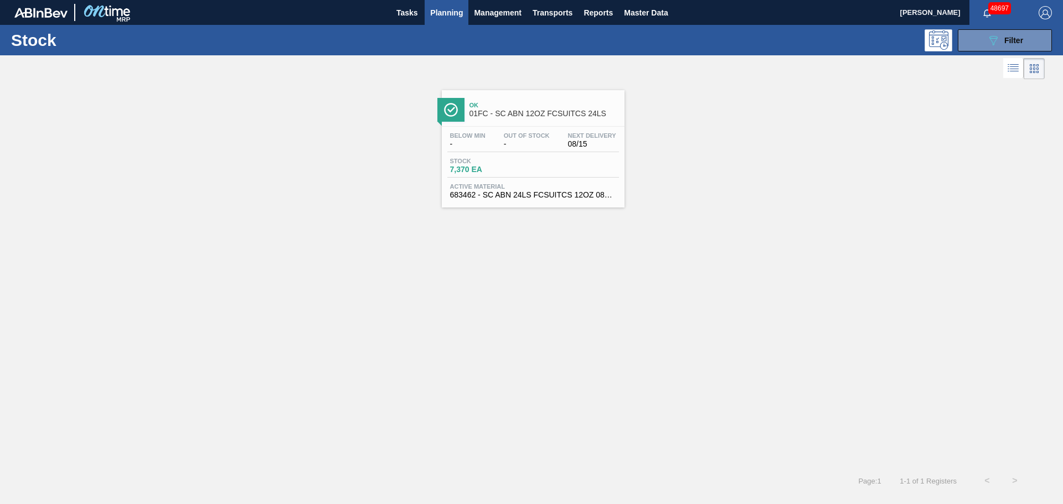
click at [555, 163] on div "Stock 7,370 EA" at bounding box center [533, 168] width 172 height 20
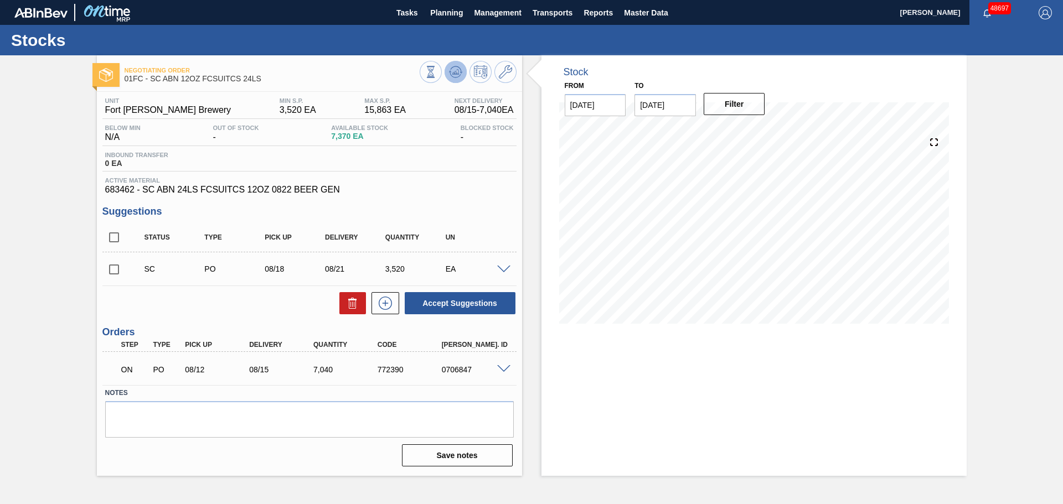
click at [437, 78] on icon at bounding box center [431, 72] width 12 height 12
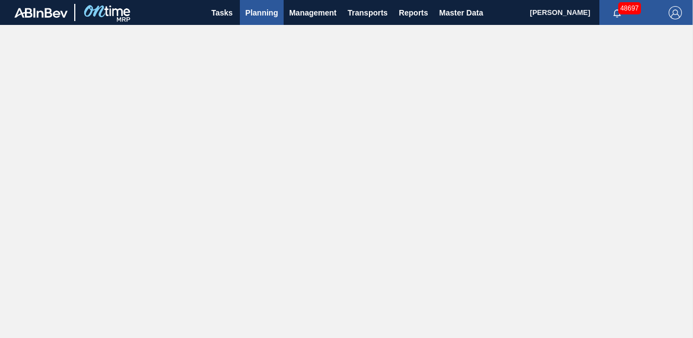
click at [256, 13] on span "Planning" at bounding box center [261, 12] width 33 height 13
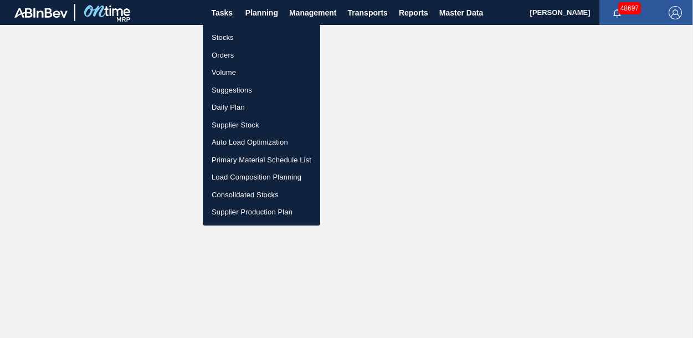
click at [225, 35] on li "Stocks" at bounding box center [261, 38] width 117 height 18
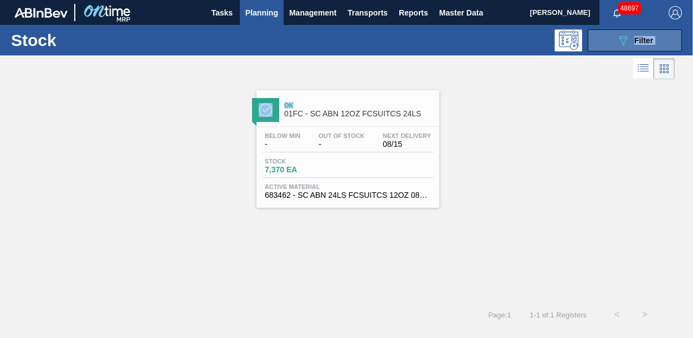
drag, startPoint x: 609, startPoint y: 72, endPoint x: 621, endPoint y: 50, distance: 24.8
click at [619, 53] on div "Stock 089F7B8B-B2A5-4AFE-B5C0-19BA573D28AC Filter Stock Status Stock Status Sou…" at bounding box center [346, 176] width 693 height 303
click at [619, 41] on icon "089F7B8B-B2A5-4AFE-B5C0-19BA573D28AC" at bounding box center [622, 40] width 13 height 13
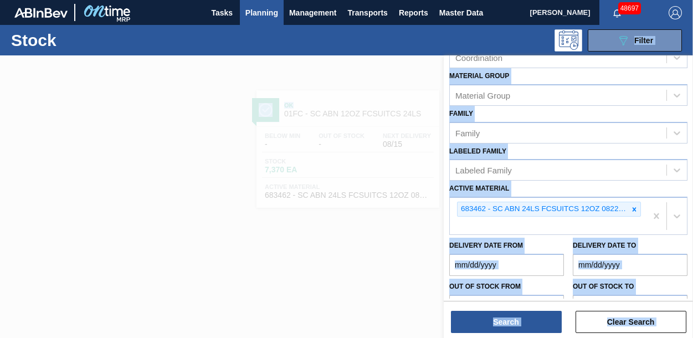
scroll to position [100, 0]
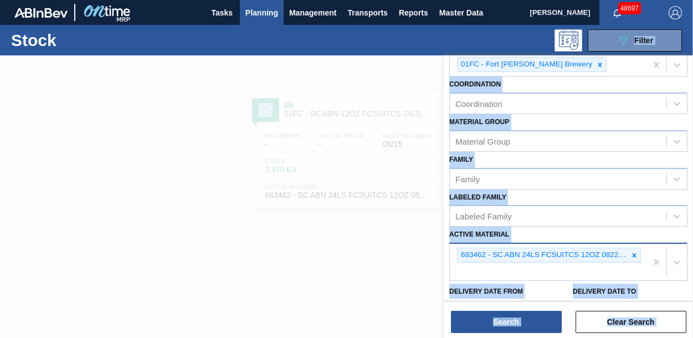
click at [630, 257] on icon at bounding box center [634, 255] width 8 height 8
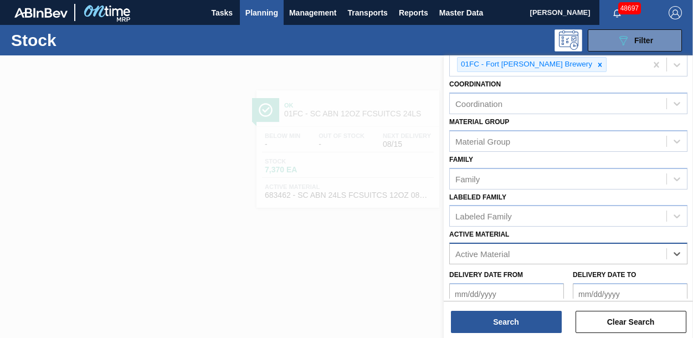
click at [507, 248] on div "Active Material" at bounding box center [558, 254] width 217 height 16
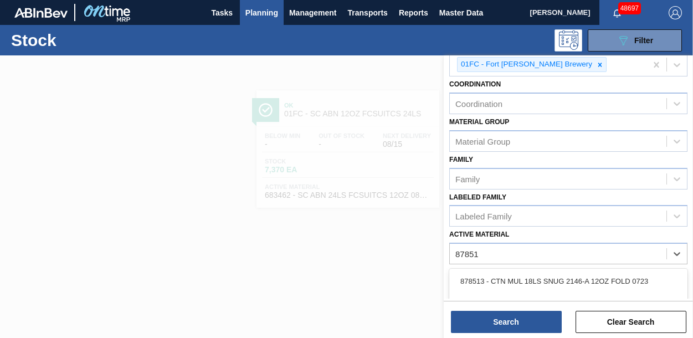
type Material "878514"
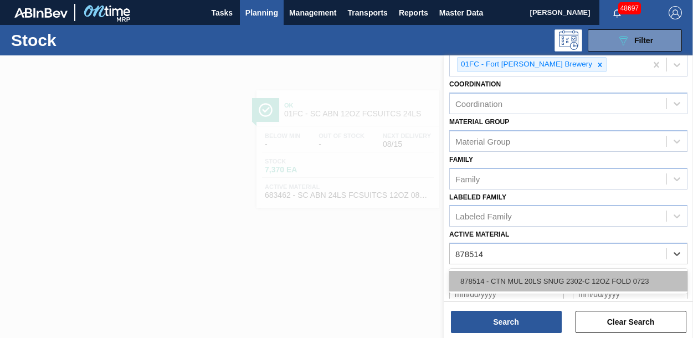
click at [545, 279] on div "878514 - CTN MUL 20LS SNUG 2302-C 12OZ FOLD 0723" at bounding box center [568, 281] width 238 height 20
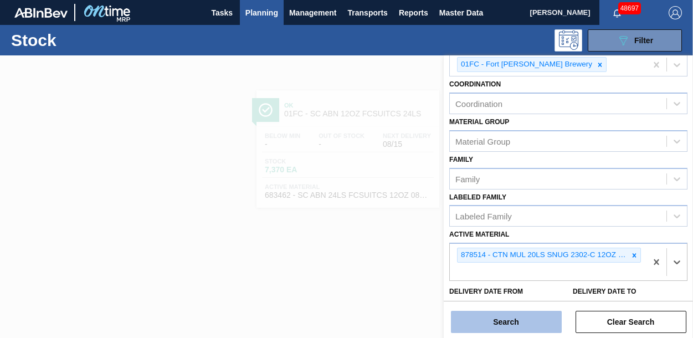
click at [485, 321] on button "Search" at bounding box center [506, 322] width 111 height 22
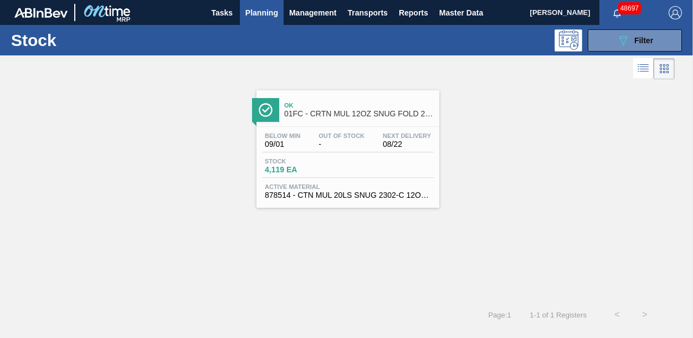
click at [343, 161] on div "Stock 4,119 EA" at bounding box center [303, 166] width 83 height 16
